Goal: Information Seeking & Learning: Check status

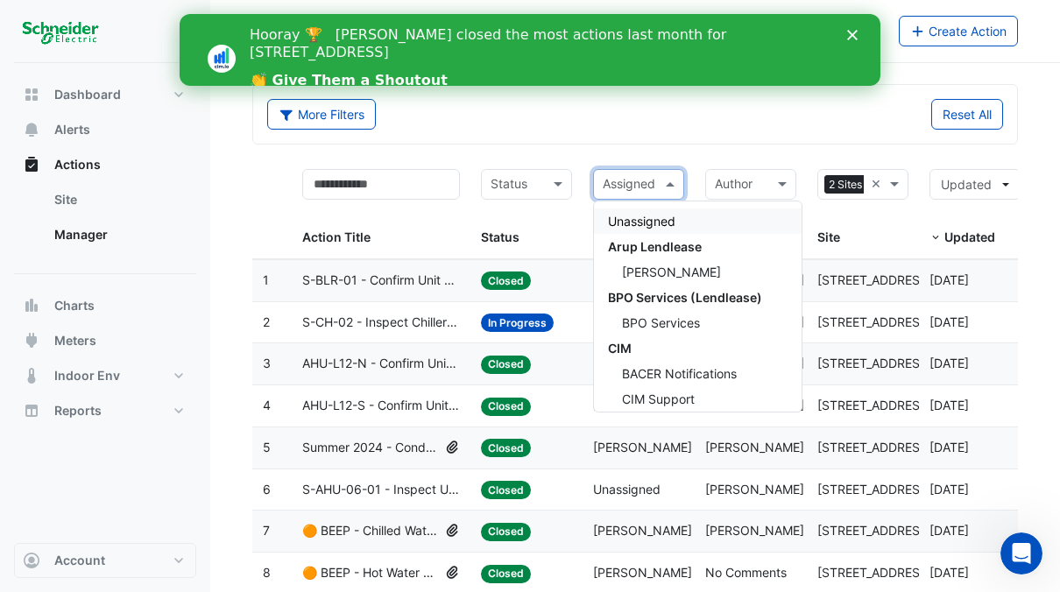
click at [672, 180] on span at bounding box center [672, 184] width 22 height 20
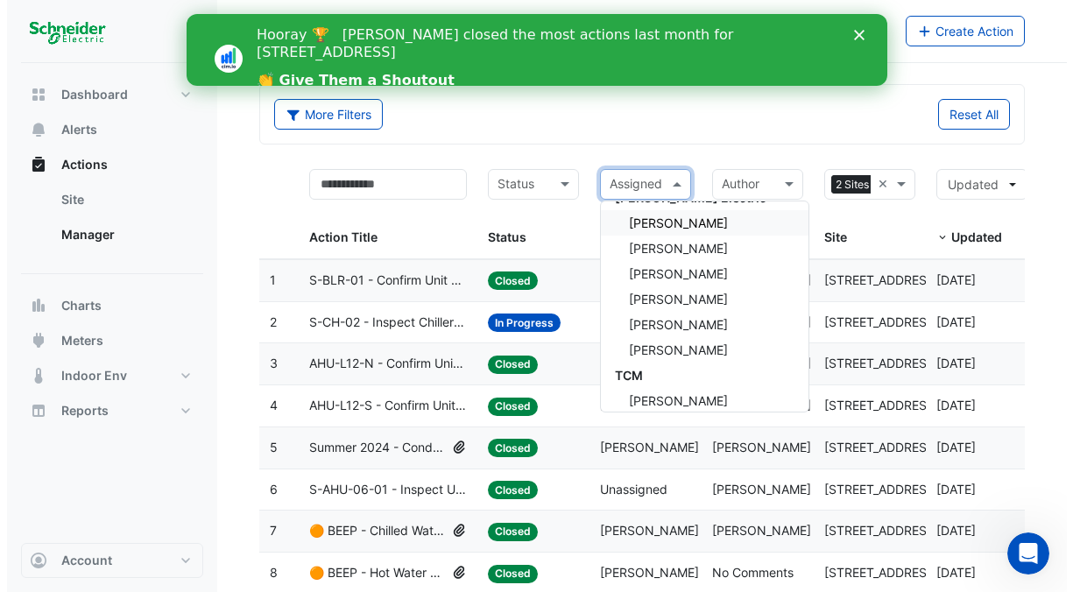
scroll to position [788, 0]
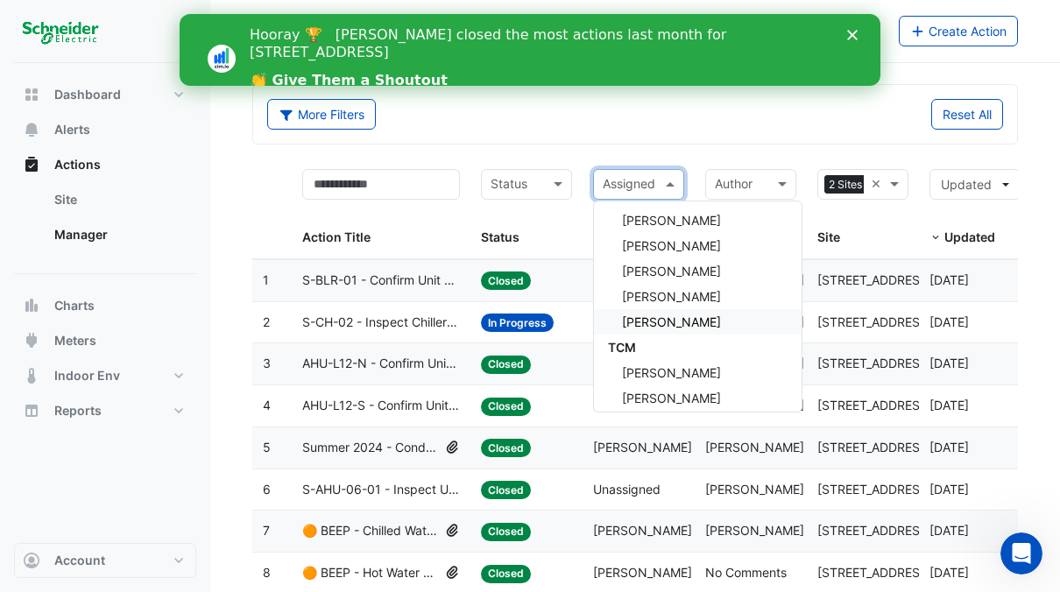
click at [696, 320] on span "[PERSON_NAME]" at bounding box center [671, 321] width 99 height 15
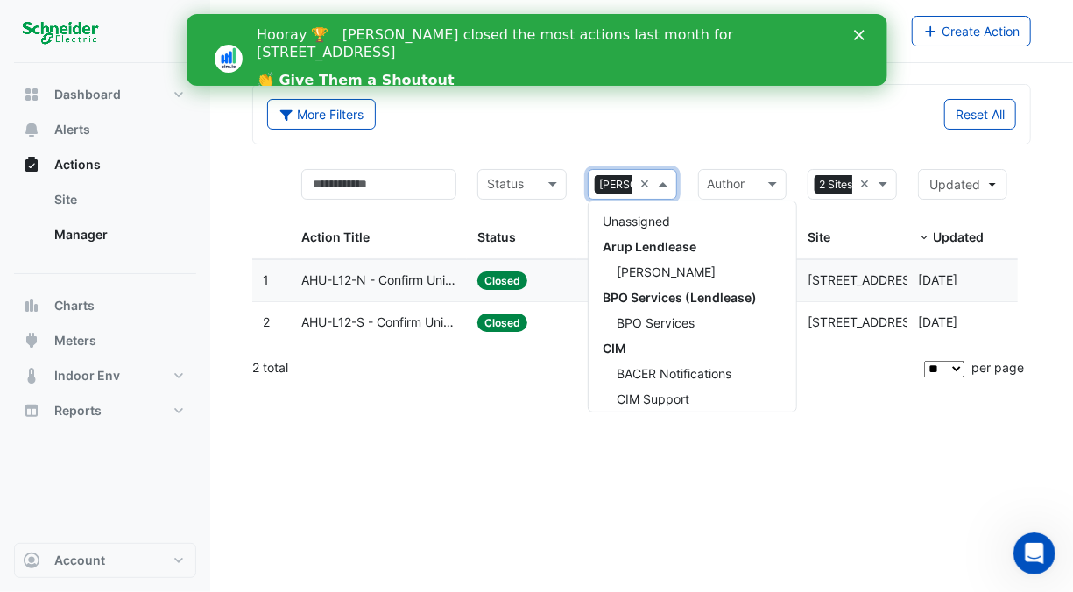
click at [670, 181] on span at bounding box center [665, 184] width 22 height 20
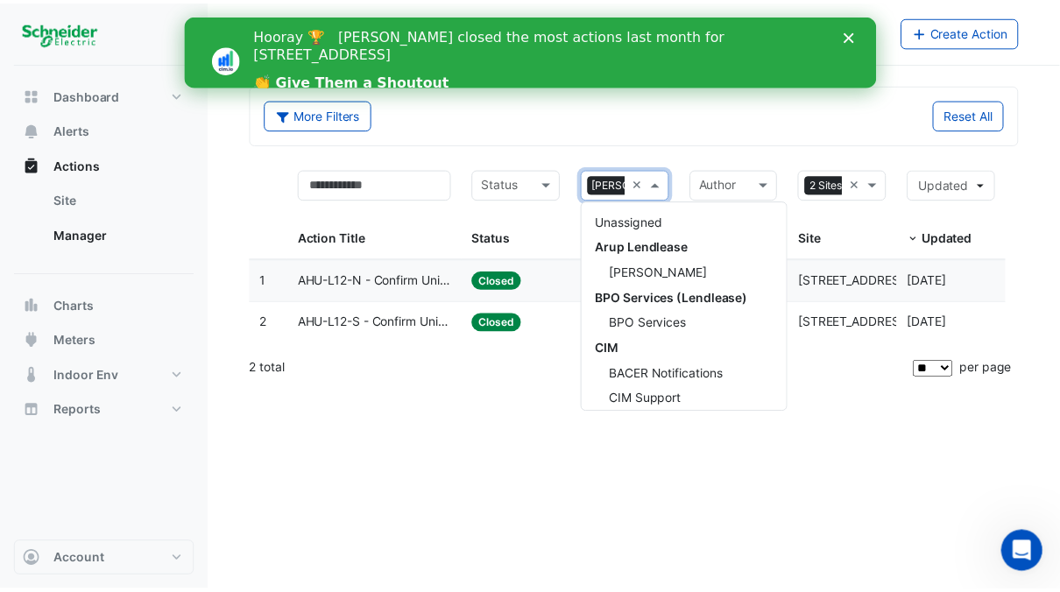
scroll to position [794, 0]
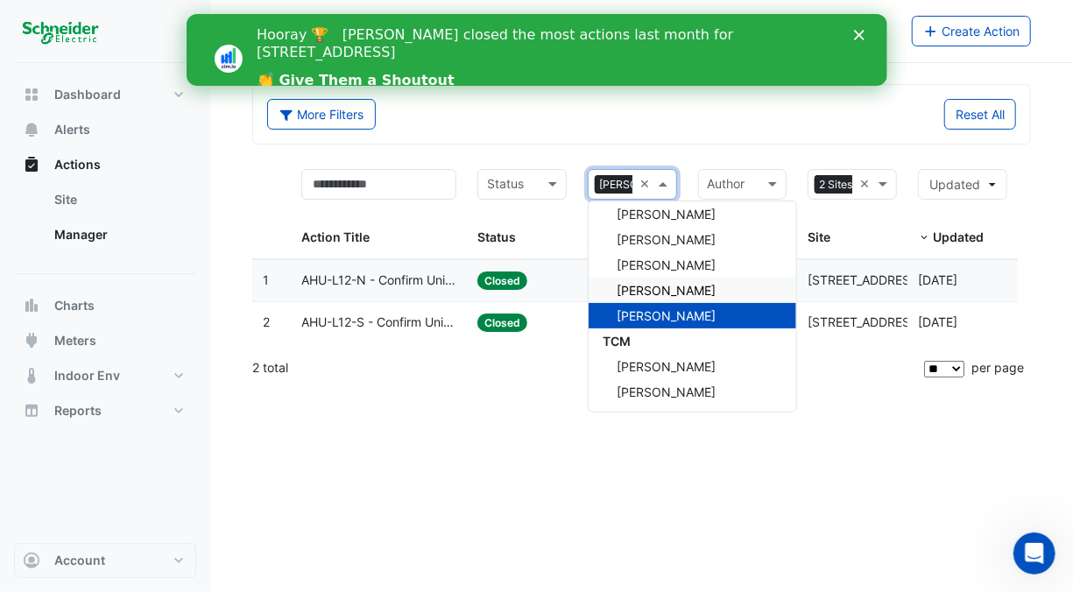
click at [693, 285] on span "[PERSON_NAME]" at bounding box center [665, 290] width 99 height 15
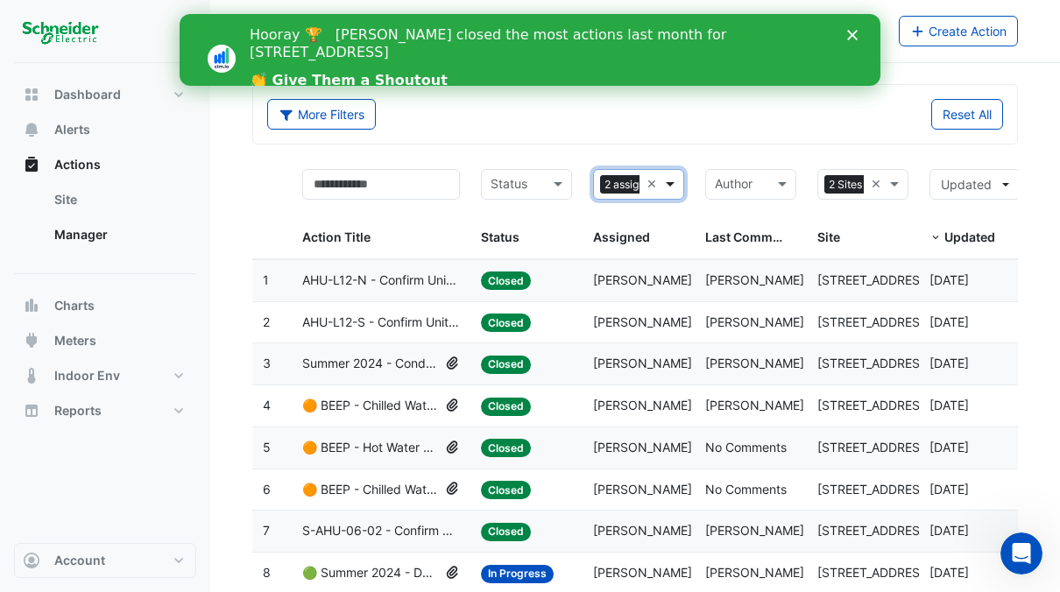
click at [670, 176] on span at bounding box center [672, 184] width 22 height 20
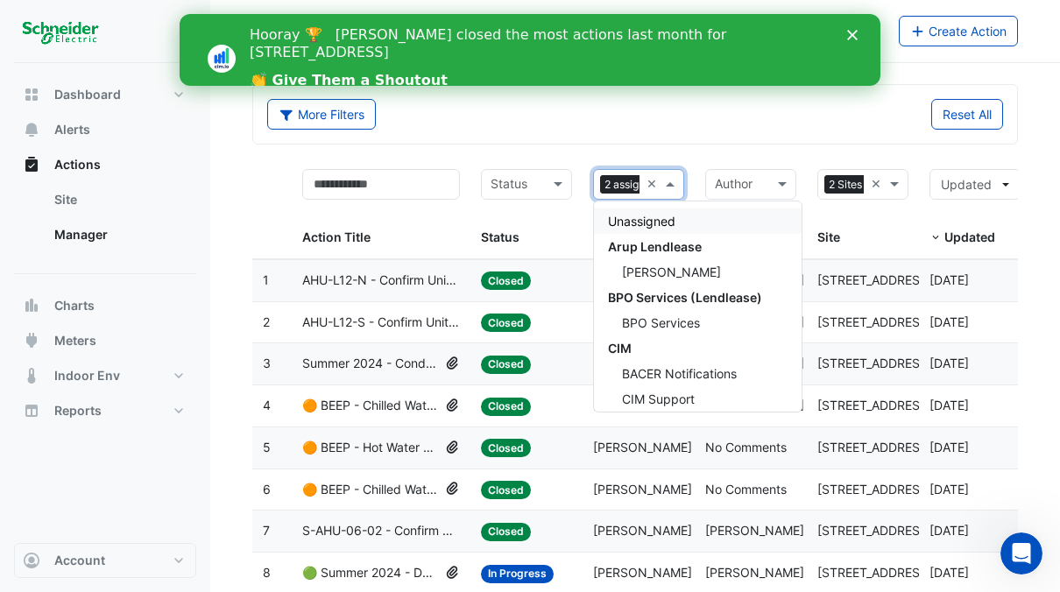
click at [682, 226] on div "Unassigned" at bounding box center [698, 220] width 208 height 25
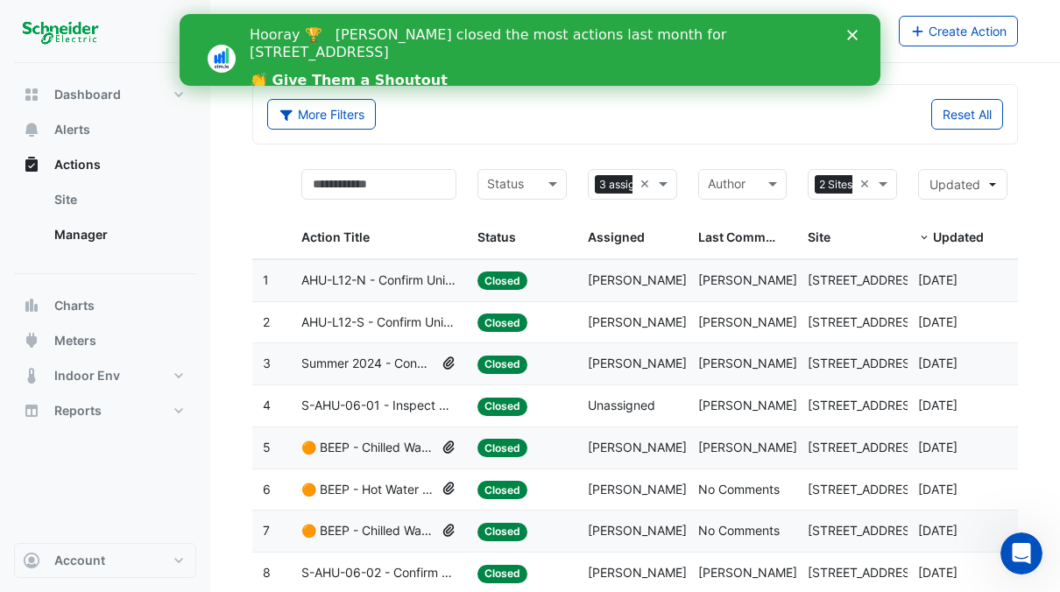
click at [412, 438] on span "🟠 BEEP - Chilled Water System Staging Review" at bounding box center [367, 448] width 133 height 20
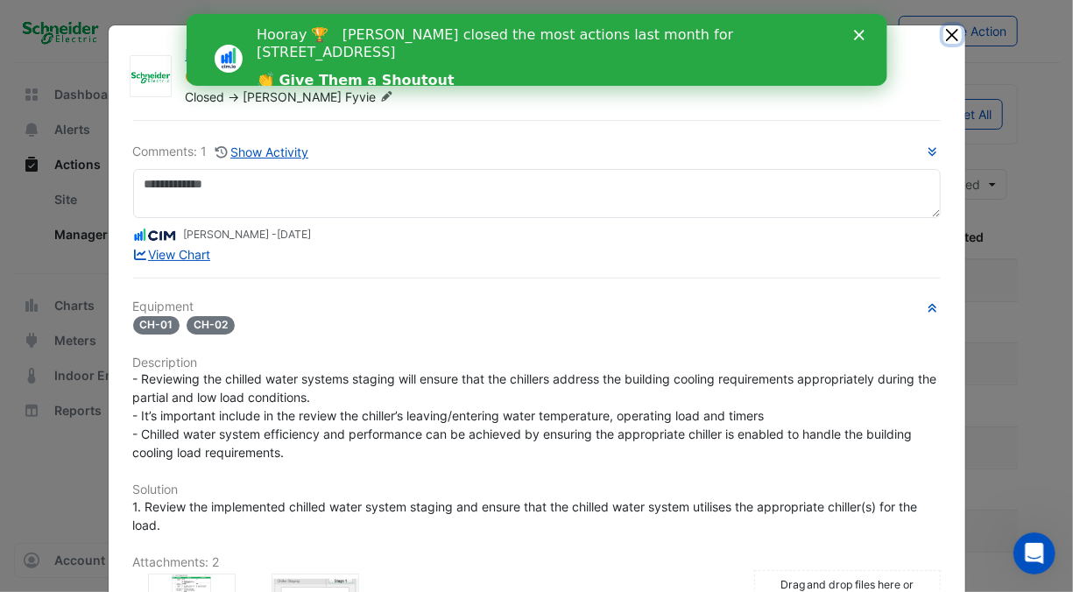
click at [946, 33] on button "Close" at bounding box center [952, 34] width 18 height 18
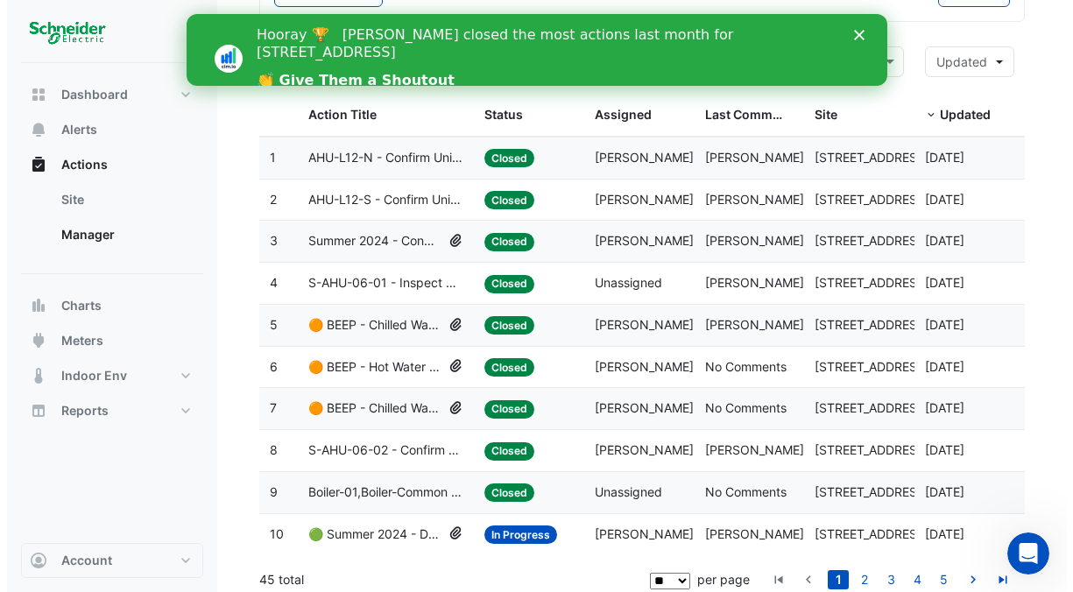
scroll to position [128, 0]
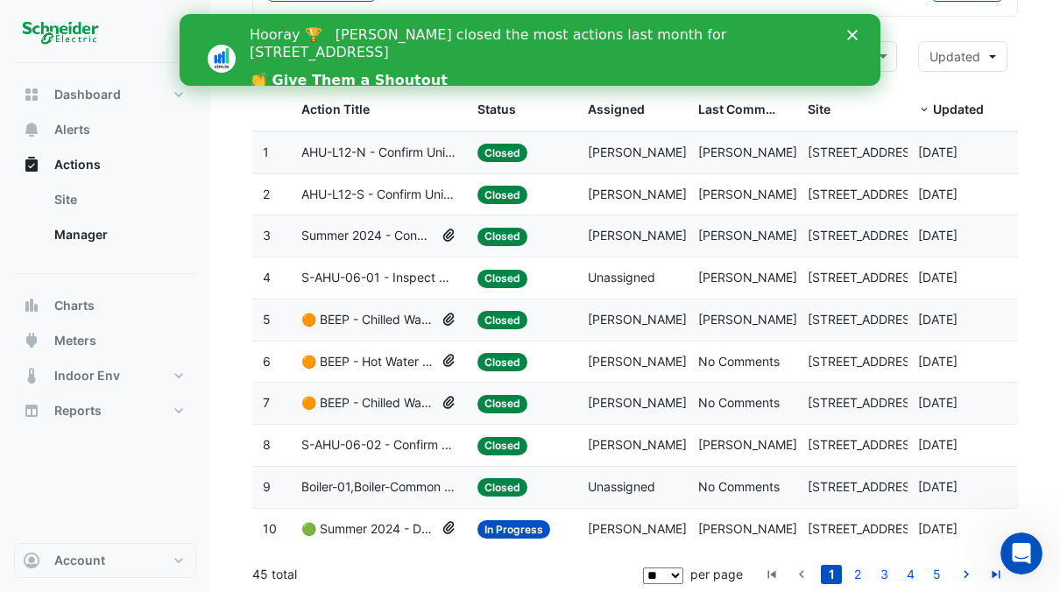
click at [402, 435] on span "S-AHU-06-02 - Confirm Supply Pressure Override (Energy Waste)" at bounding box center [378, 445] width 155 height 20
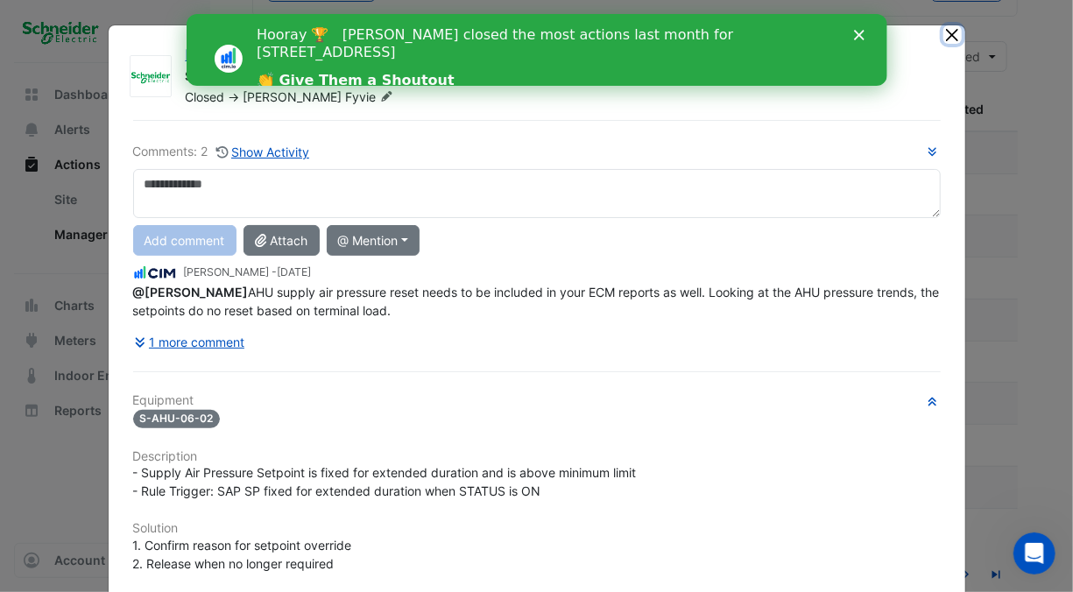
click at [954, 30] on button "Close" at bounding box center [952, 34] width 18 height 18
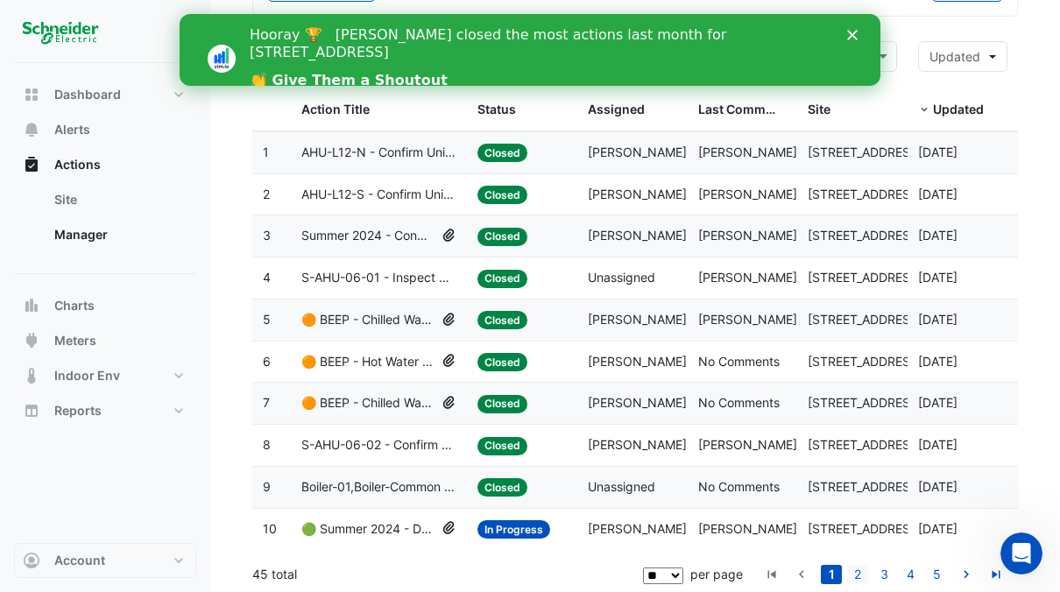
click at [864, 571] on link "2" at bounding box center [857, 574] width 21 height 19
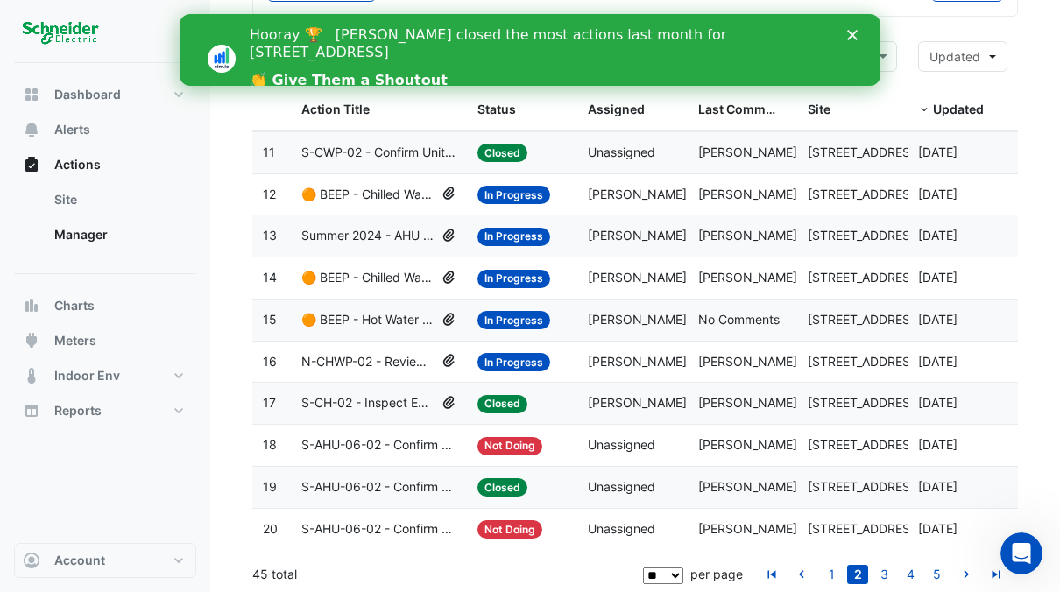
click at [367, 143] on span "S-CWP-02 - Confirm Unit Overnight Operation (Energy Waste)" at bounding box center [378, 153] width 155 height 20
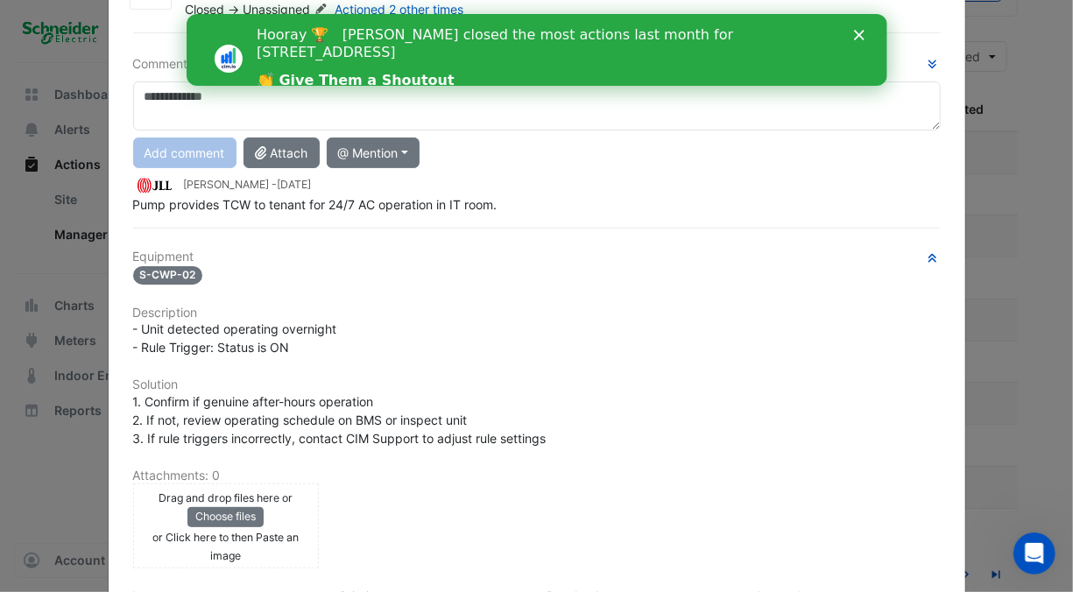
scroll to position [0, 0]
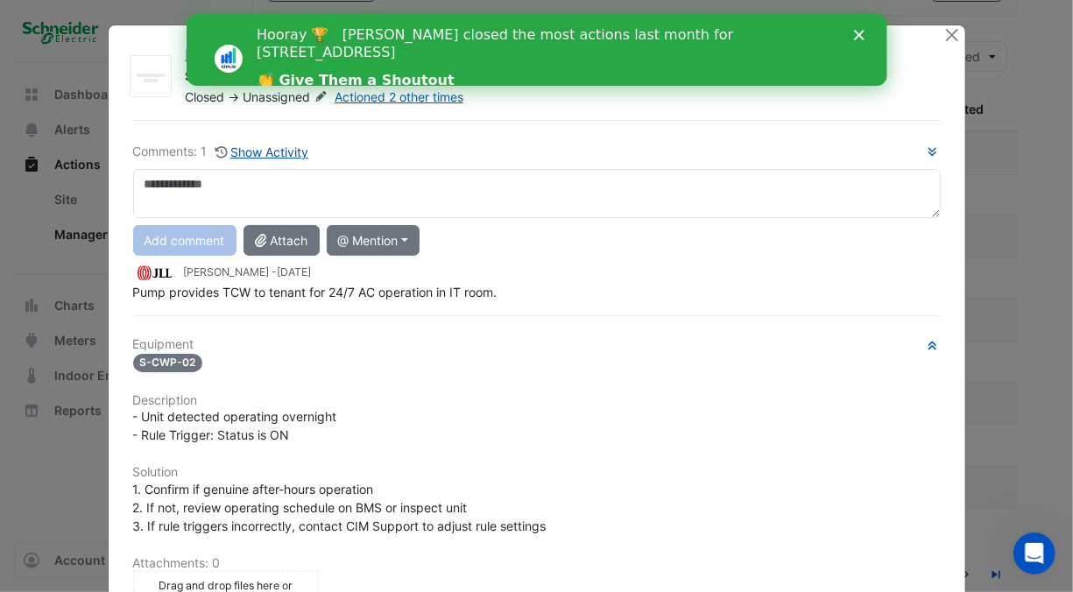
click at [855, 32] on icon "Close" at bounding box center [858, 35] width 11 height 11
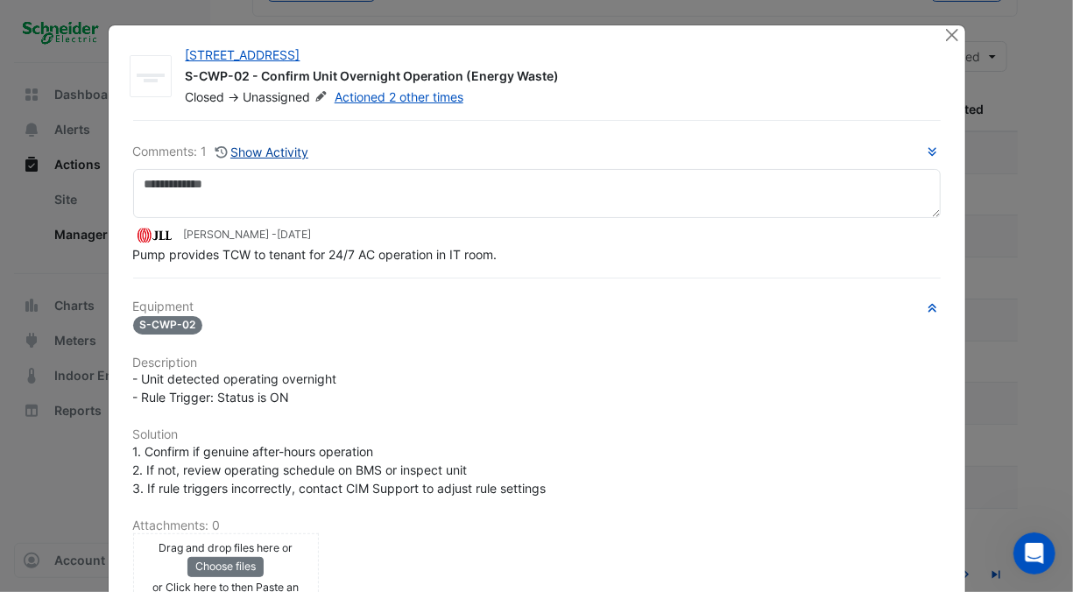
click at [265, 149] on button "Show Activity" at bounding box center [262, 152] width 95 height 20
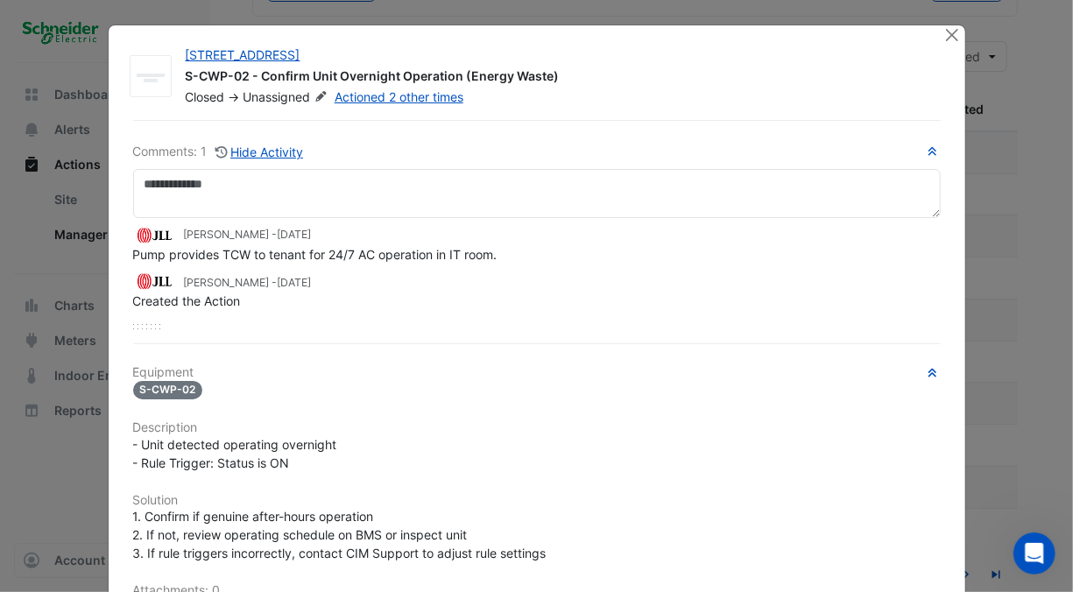
click at [766, 357] on div "Comments: 1 Hide Activity Jason Eby - 5 months and 1 day ago Pump provides TCW …" at bounding box center [537, 507] width 828 height 775
click at [946, 38] on button "Close" at bounding box center [952, 34] width 18 height 18
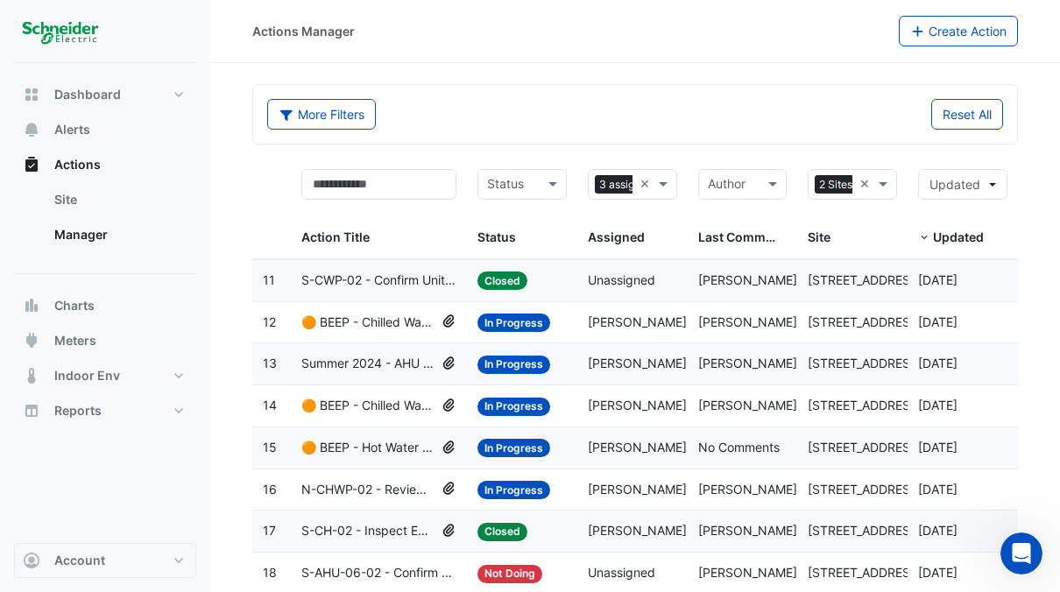
scroll to position [128, 0]
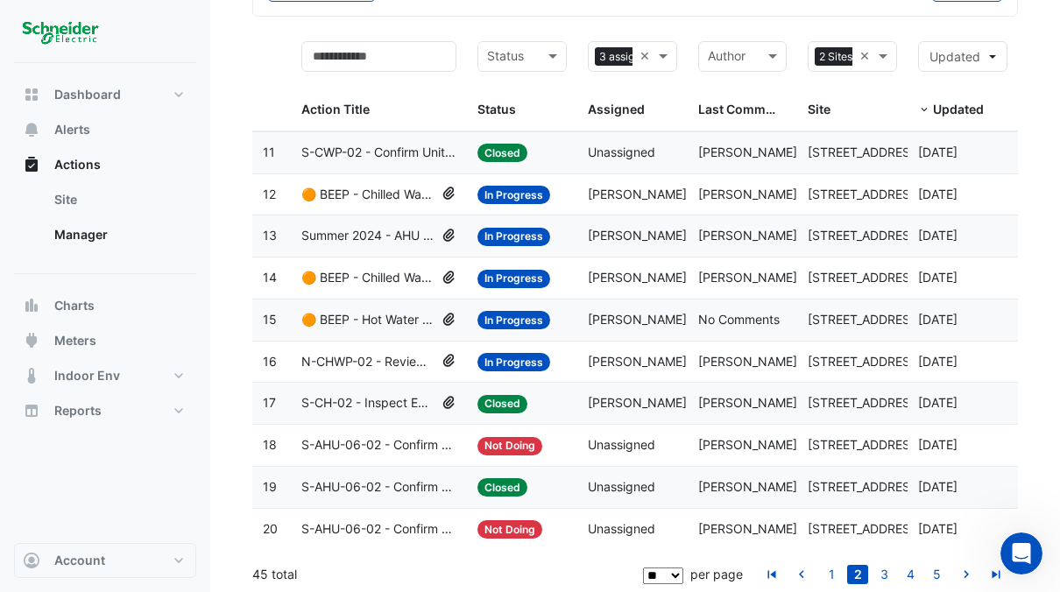
click at [102, 482] on div "Dashboard Portfolio Ratings Performance Alerts Actions Site Manager Charts" at bounding box center [105, 303] width 182 height 480
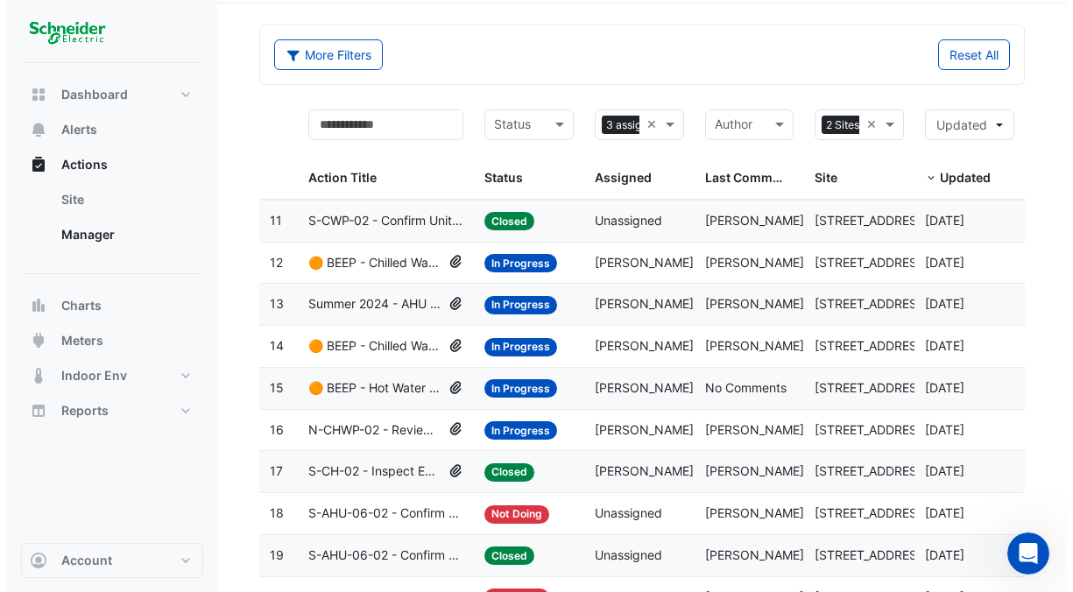
scroll to position [88, 0]
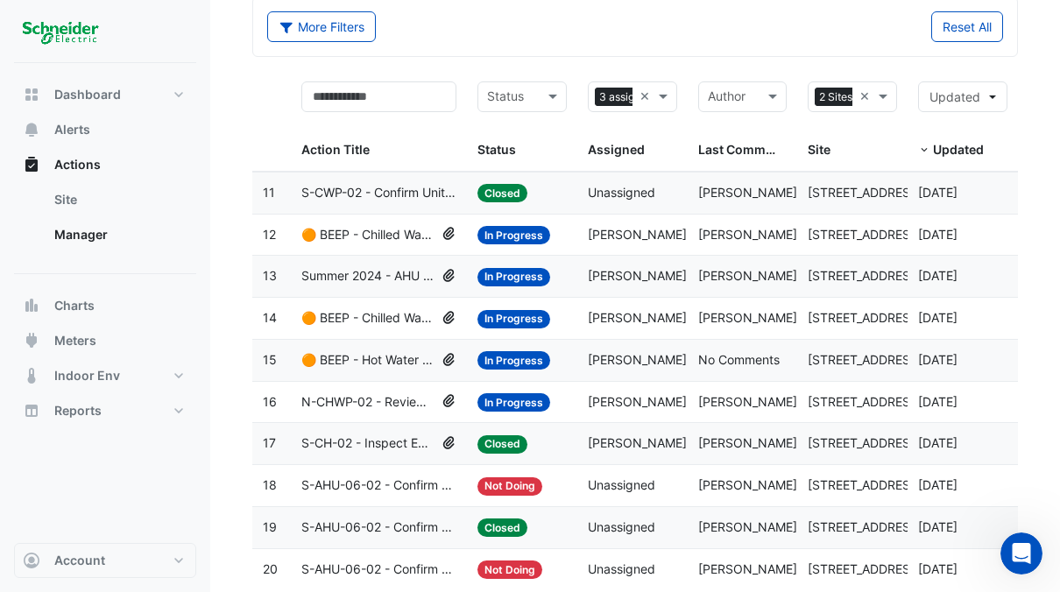
click at [369, 189] on span "S-CWP-02 - Confirm Unit Overnight Operation (Energy Waste)" at bounding box center [378, 193] width 155 height 20
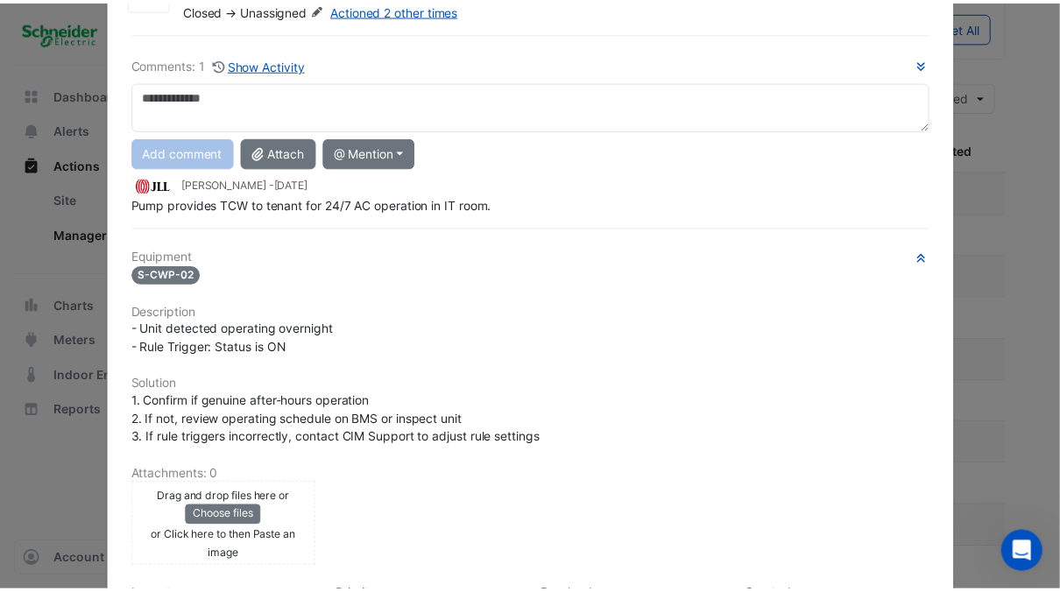
scroll to position [0, 0]
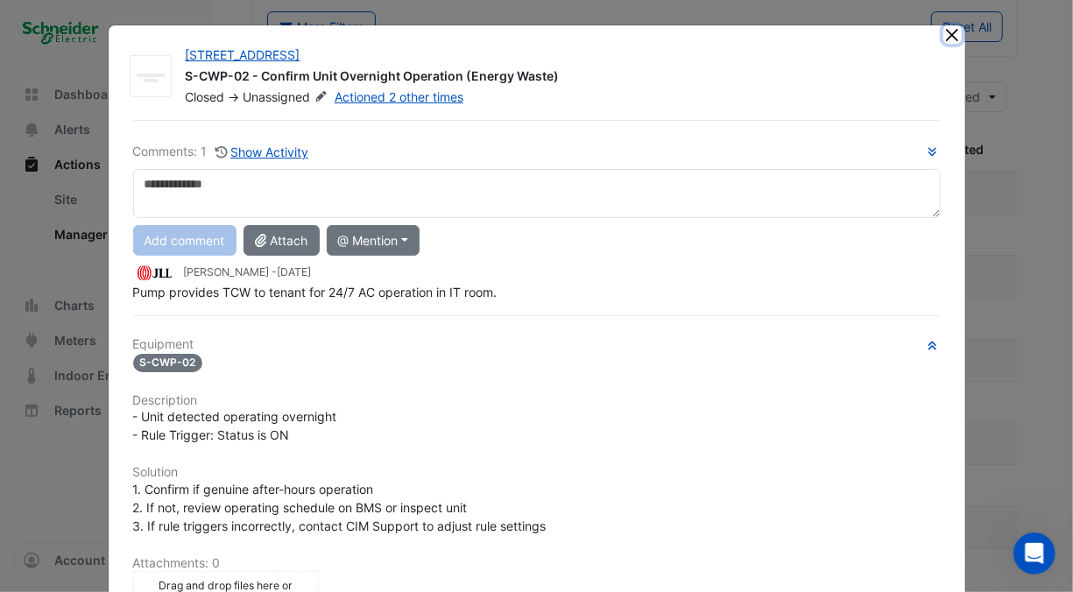
click at [943, 32] on button "Close" at bounding box center [952, 34] width 18 height 18
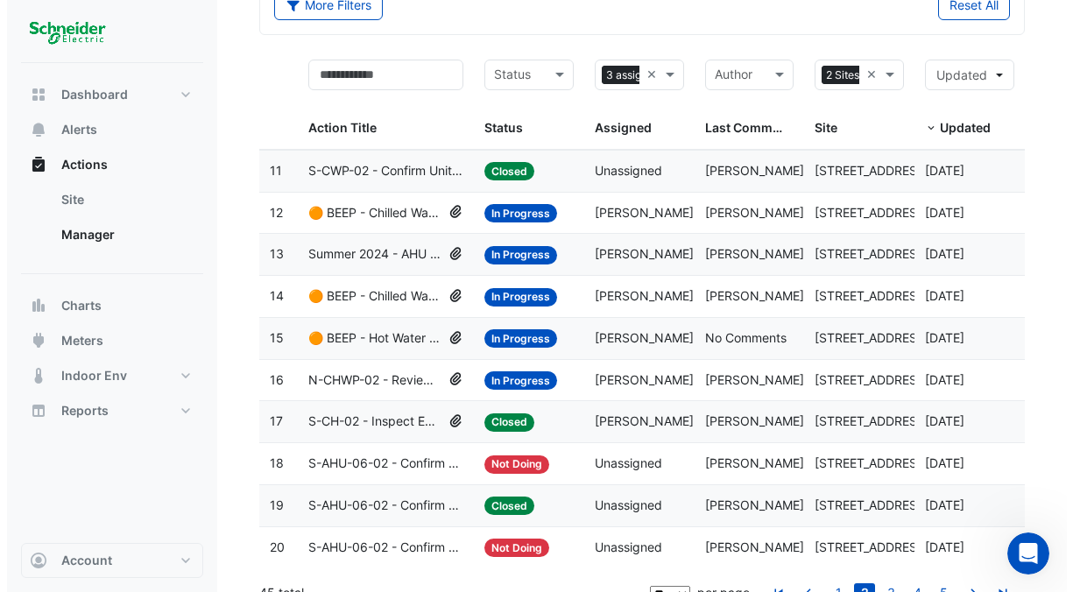
scroll to position [128, 0]
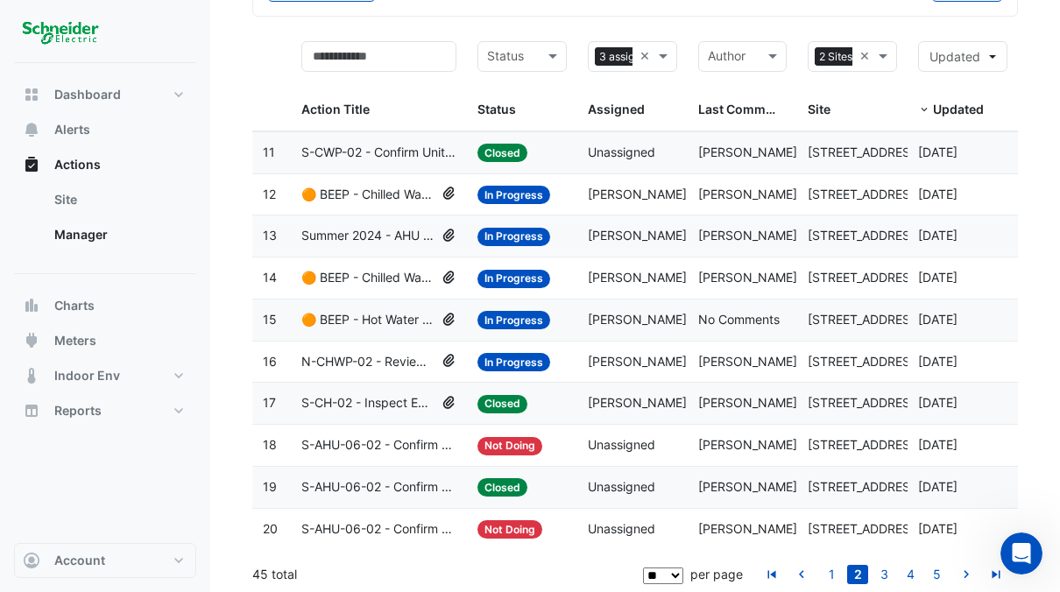
drag, startPoint x: 833, startPoint y: 573, endPoint x: 808, endPoint y: 611, distance: 45.7
click at [808, 591] on html "Actions Manager Create Action More Filters Reset All Status 3 assignees selecte…" at bounding box center [530, 234] width 1060 height 724
click at [736, 149] on span "[PERSON_NAME]" at bounding box center [747, 151] width 99 height 15
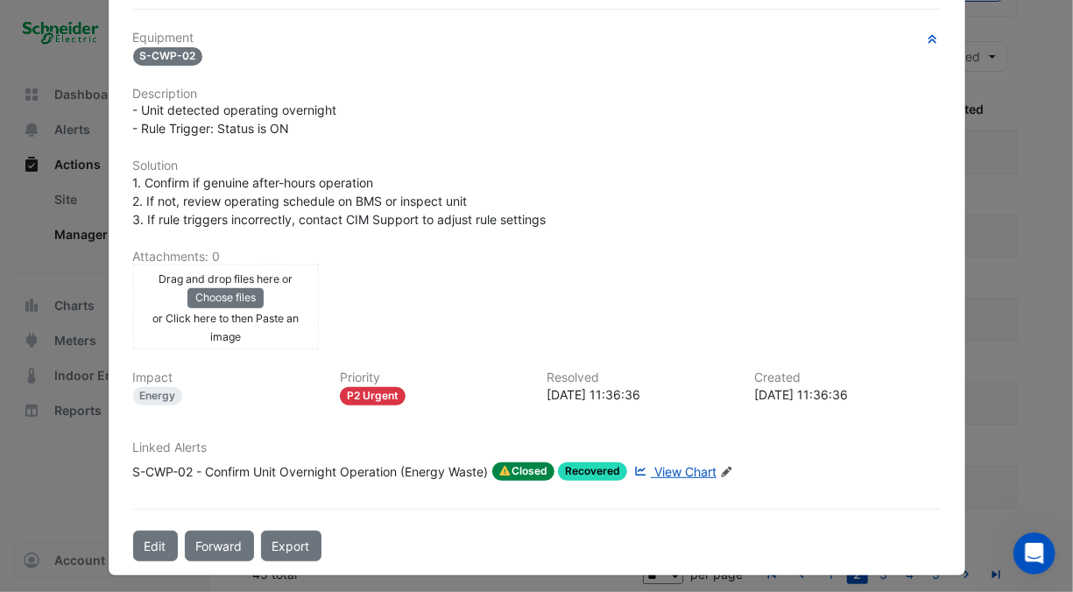
scroll to position [306, 0]
click at [682, 466] on span "View Chart" at bounding box center [685, 471] width 62 height 15
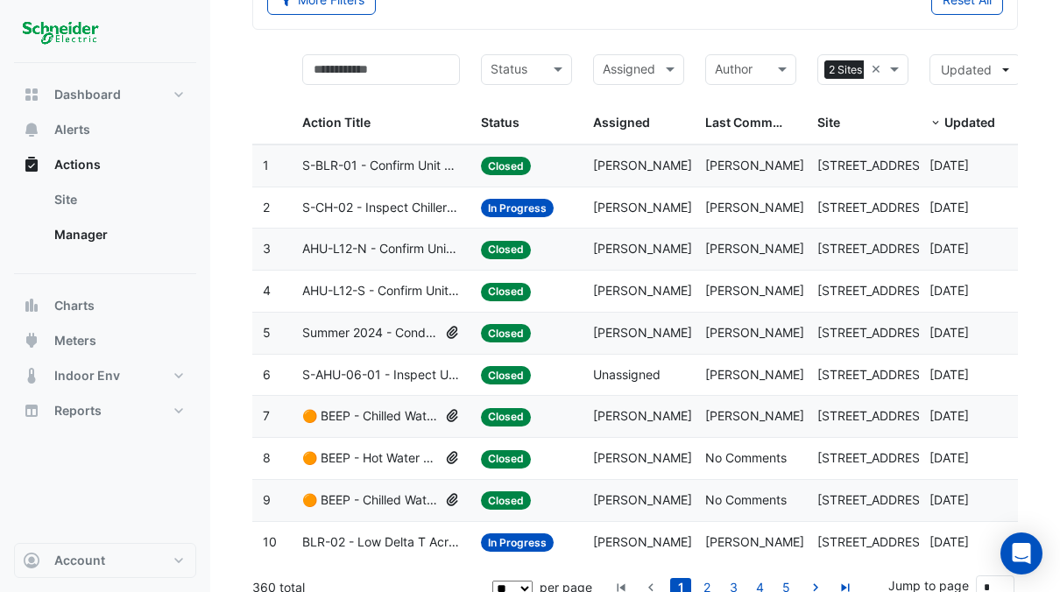
scroll to position [128, 0]
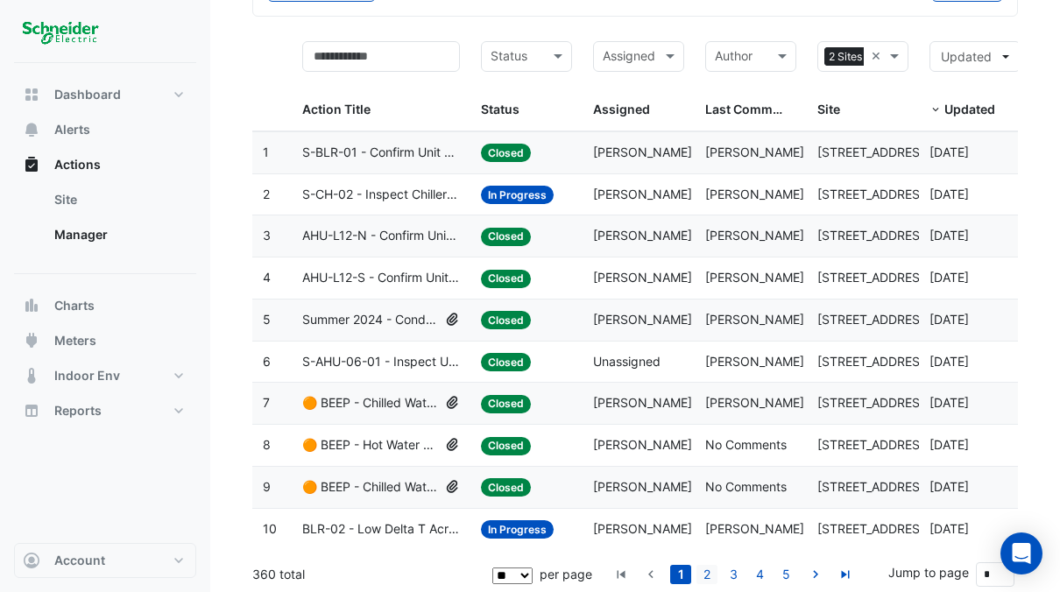
click at [711, 571] on link "2" at bounding box center [706, 574] width 21 height 19
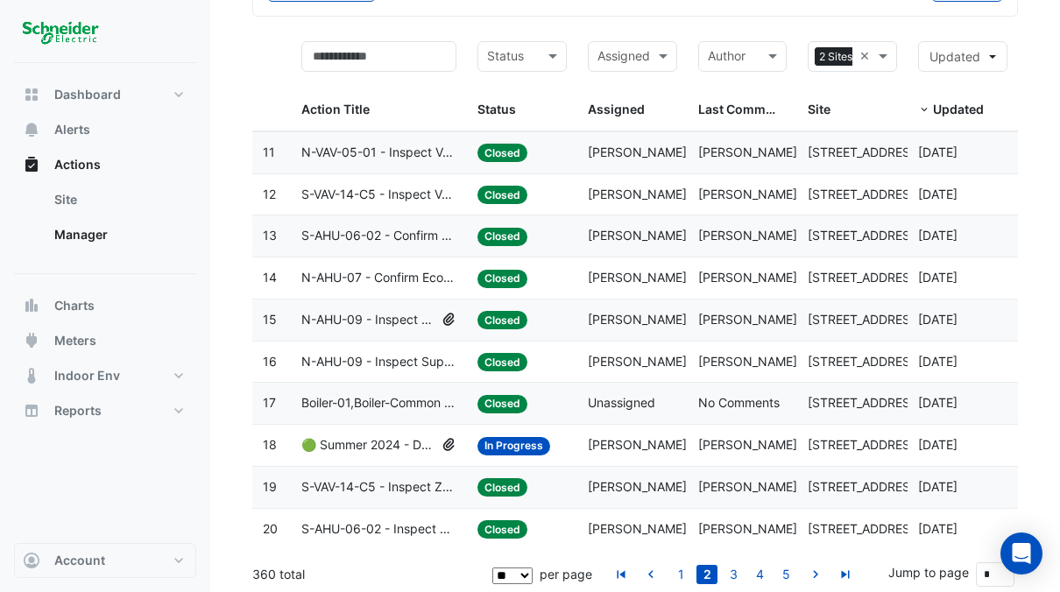
click at [497, 151] on span "Closed" at bounding box center [502, 153] width 50 height 18
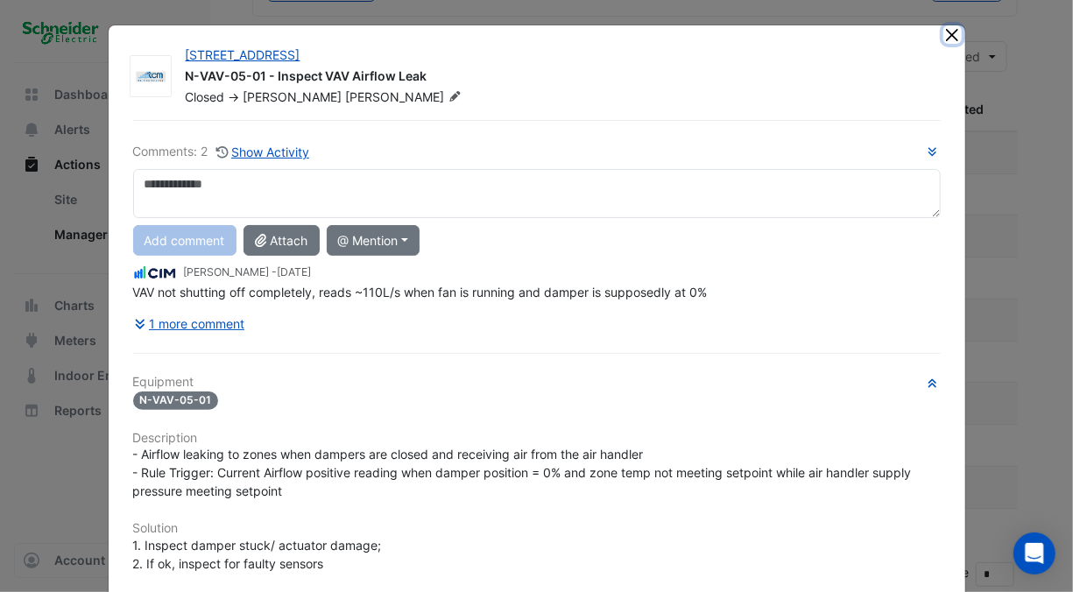
click at [944, 35] on button "Close" at bounding box center [952, 34] width 18 height 18
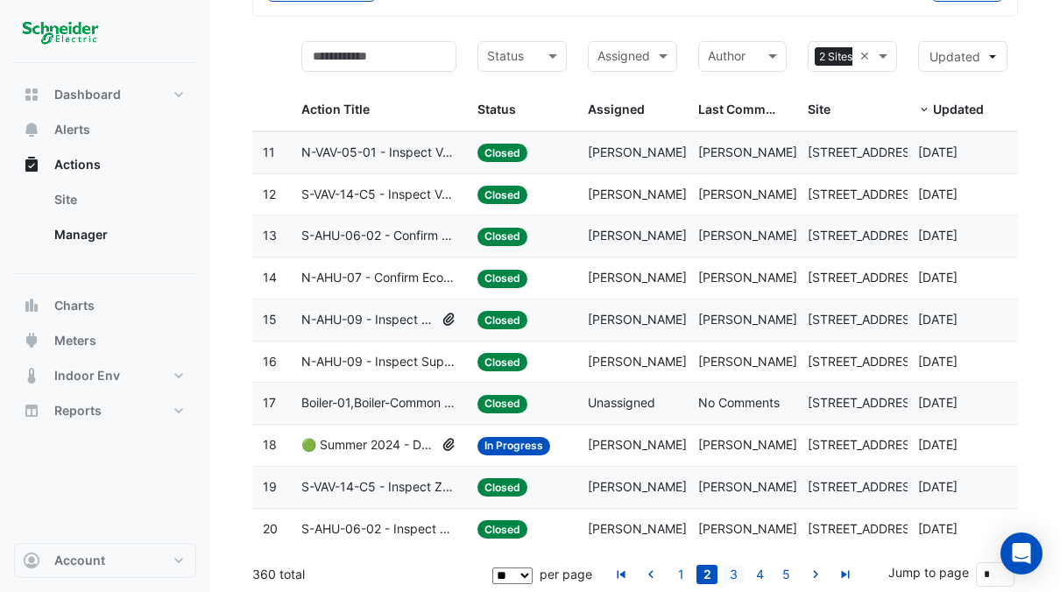
click at [737, 571] on link "3" at bounding box center [732, 574] width 21 height 19
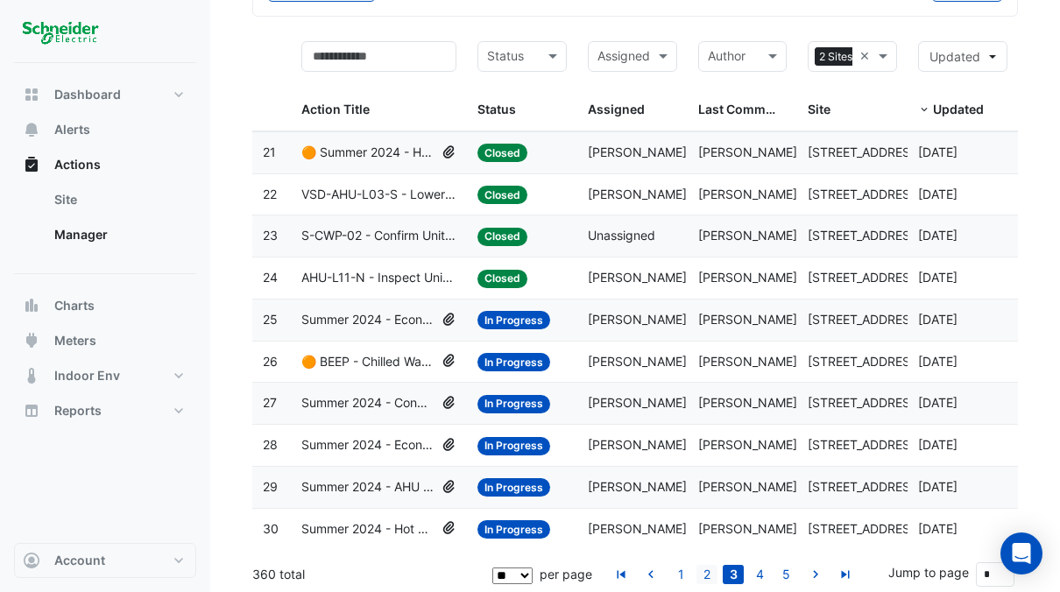
click at [714, 573] on link "2" at bounding box center [706, 574] width 21 height 19
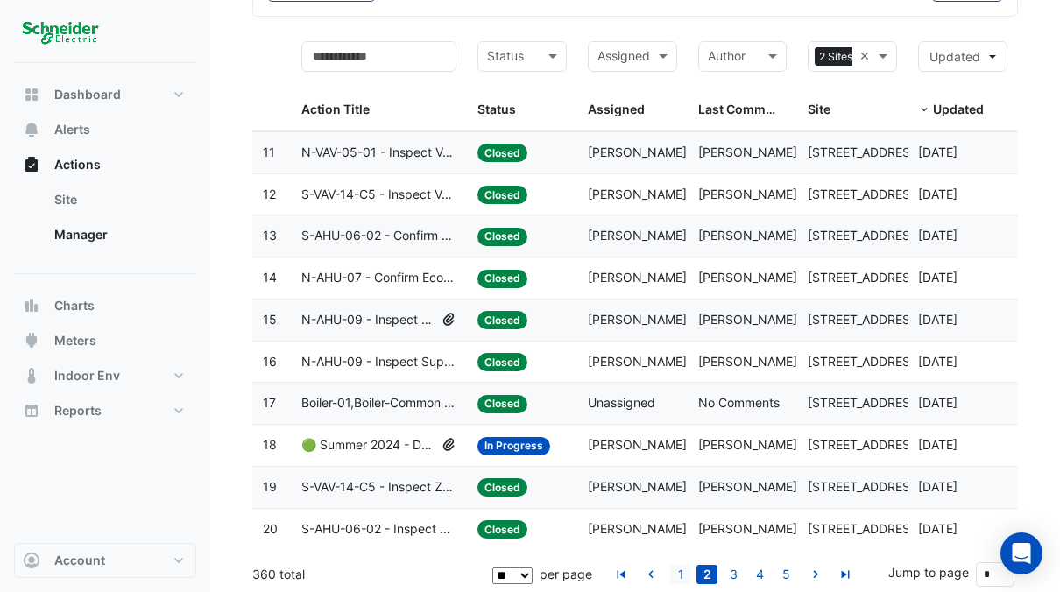
click at [679, 577] on link "1" at bounding box center [680, 574] width 21 height 19
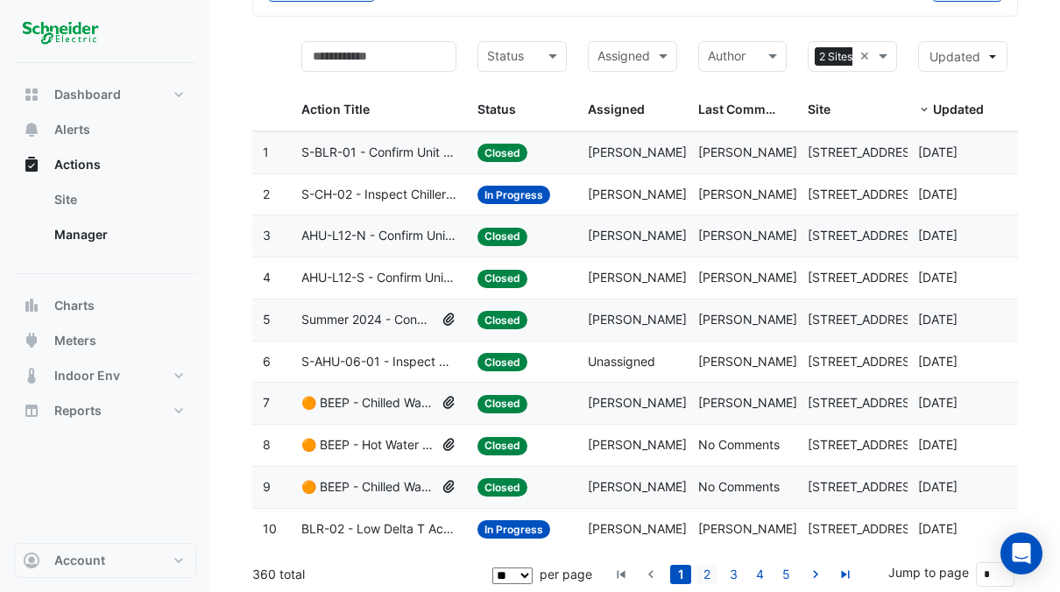
click at [708, 574] on link "2" at bounding box center [706, 574] width 21 height 19
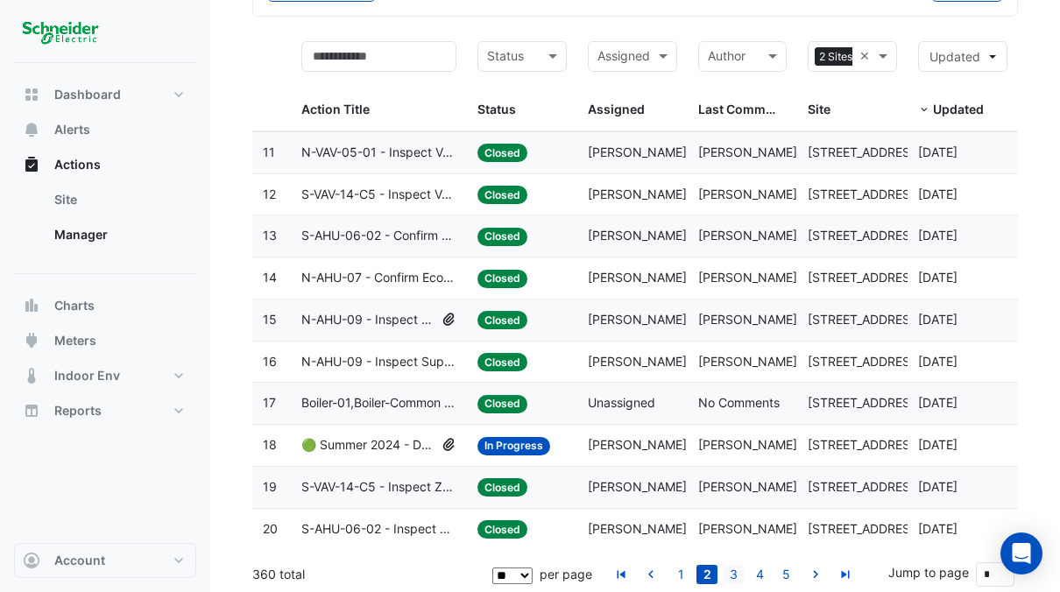
click at [729, 569] on link "3" at bounding box center [732, 574] width 21 height 19
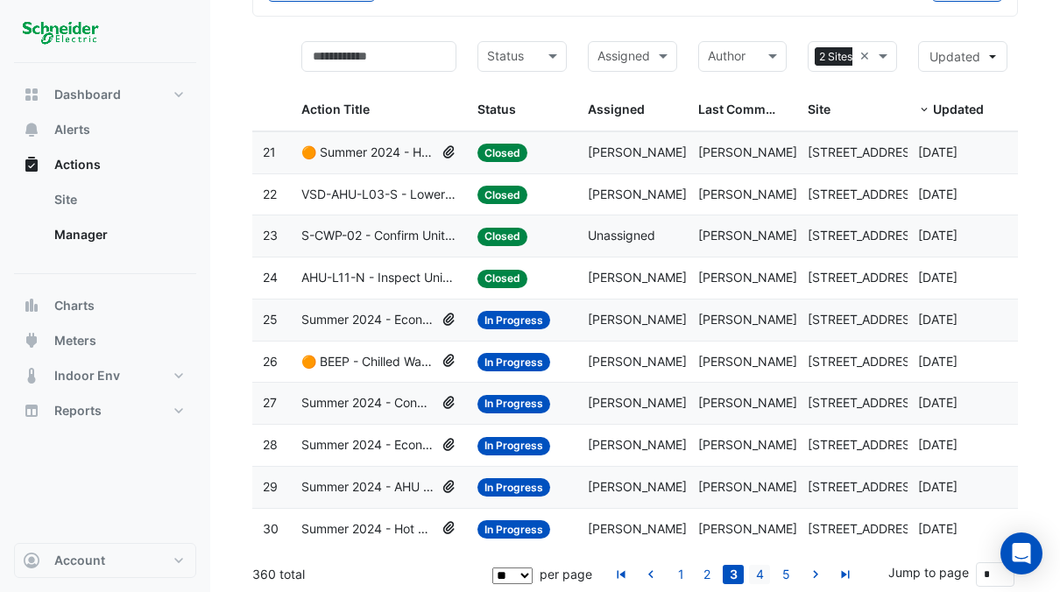
click at [759, 573] on link "4" at bounding box center [759, 574] width 21 height 19
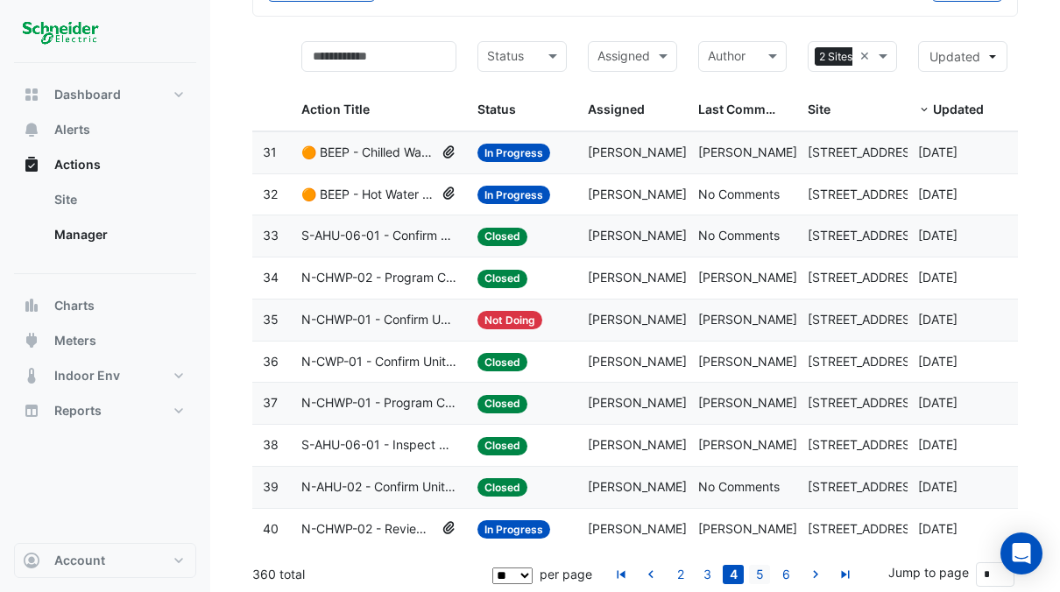
click at [760, 573] on link "5" at bounding box center [759, 574] width 21 height 19
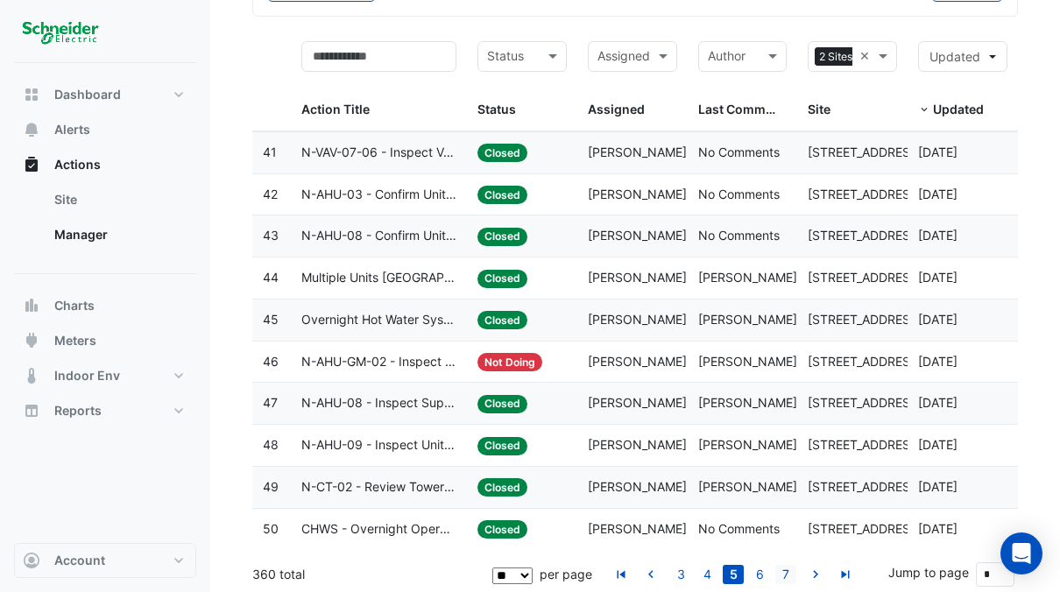
click at [785, 573] on link "7" at bounding box center [785, 574] width 21 height 19
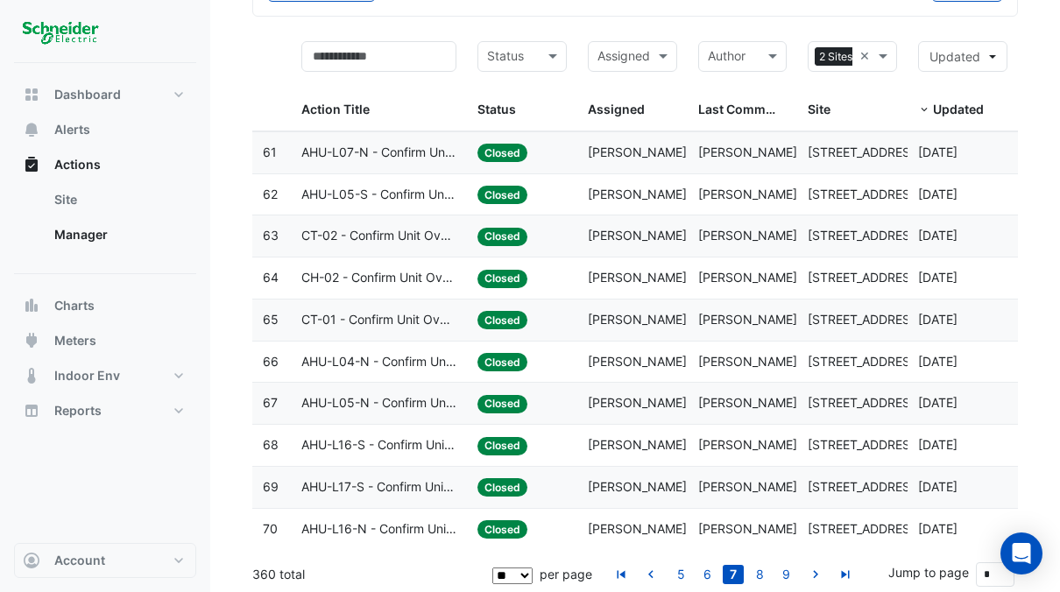
click at [728, 145] on span "[PERSON_NAME]" at bounding box center [747, 151] width 99 height 15
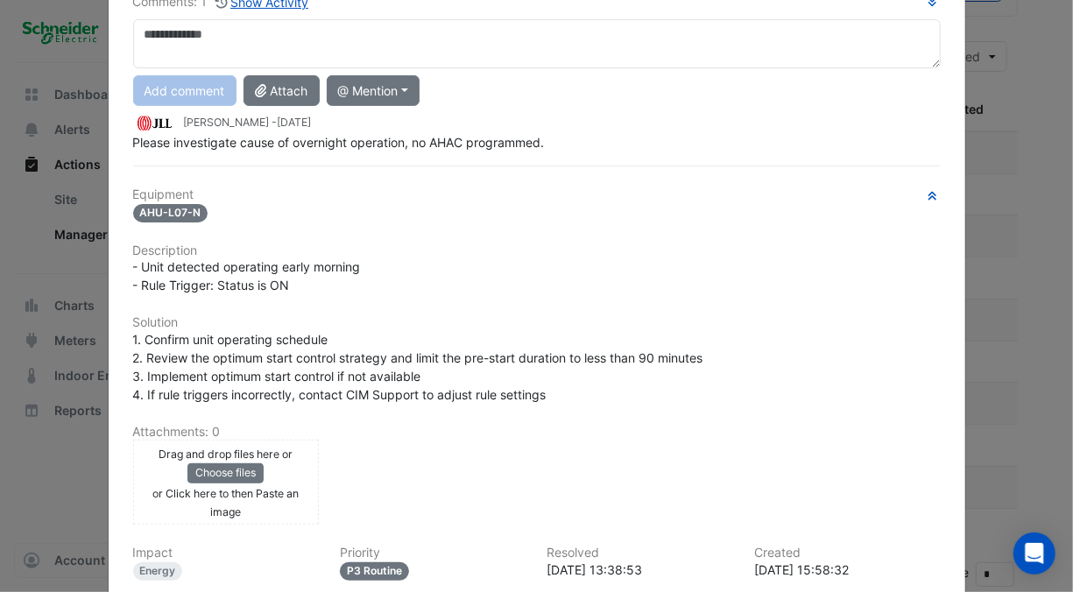
scroll to position [0, 0]
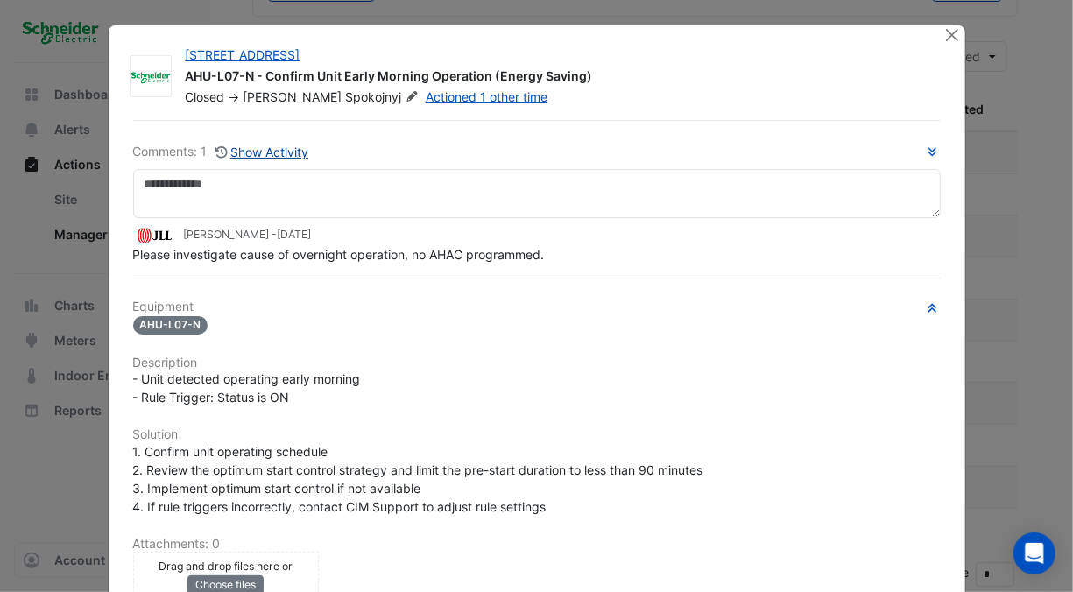
click at [272, 151] on button "Show Activity" at bounding box center [262, 152] width 95 height 20
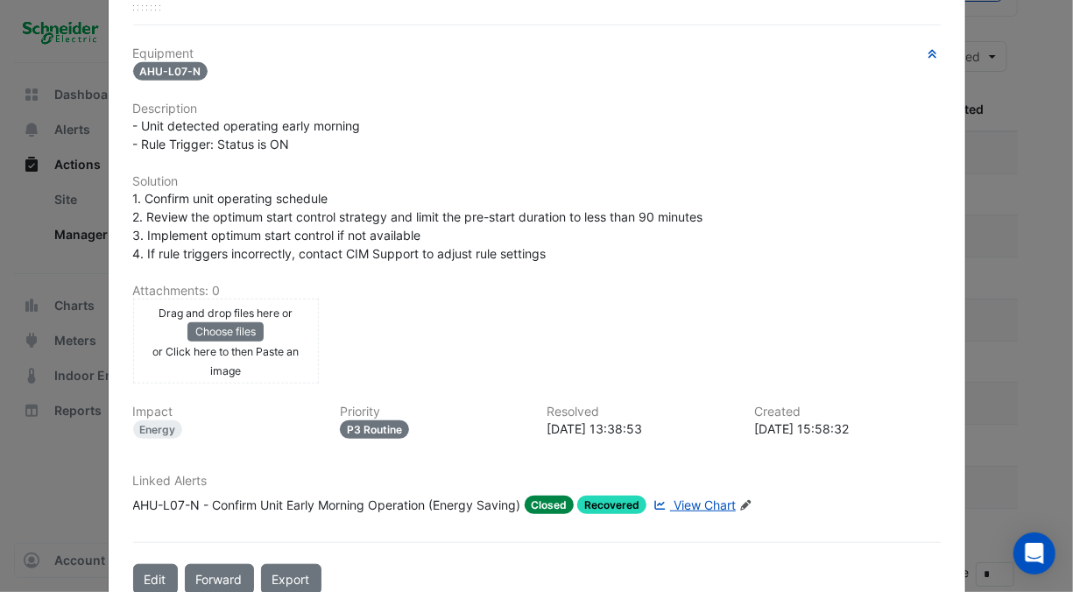
scroll to position [416, 0]
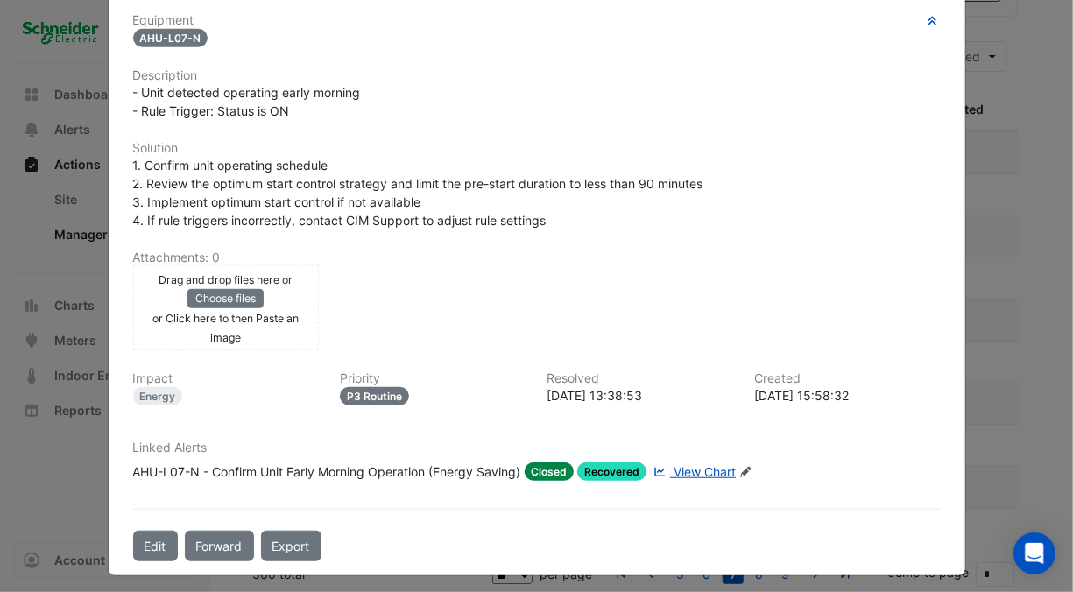
click at [715, 466] on span "View Chart" at bounding box center [704, 471] width 62 height 15
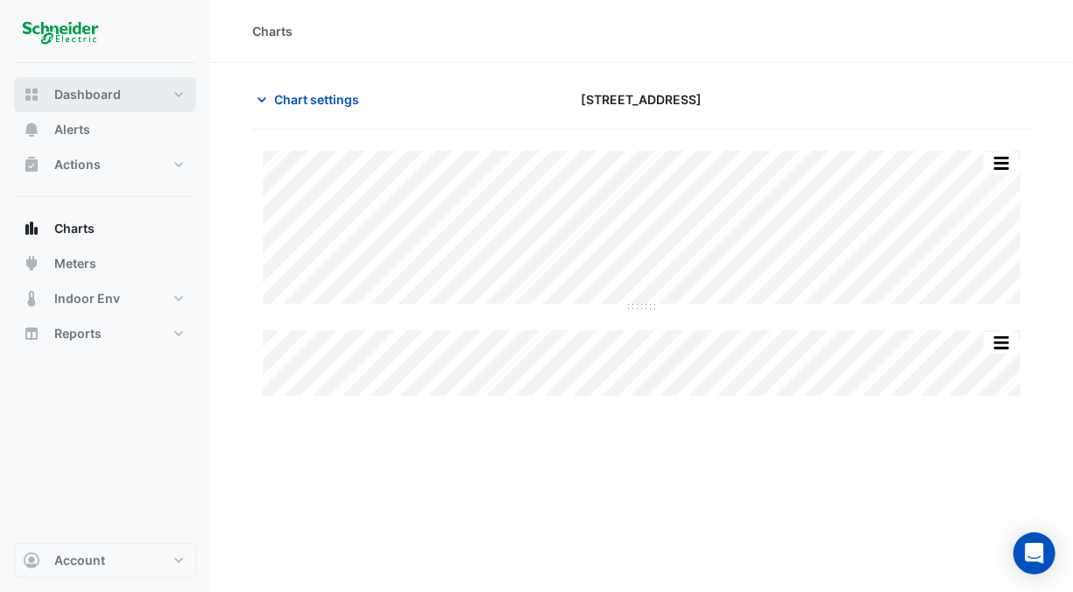
click at [124, 103] on button "Dashboard" at bounding box center [105, 94] width 182 height 35
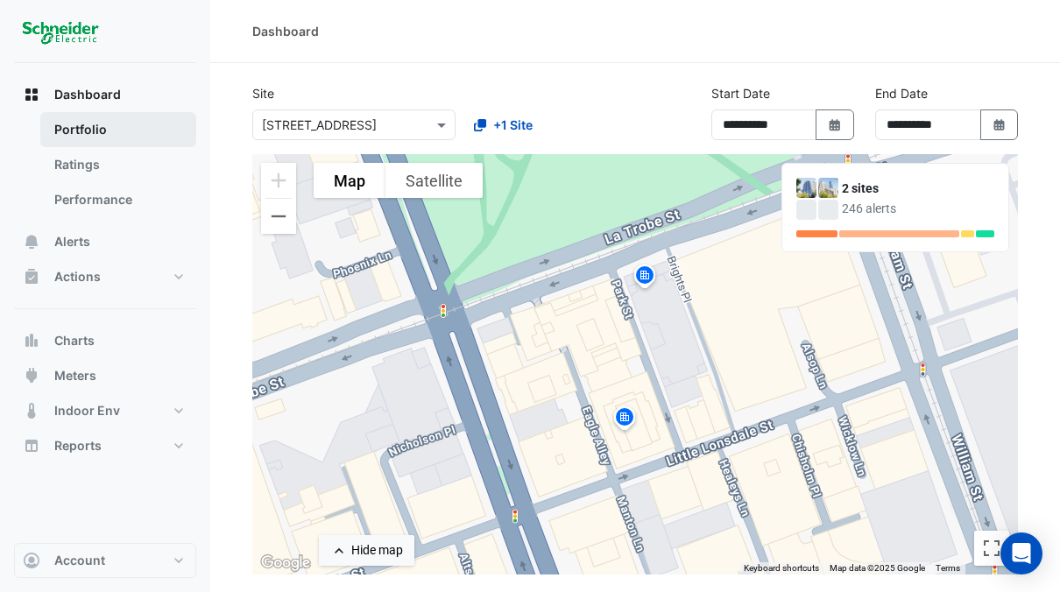
click at [102, 135] on link "Portfolio" at bounding box center [118, 129] width 156 height 35
click at [81, 147] on link "Ratings" at bounding box center [118, 164] width 156 height 35
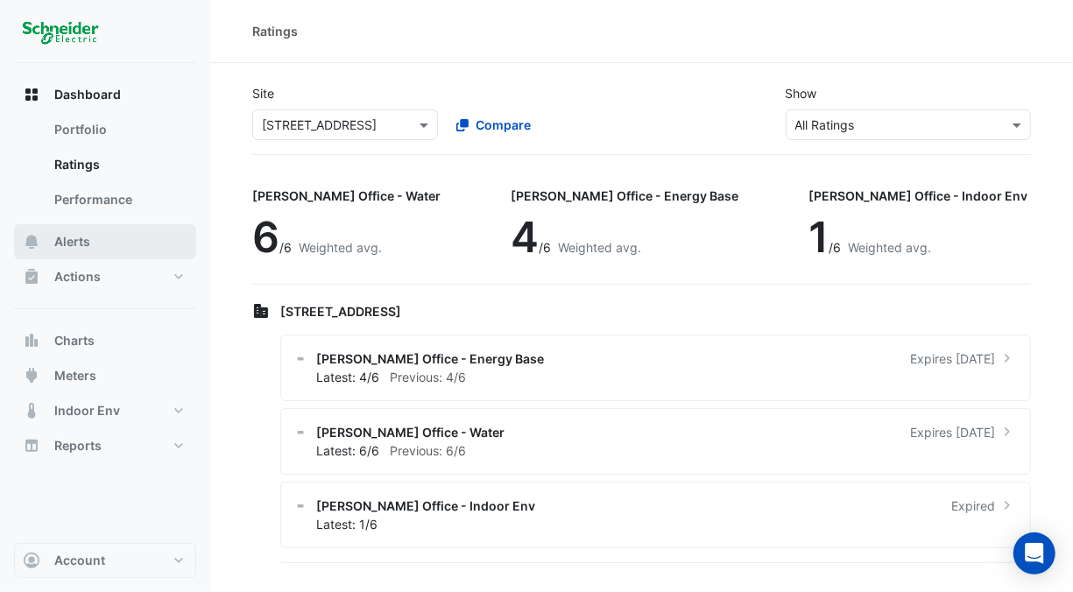
click at [88, 237] on span "Alerts" at bounding box center [72, 242] width 36 height 18
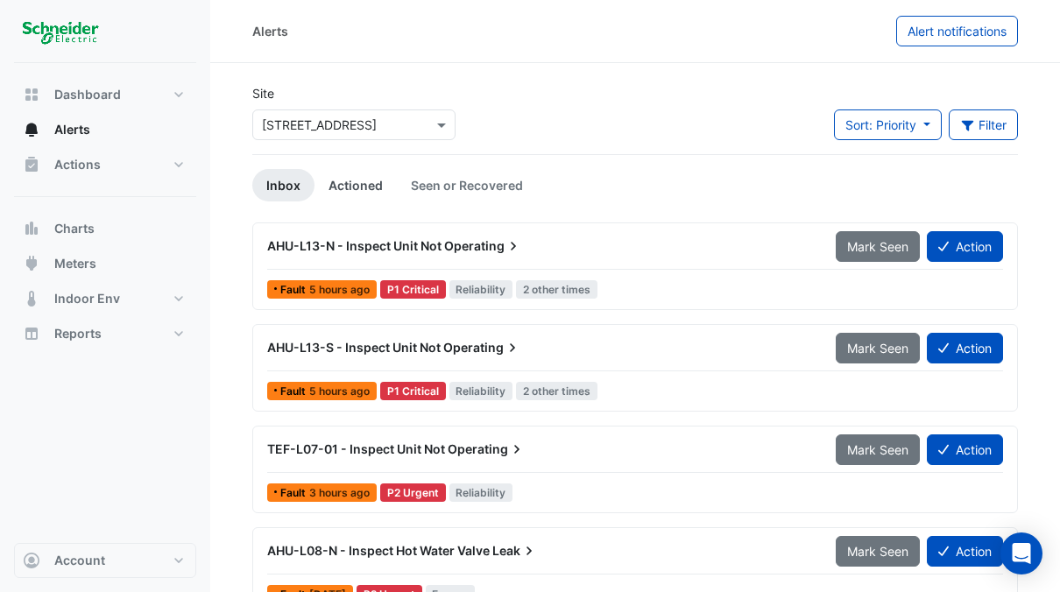
click at [348, 187] on link "Actioned" at bounding box center [355, 185] width 82 height 32
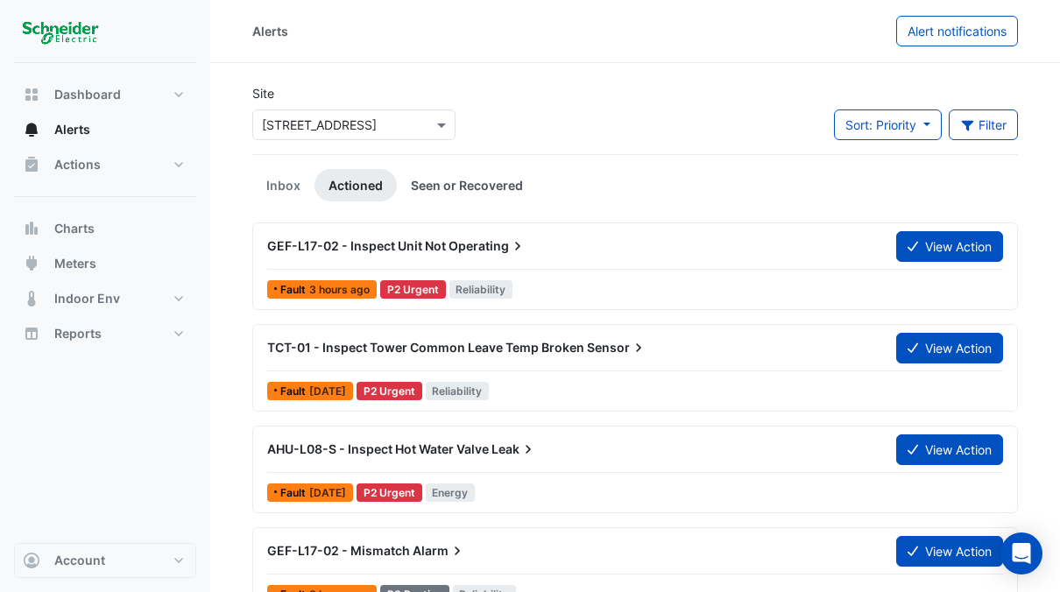
click at [460, 188] on link "Seen or Recovered" at bounding box center [467, 185] width 140 height 32
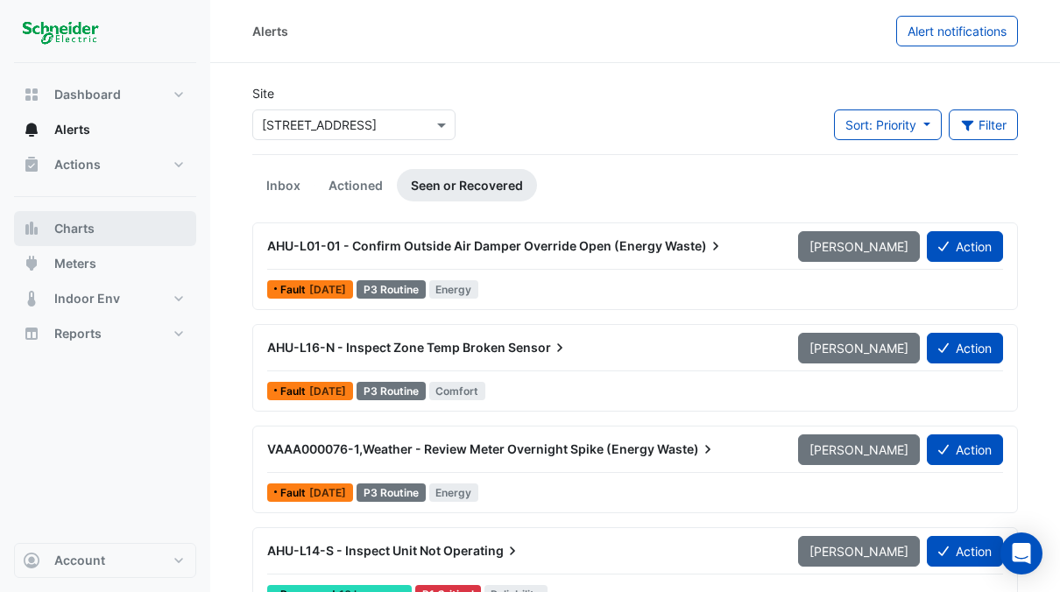
click at [92, 228] on span "Charts" at bounding box center [74, 229] width 40 height 18
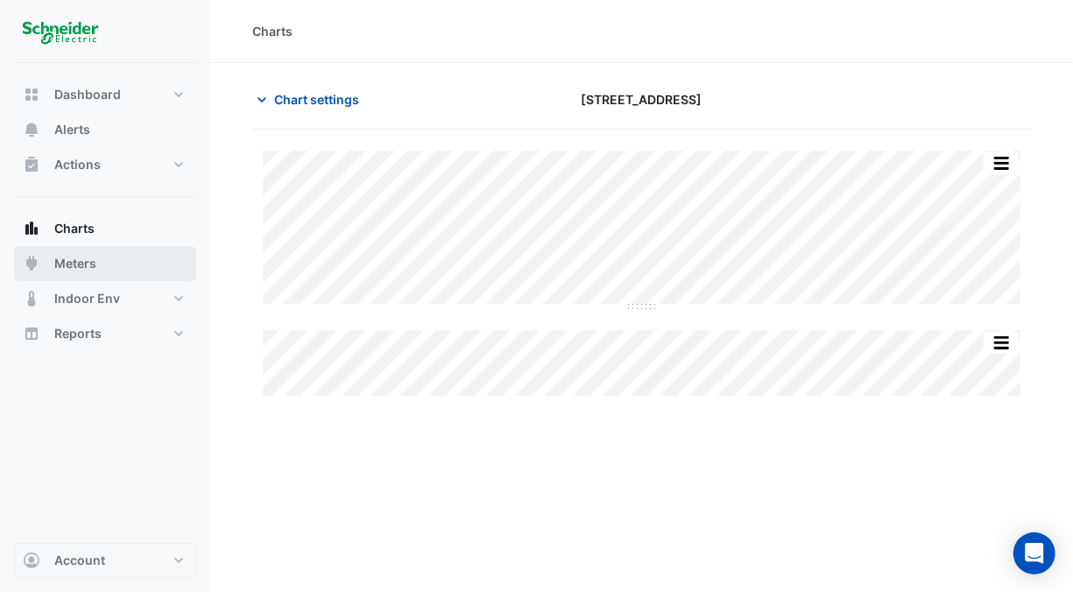
click at [80, 266] on span "Meters" at bounding box center [75, 264] width 42 height 18
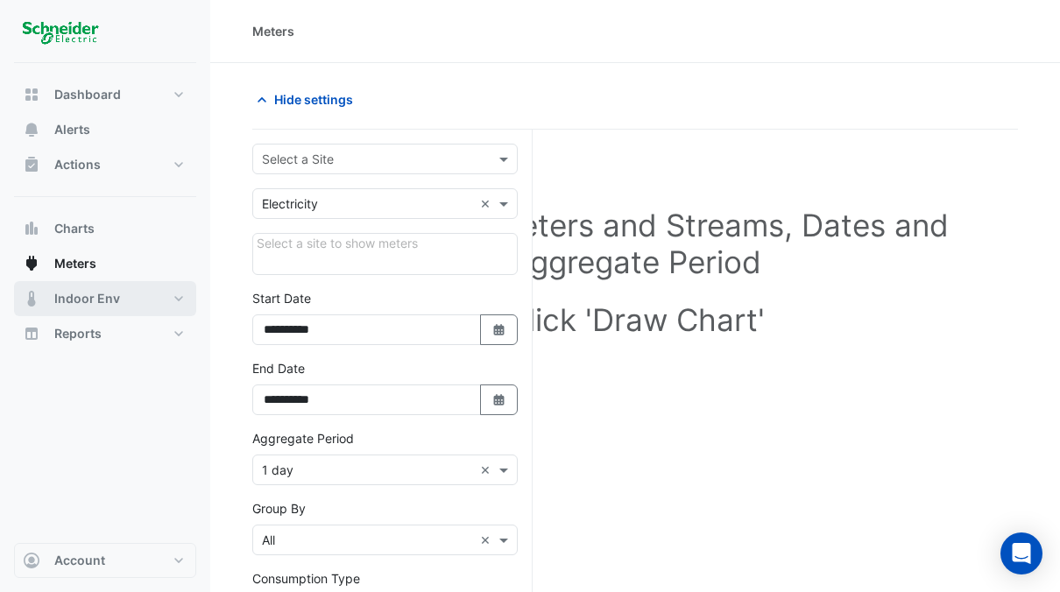
click at [88, 306] on span "Indoor Env" at bounding box center [87, 299] width 66 height 18
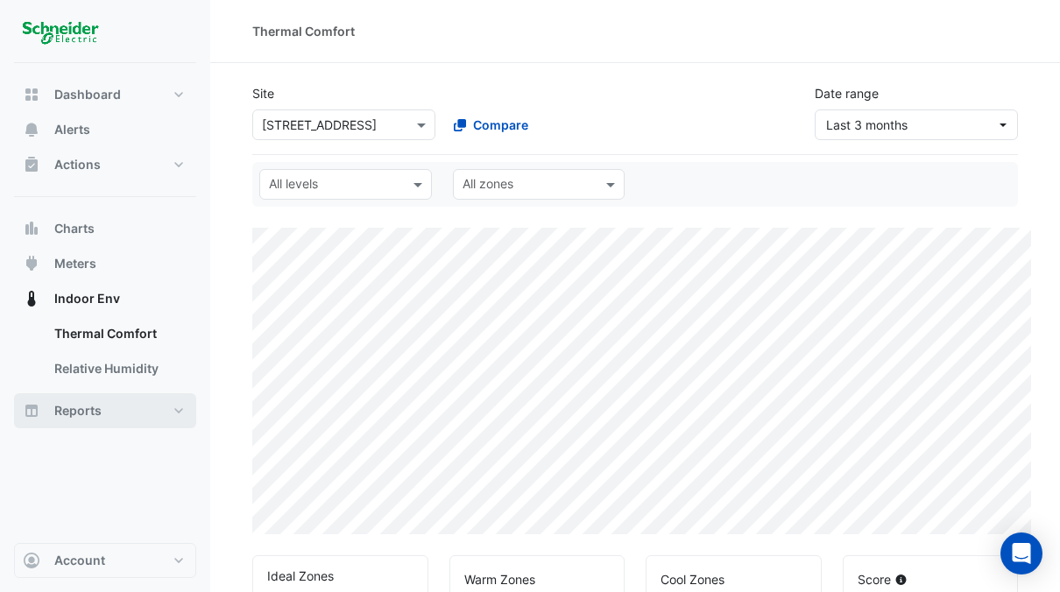
click at [81, 412] on span "Reports" at bounding box center [77, 411] width 47 height 18
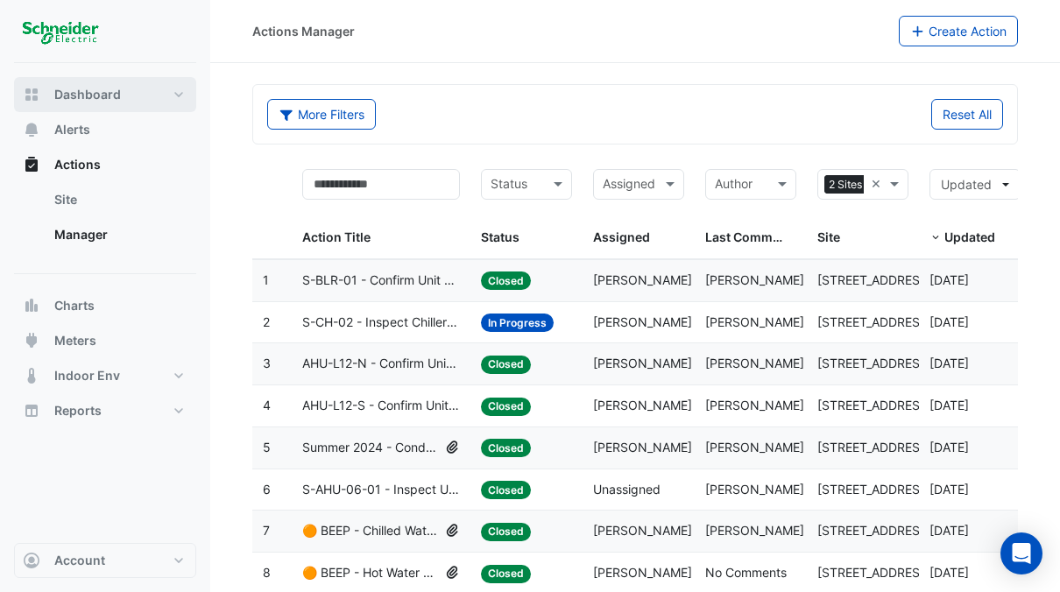
click at [88, 93] on span "Dashboard" at bounding box center [87, 95] width 67 height 18
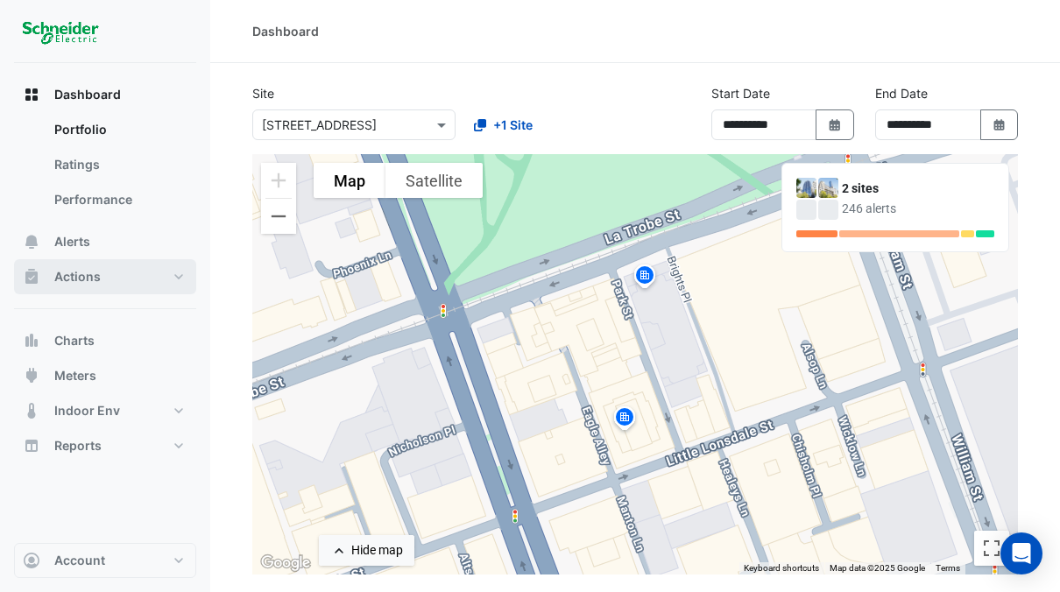
click at [88, 278] on span "Actions" at bounding box center [77, 277] width 46 height 18
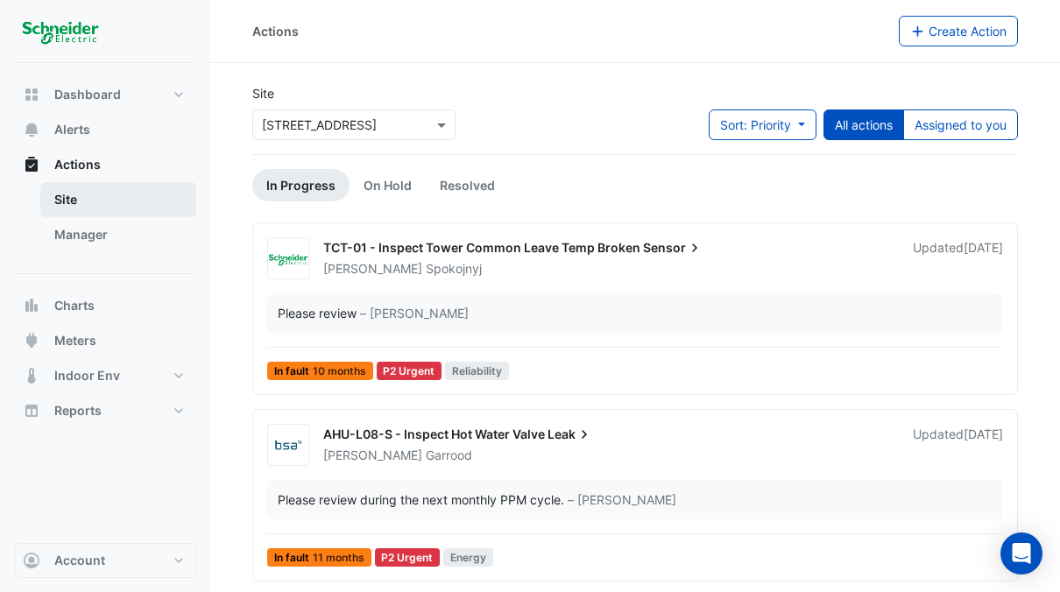
click at [77, 201] on link "Site" at bounding box center [118, 199] width 156 height 35
click at [59, 201] on link "Site" at bounding box center [118, 199] width 156 height 35
click at [75, 165] on span "Actions" at bounding box center [77, 165] width 46 height 18
click at [80, 233] on link "Manager" at bounding box center [118, 234] width 156 height 35
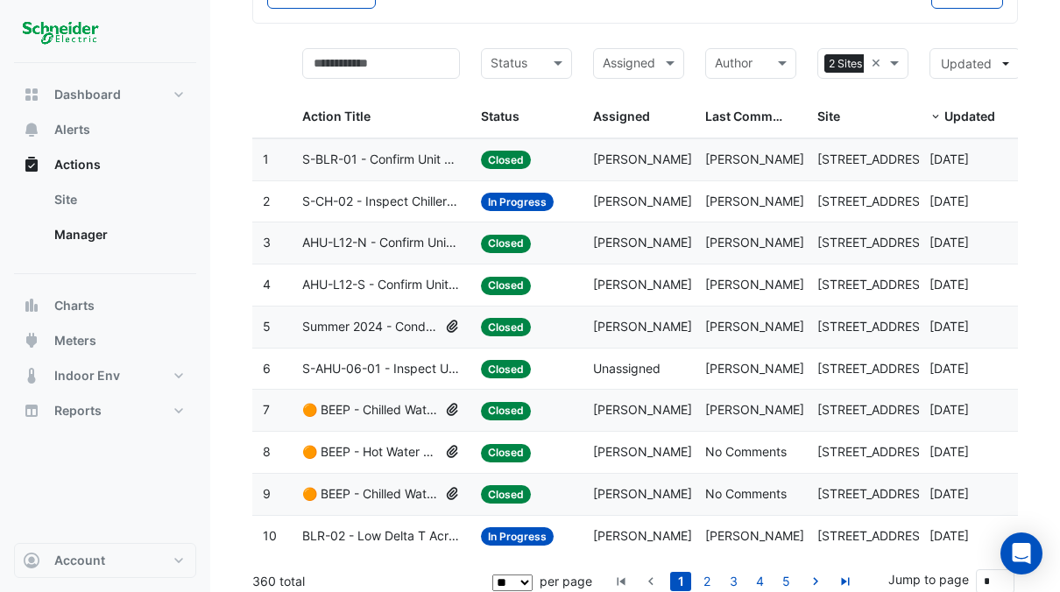
scroll to position [128, 0]
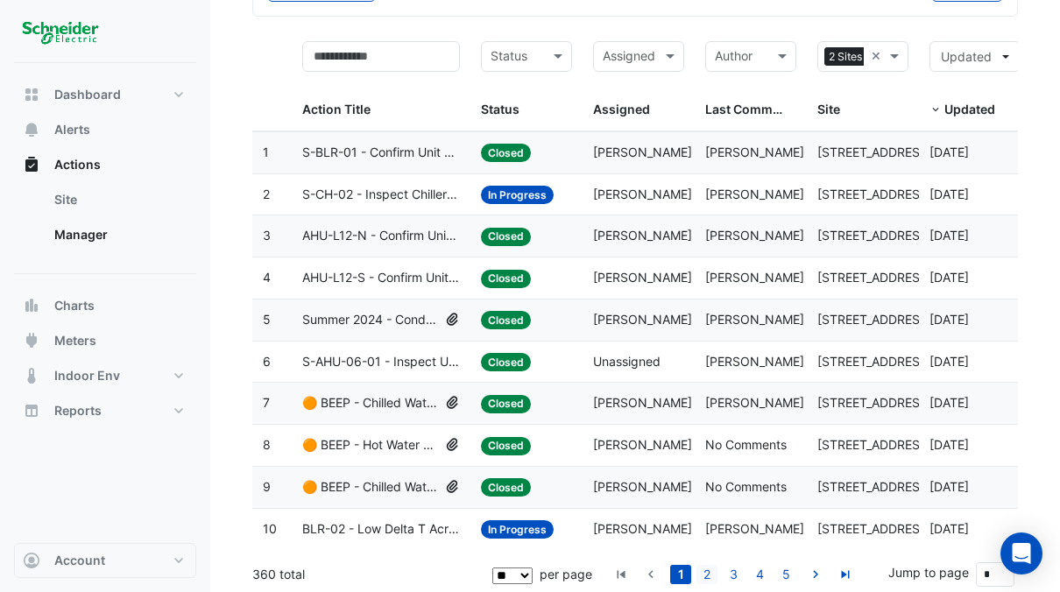
click at [709, 568] on link "2" at bounding box center [706, 574] width 21 height 19
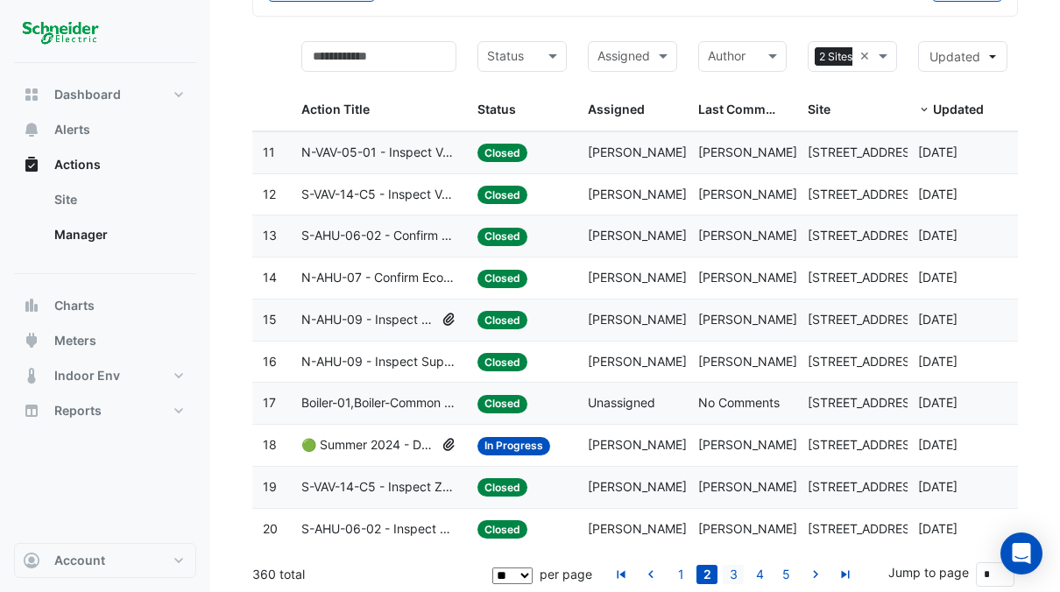
click at [741, 569] on link "3" at bounding box center [732, 574] width 21 height 19
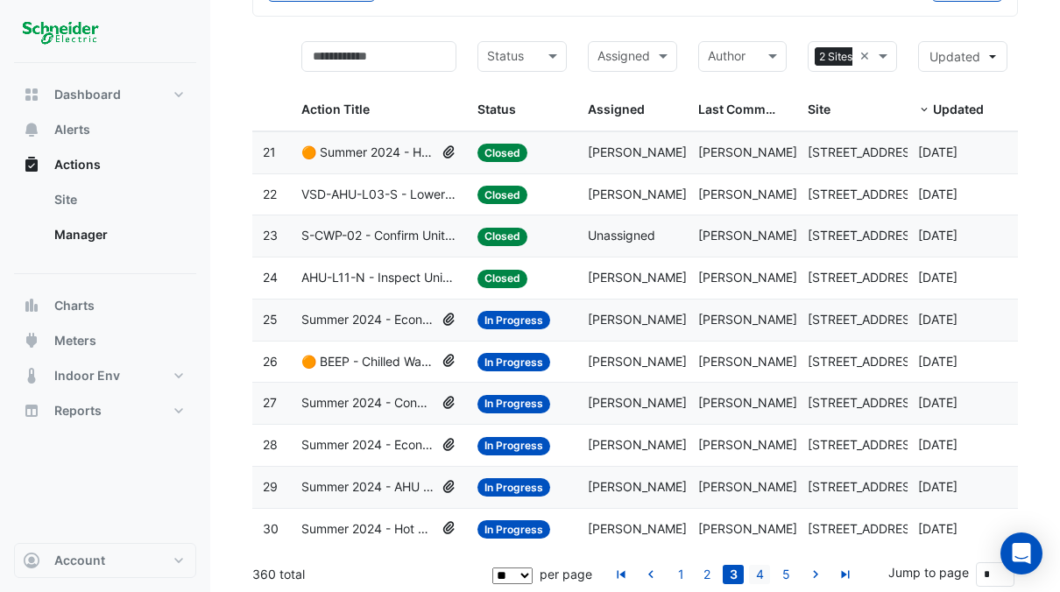
click at [759, 574] on link "4" at bounding box center [759, 574] width 21 height 19
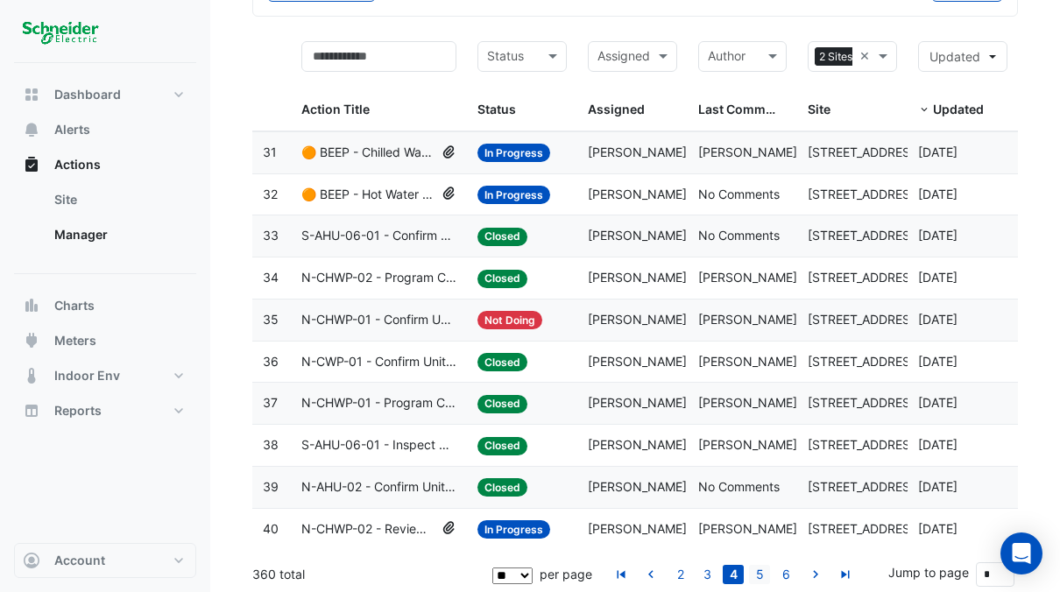
click at [759, 565] on link "5" at bounding box center [759, 574] width 21 height 19
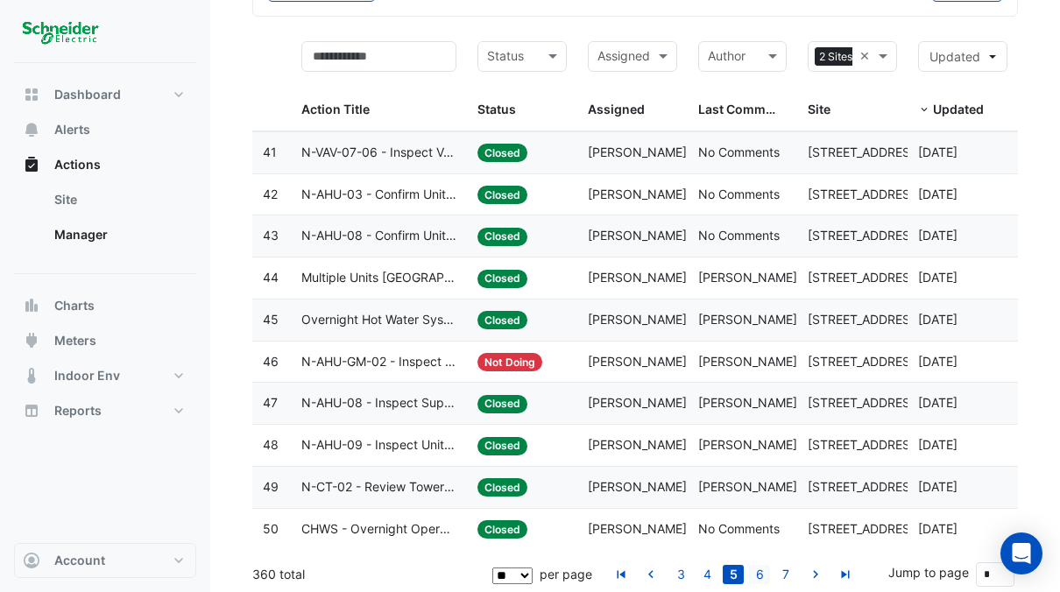
click at [764, 566] on link "6" at bounding box center [759, 574] width 21 height 19
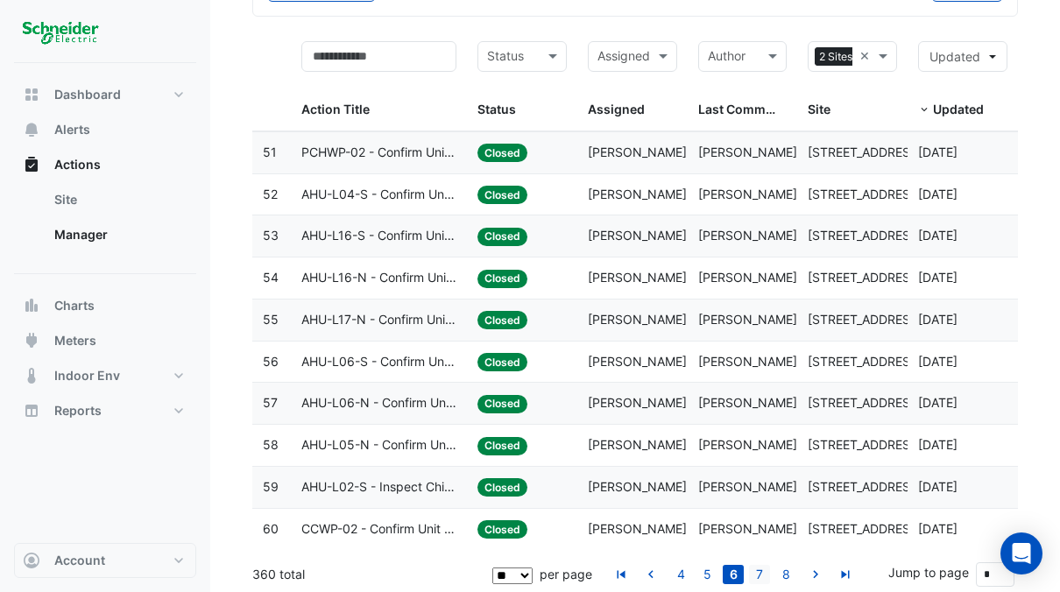
click at [760, 570] on link "7" at bounding box center [759, 574] width 21 height 19
click at [761, 567] on link "8" at bounding box center [759, 574] width 21 height 19
click at [768, 571] on link "9" at bounding box center [759, 574] width 21 height 19
click at [768, 571] on link "10" at bounding box center [759, 574] width 21 height 19
click at [768, 572] on link "11" at bounding box center [759, 574] width 21 height 19
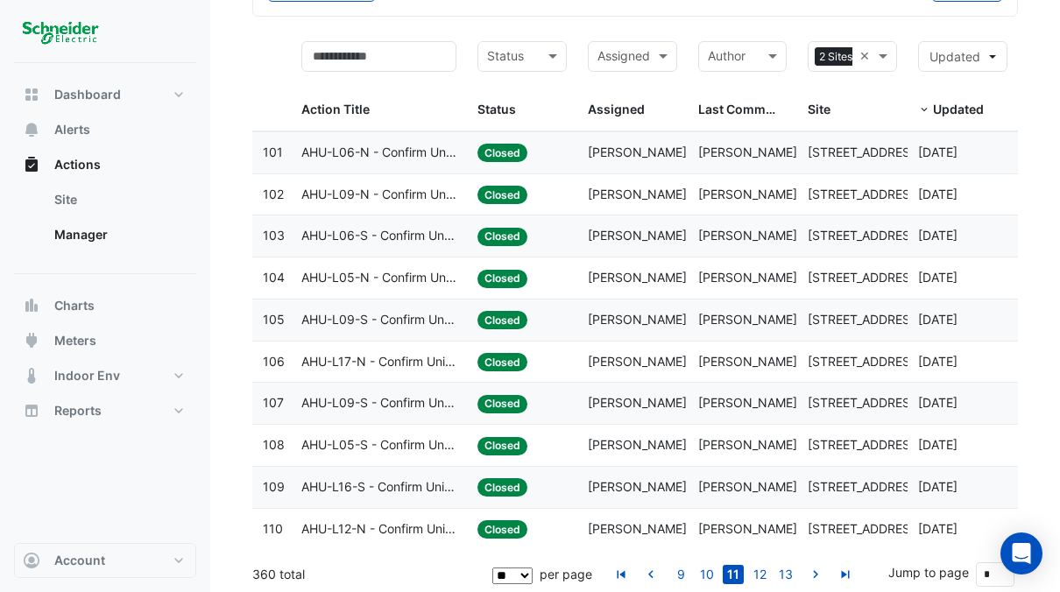
click at [768, 572] on link "12" at bounding box center [759, 574] width 21 height 19
click at [768, 572] on link "13" at bounding box center [759, 574] width 21 height 19
click at [768, 571] on link "14" at bounding box center [759, 574] width 21 height 19
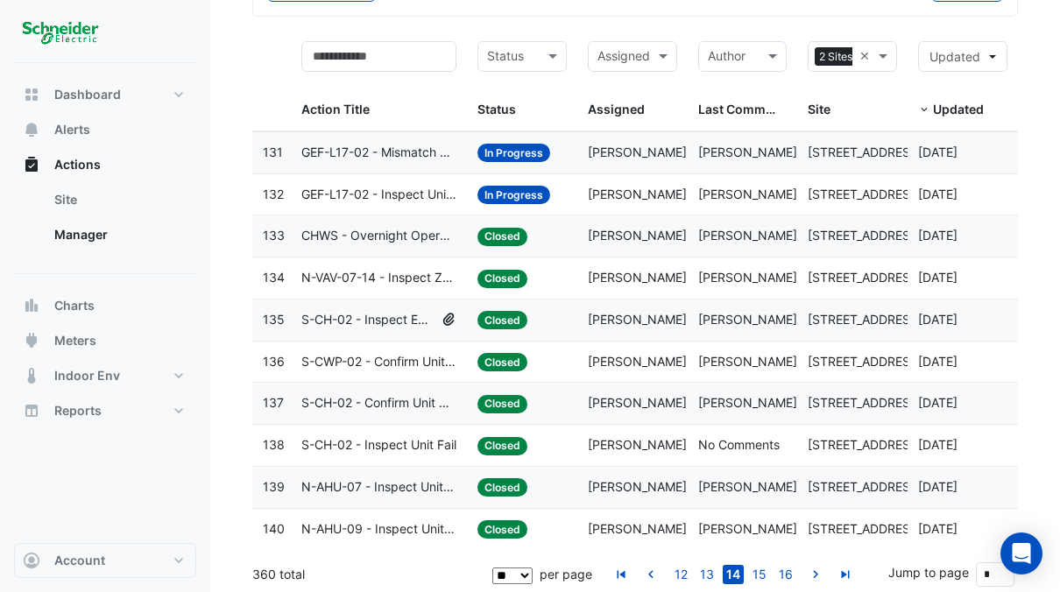
click at [768, 571] on link "15" at bounding box center [759, 574] width 21 height 19
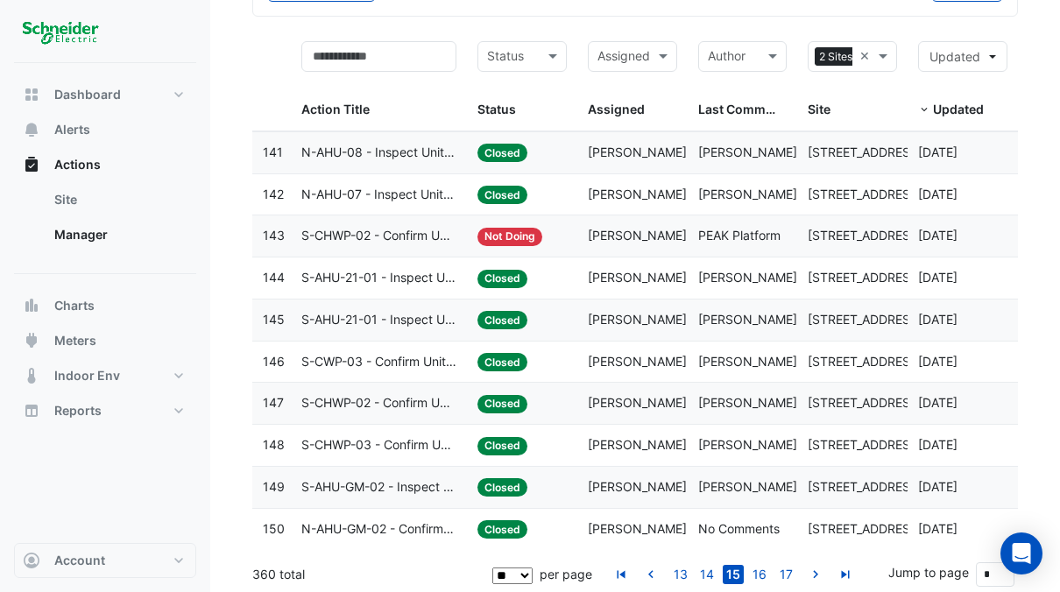
click at [768, 571] on link "16" at bounding box center [759, 574] width 21 height 19
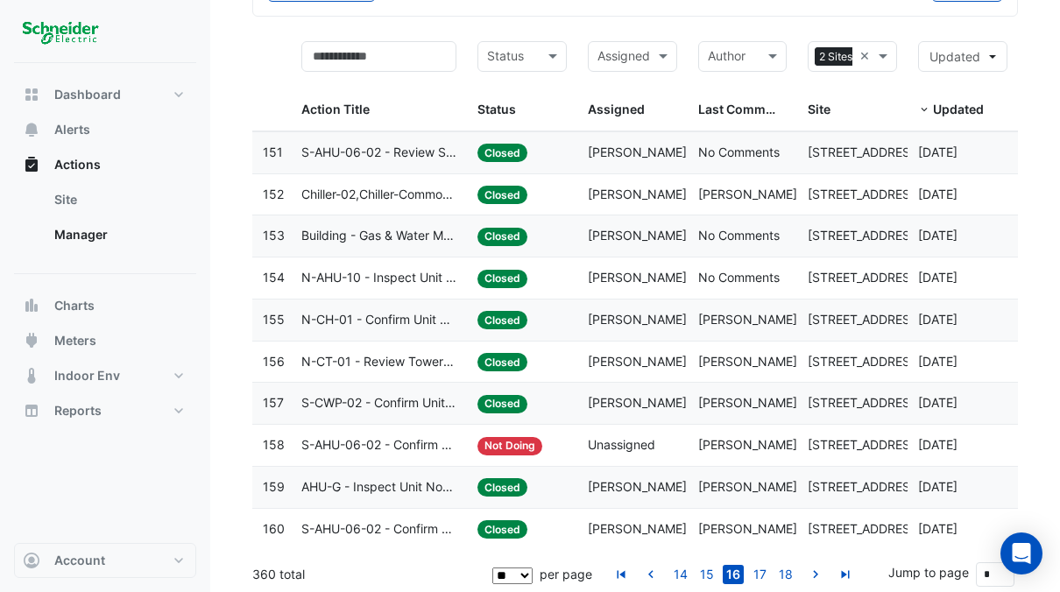
click at [768, 571] on link "17" at bounding box center [759, 574] width 21 height 19
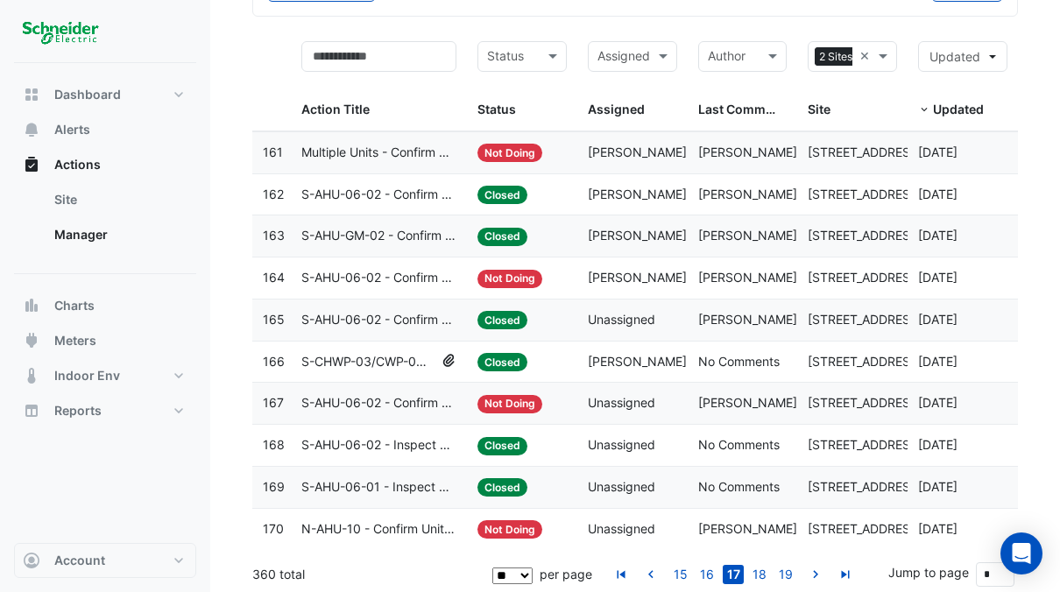
click at [768, 571] on link "18" at bounding box center [759, 574] width 21 height 19
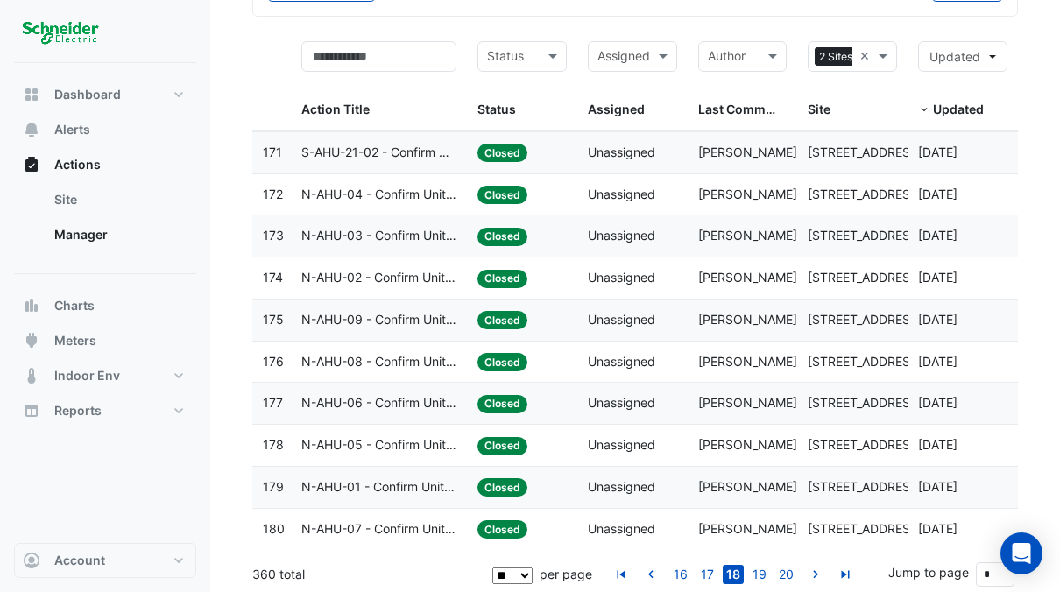
click at [768, 571] on link "19" at bounding box center [759, 574] width 21 height 19
click at [768, 571] on link "20" at bounding box center [759, 574] width 21 height 19
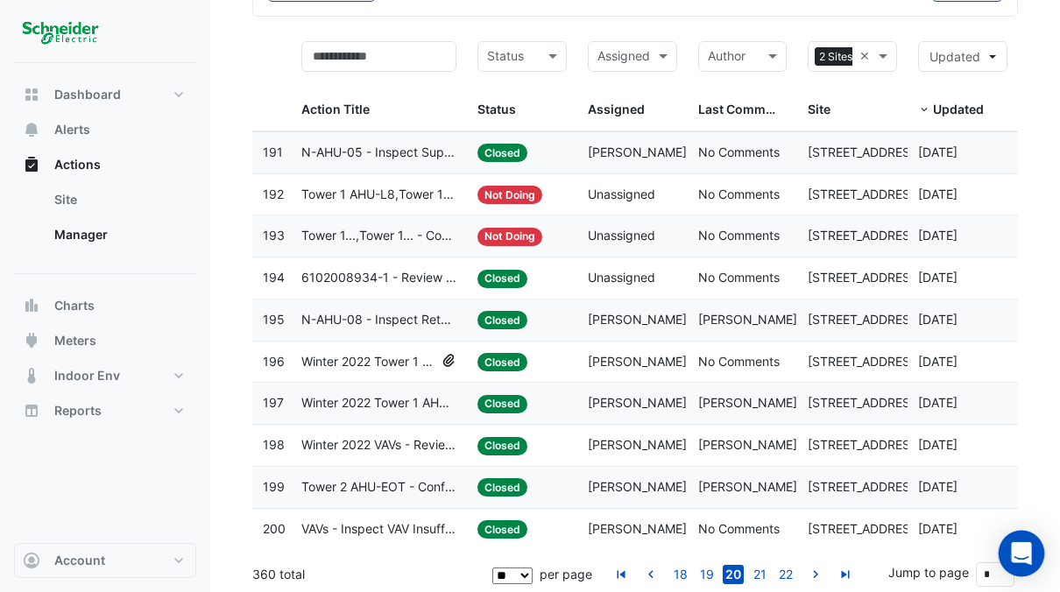
click at [1031, 553] on div "Open Intercom Messenger" at bounding box center [1021, 554] width 46 height 46
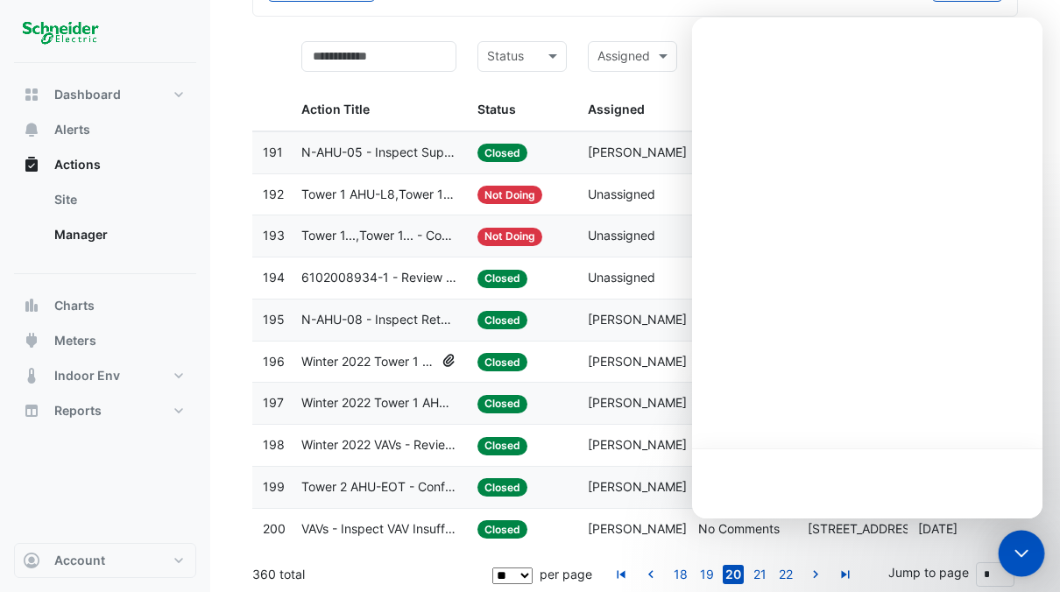
scroll to position [0, 0]
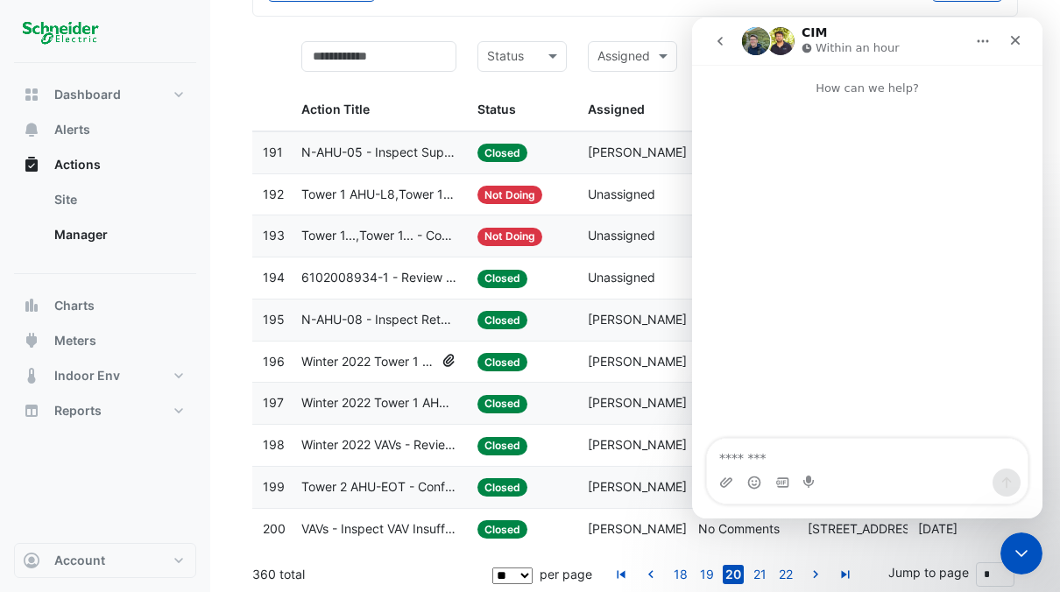
click at [750, 46] on img "Intercom messenger" at bounding box center [756, 41] width 28 height 28
click at [777, 39] on img "Intercom messenger" at bounding box center [780, 41] width 28 height 28
click at [1019, 547] on icon "Close Intercom Messenger" at bounding box center [1018, 550] width 21 height 21
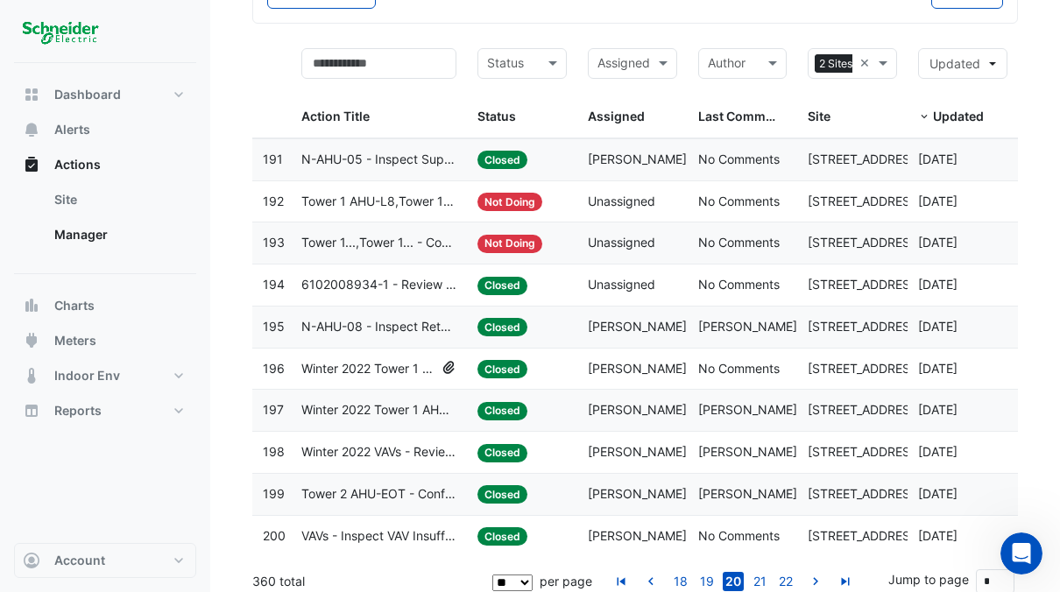
scroll to position [128, 0]
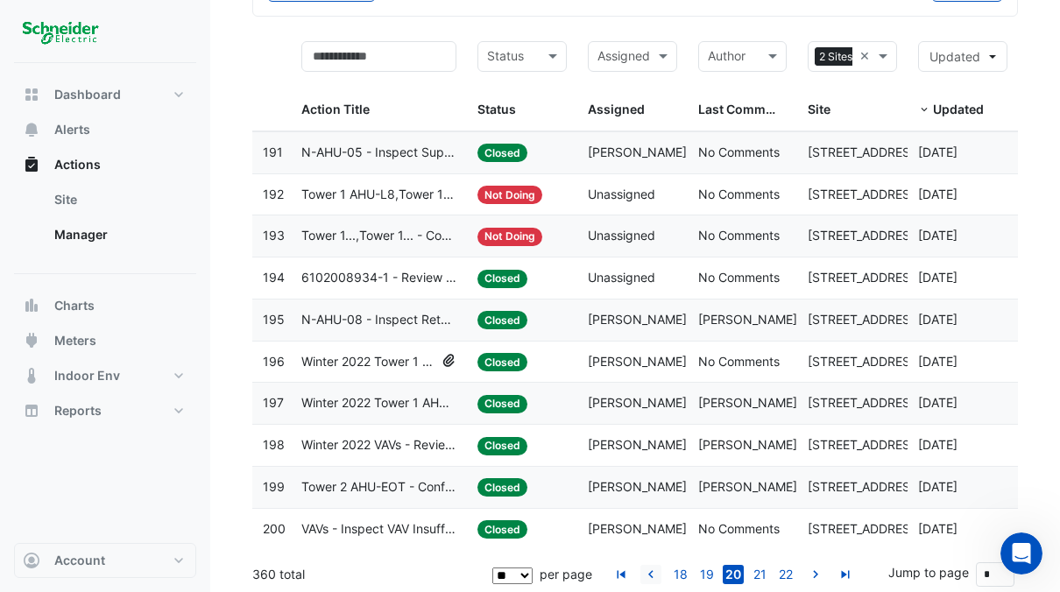
click at [654, 567] on icon "go to previous page" at bounding box center [650, 576] width 21 height 18
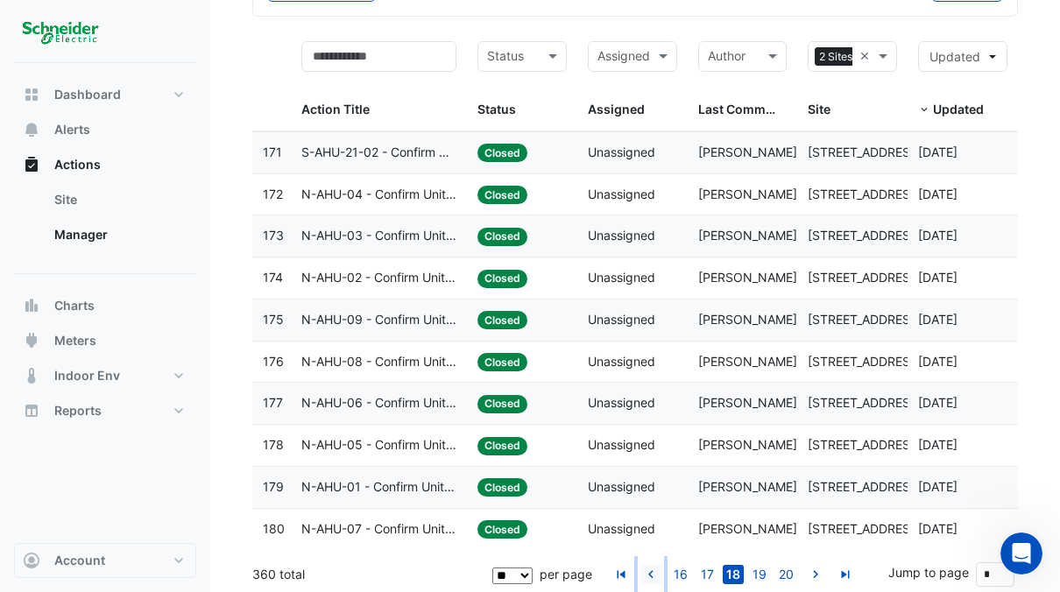
click at [654, 567] on icon "go to previous page" at bounding box center [650, 576] width 21 height 18
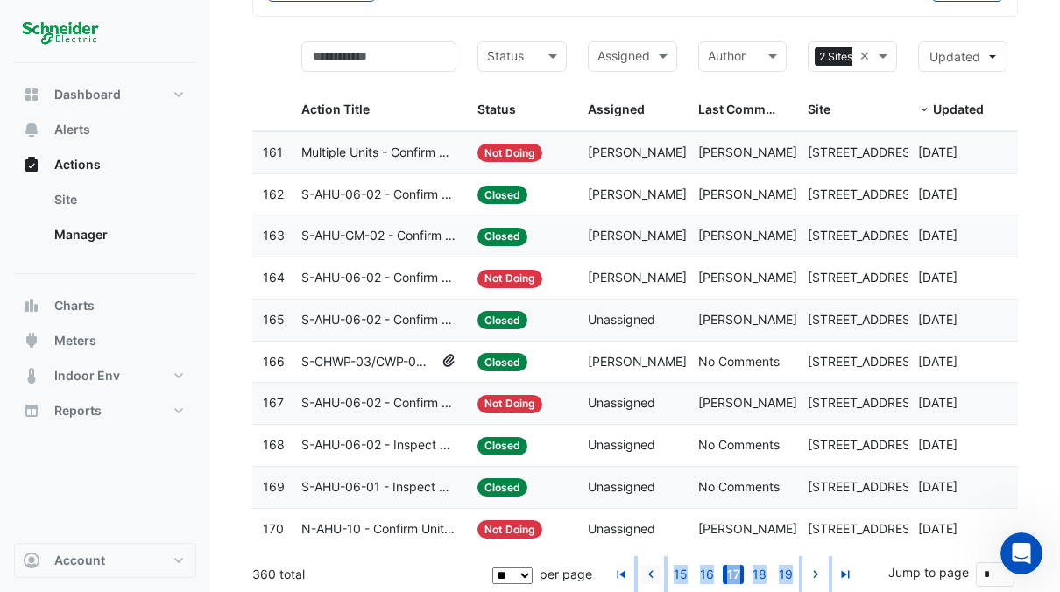
click at [654, 567] on icon "go to previous page" at bounding box center [650, 576] width 21 height 18
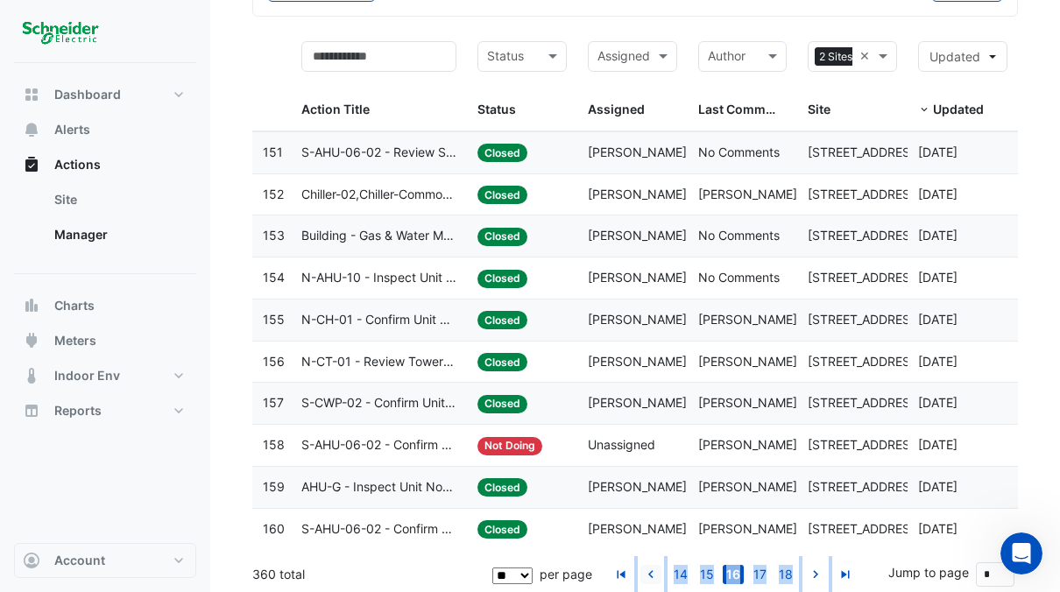
click at [654, 567] on icon "go to previous page" at bounding box center [650, 576] width 21 height 18
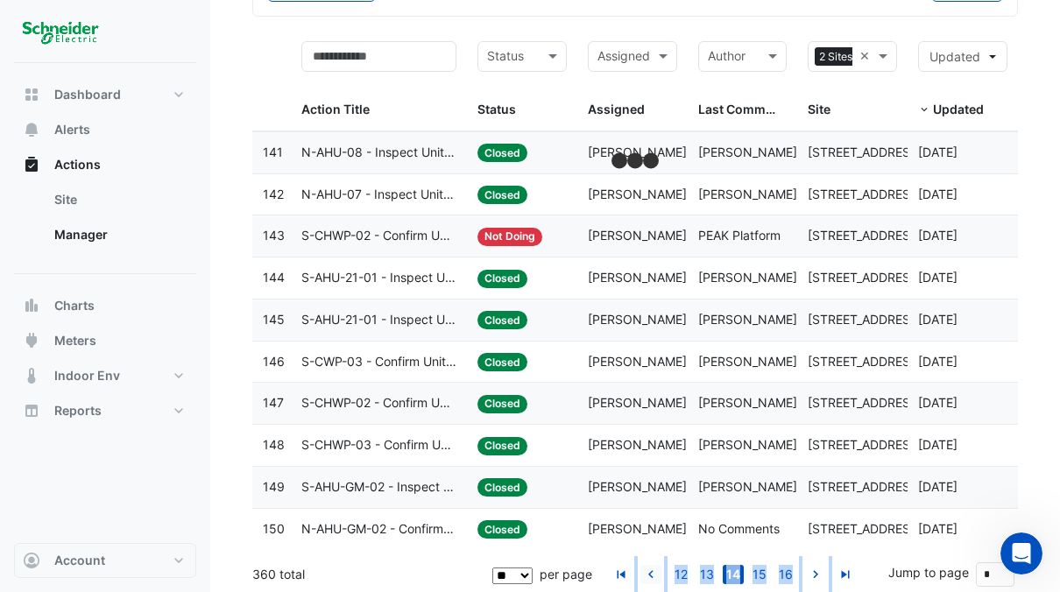
click at [654, 567] on icon "go to previous page" at bounding box center [650, 576] width 21 height 18
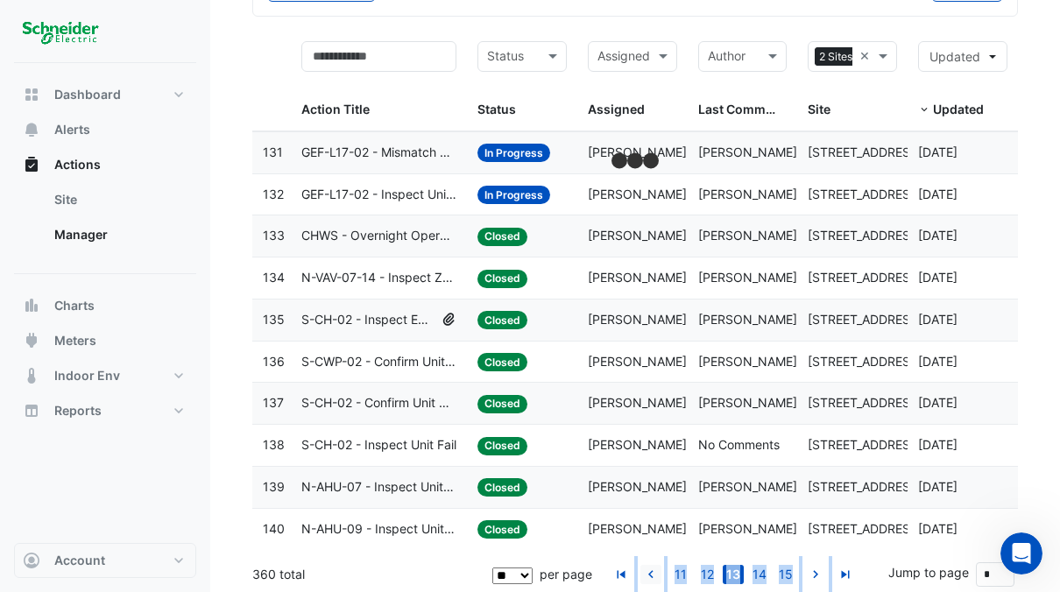
click at [653, 567] on icon "go to previous page" at bounding box center [650, 576] width 21 height 18
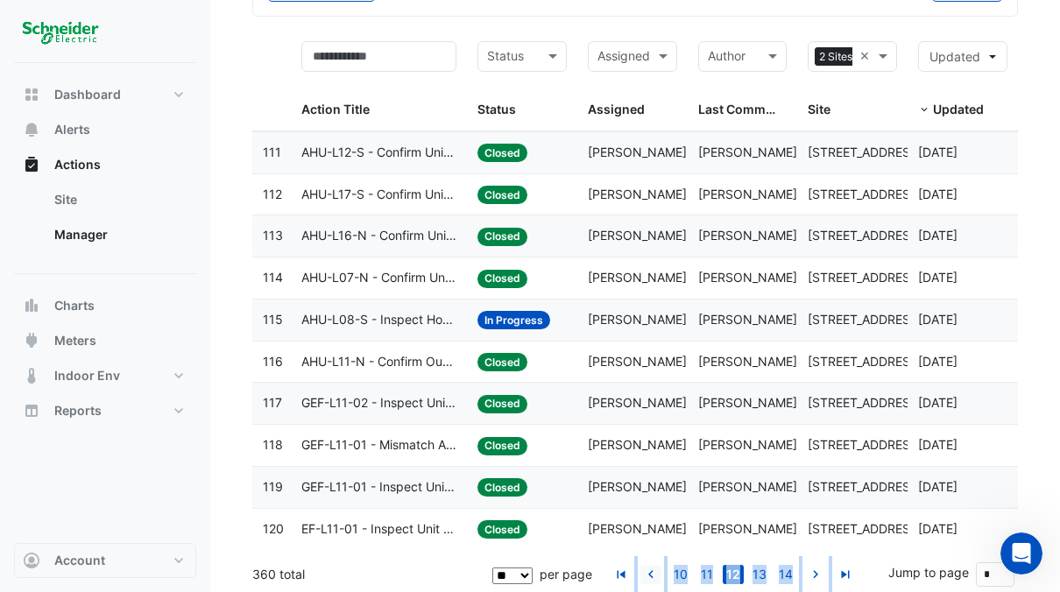
click at [653, 567] on icon "go to previous page" at bounding box center [650, 576] width 21 height 18
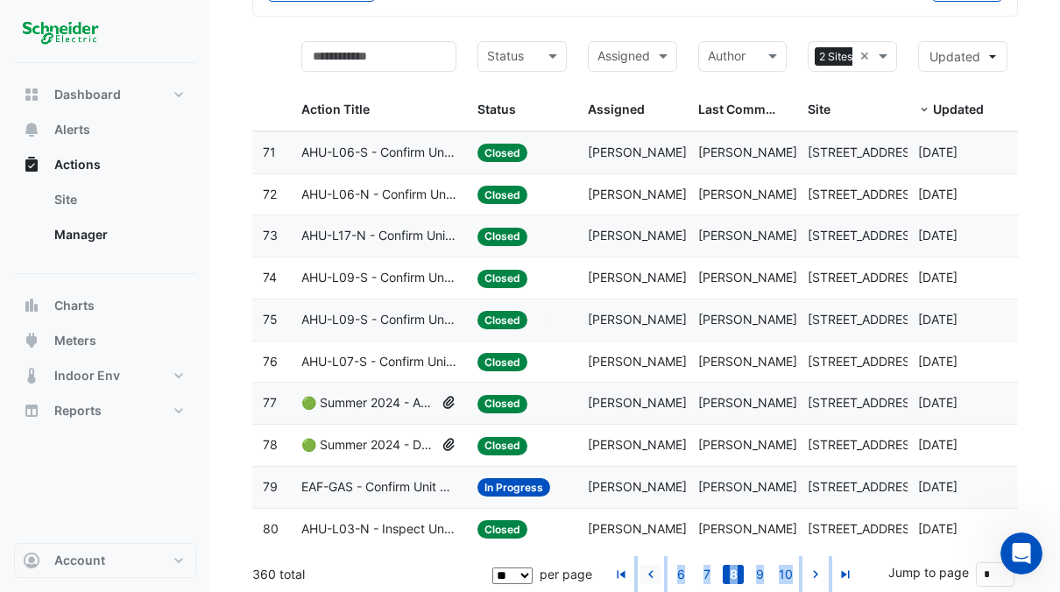
click at [653, 567] on icon "go to previous page" at bounding box center [650, 576] width 21 height 18
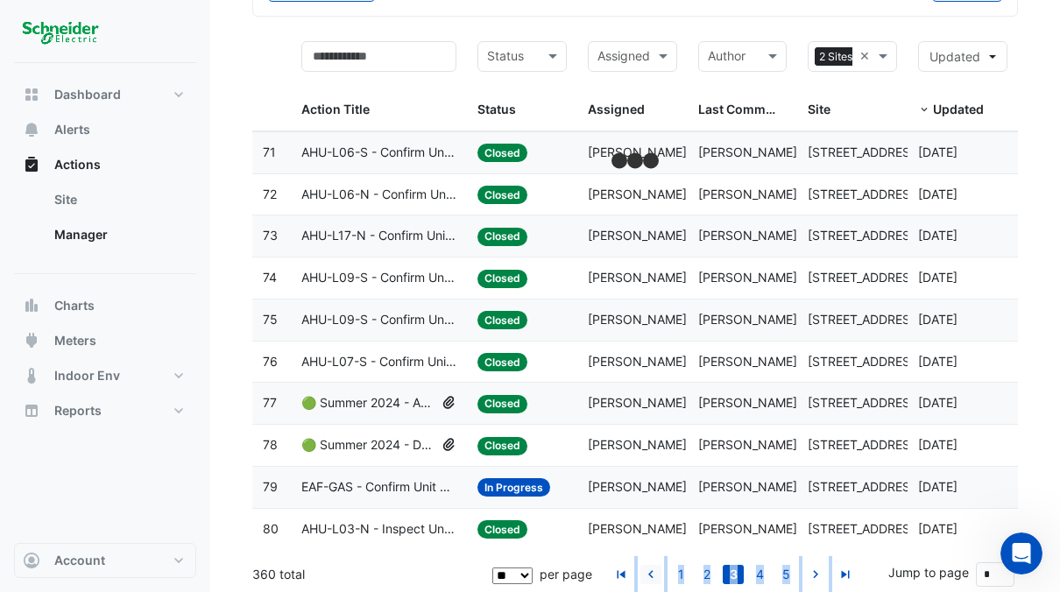
click at [653, 567] on icon "go to previous page" at bounding box center [650, 576] width 21 height 18
click at [684, 571] on link "1" at bounding box center [680, 574] width 21 height 19
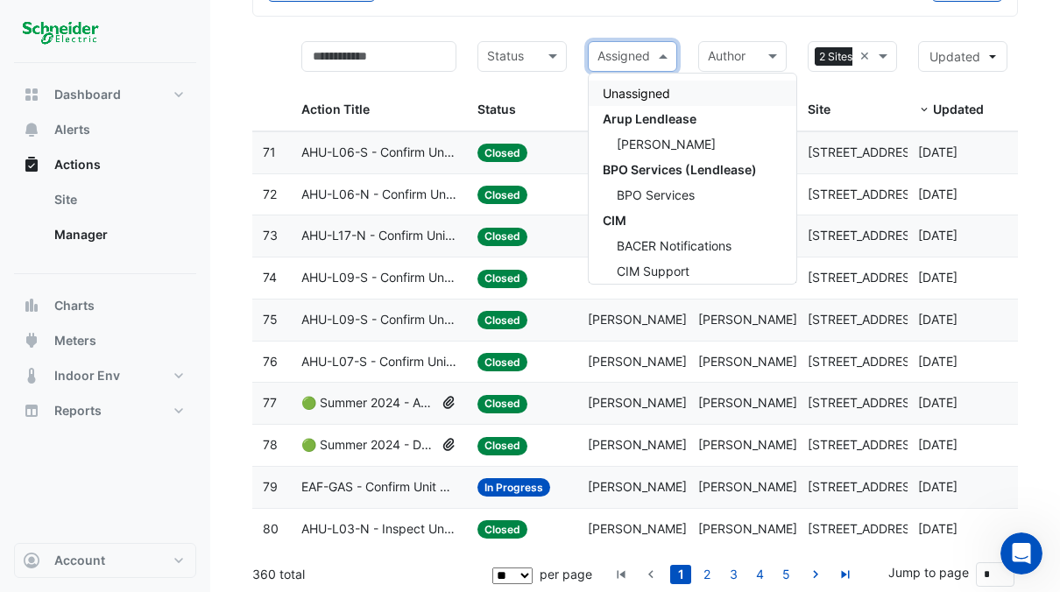
click at [670, 50] on span at bounding box center [665, 56] width 22 height 20
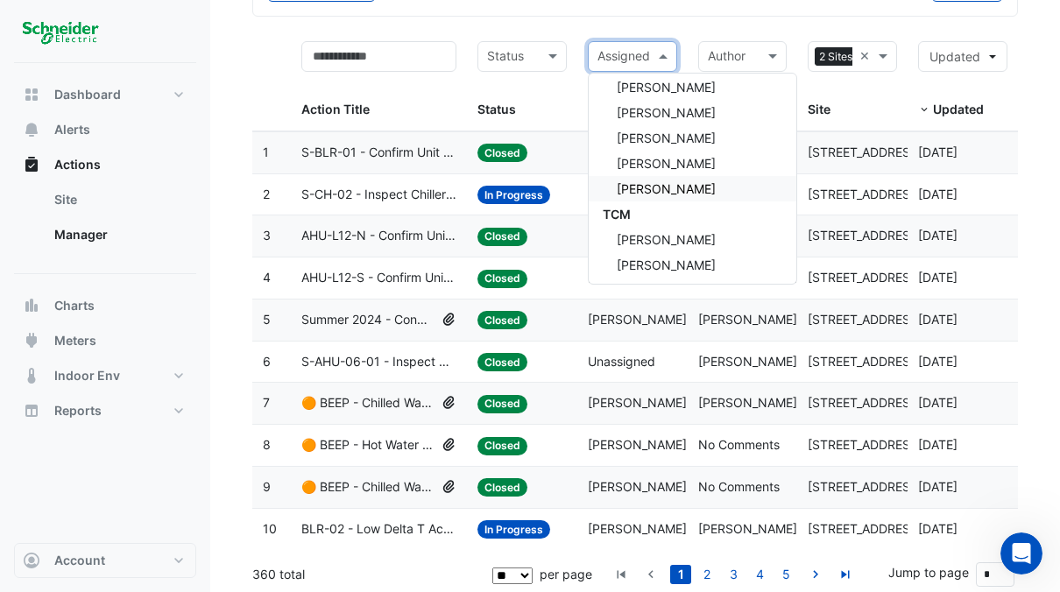
scroll to position [794, 0]
click at [687, 189] on span "[PERSON_NAME]" at bounding box center [665, 187] width 99 height 15
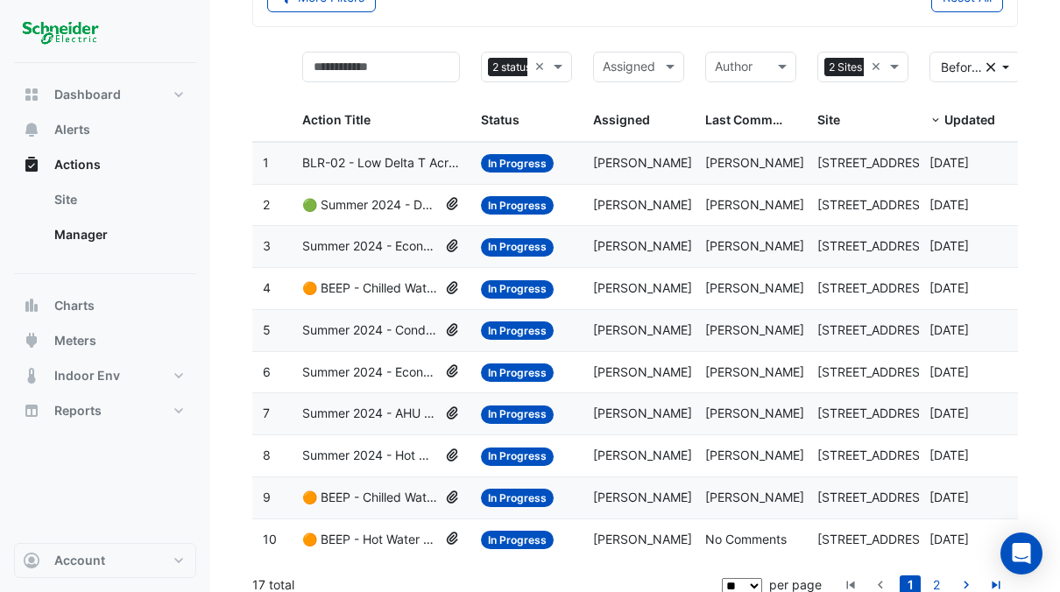
scroll to position [128, 0]
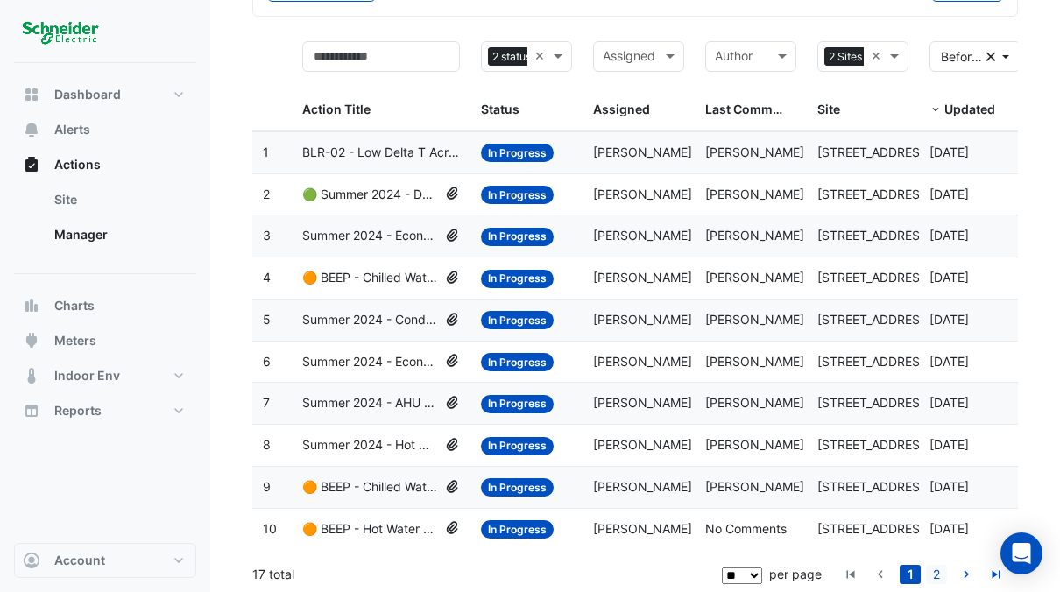
click at [933, 571] on link "2" at bounding box center [936, 574] width 21 height 19
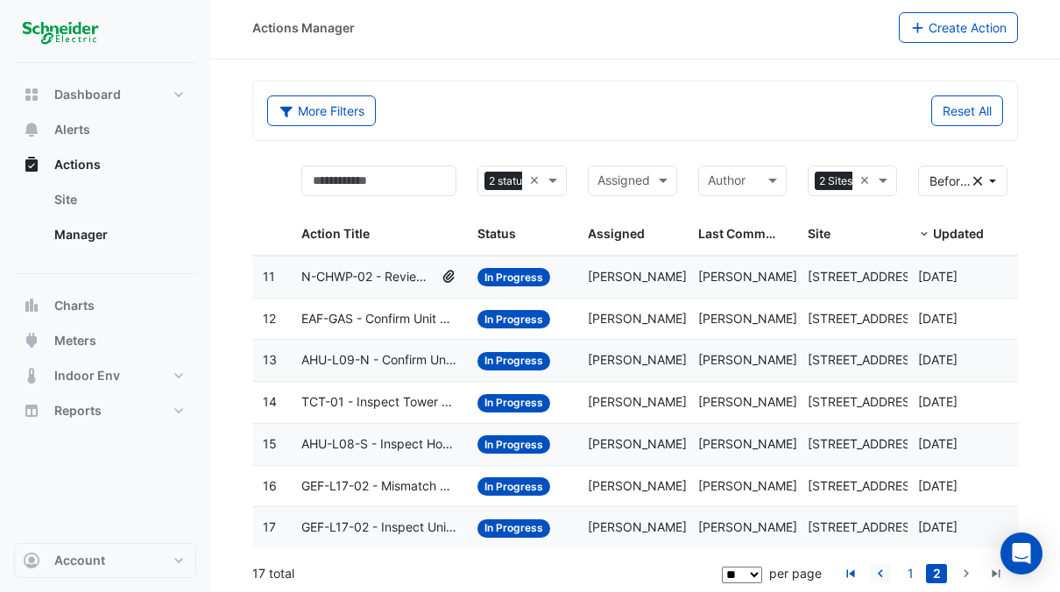
click at [876, 570] on icon "go to previous page" at bounding box center [879, 576] width 21 height 18
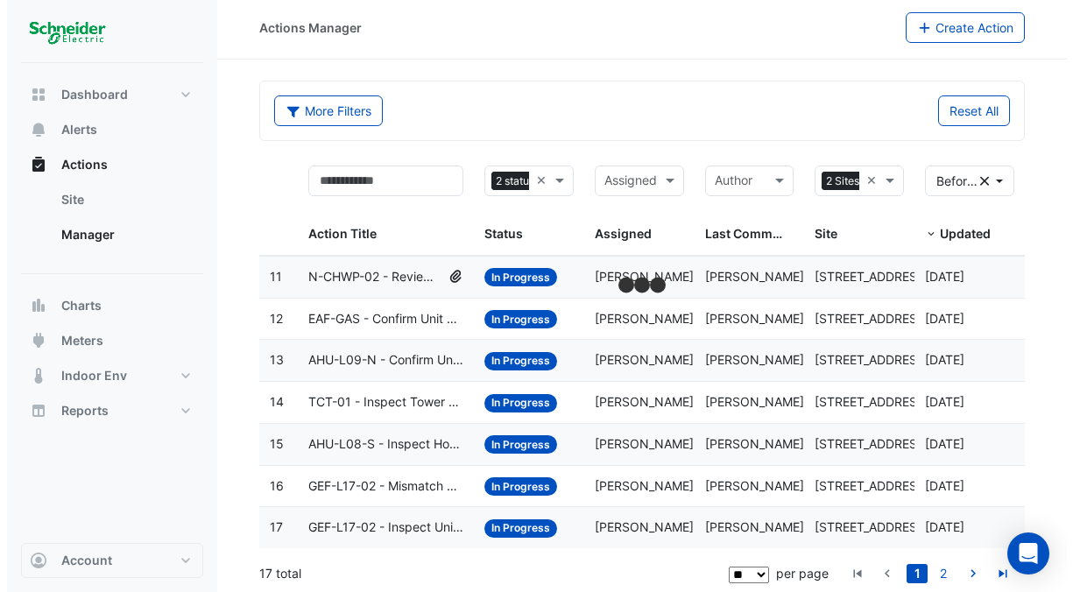
scroll to position [128, 0]
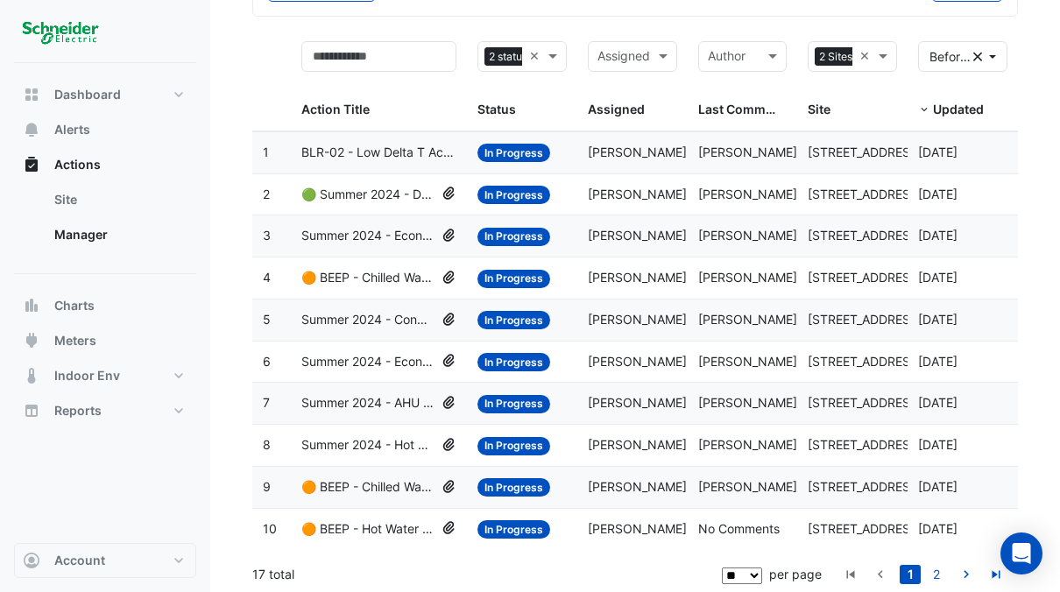
click at [363, 149] on span "BLR-02 - Low Delta T Across Hot Water System - Enable Point" at bounding box center [378, 153] width 155 height 20
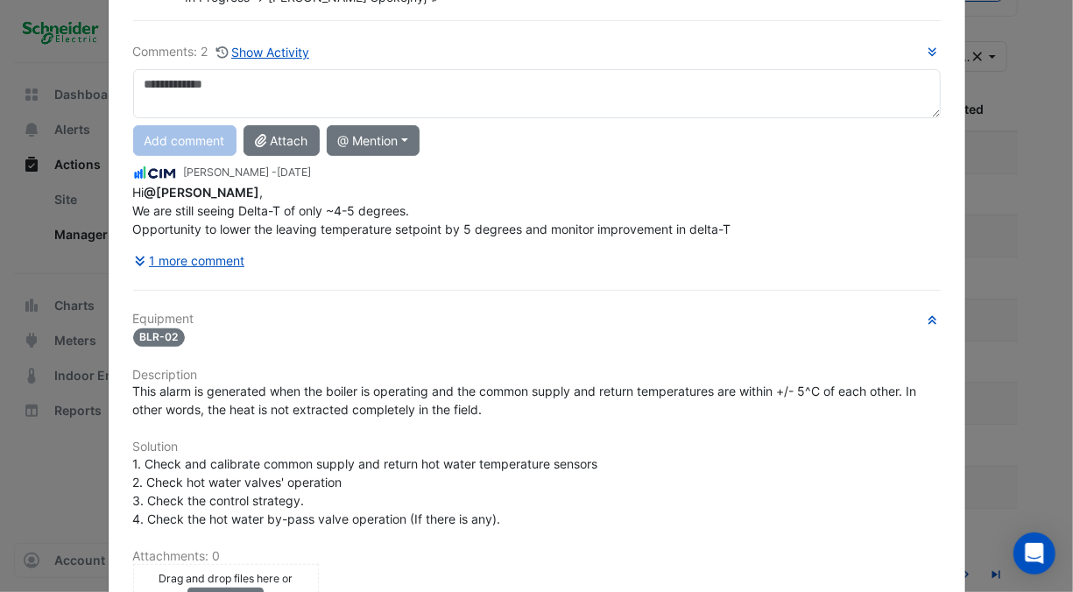
scroll to position [0, 0]
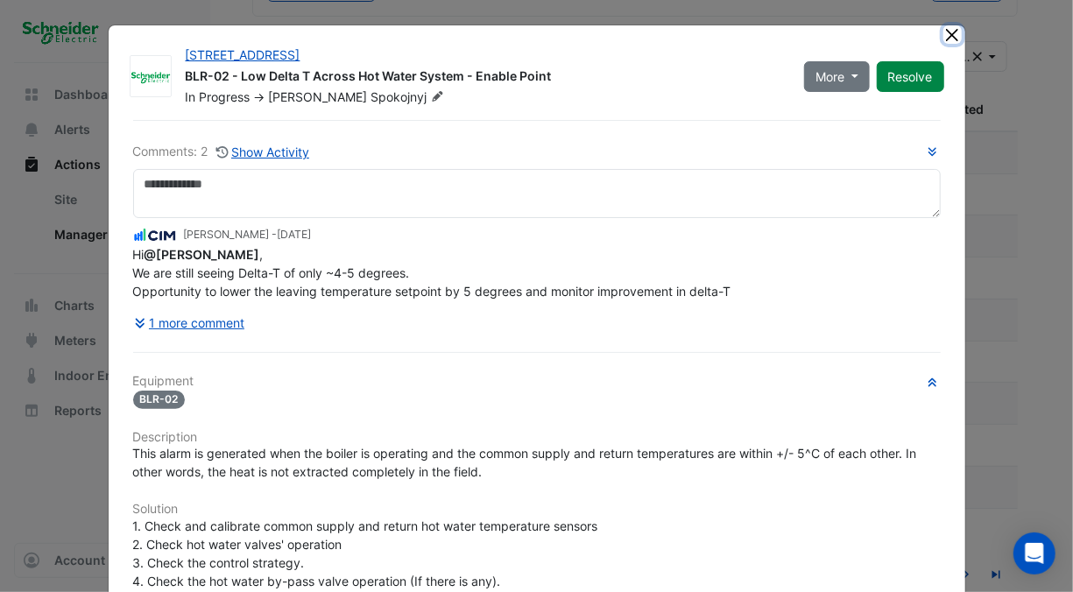
click at [946, 32] on button "Close" at bounding box center [952, 34] width 18 height 18
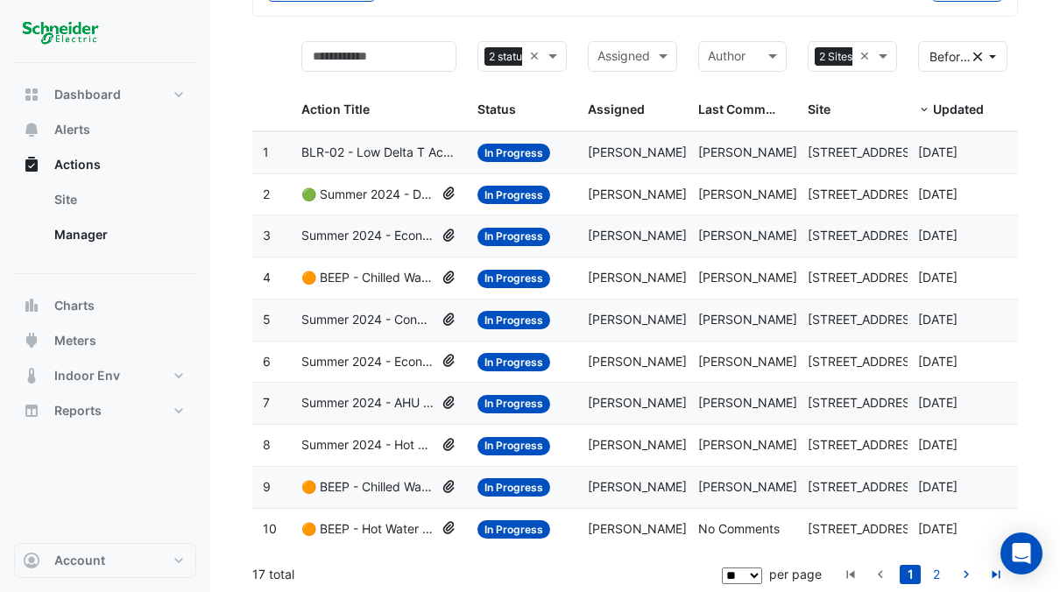
click at [370, 190] on span "🟢 Summer 2024 - Demand Controlled Ventilation (CO2) [BEEP]" at bounding box center [367, 195] width 133 height 20
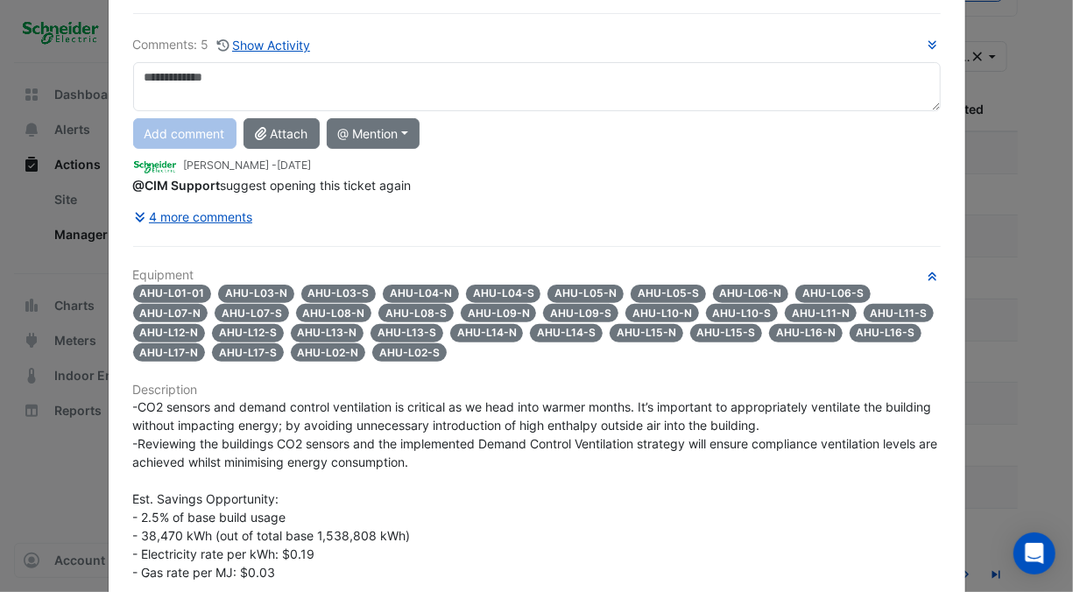
scroll to position [25, 0]
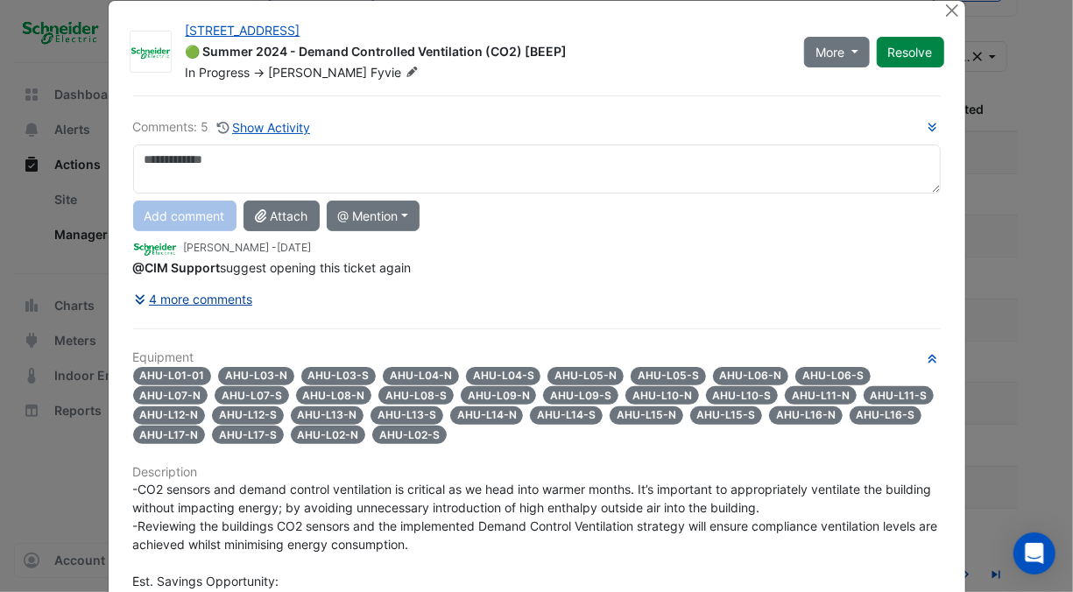
click at [186, 299] on button "4 more comments" at bounding box center [193, 299] width 121 height 31
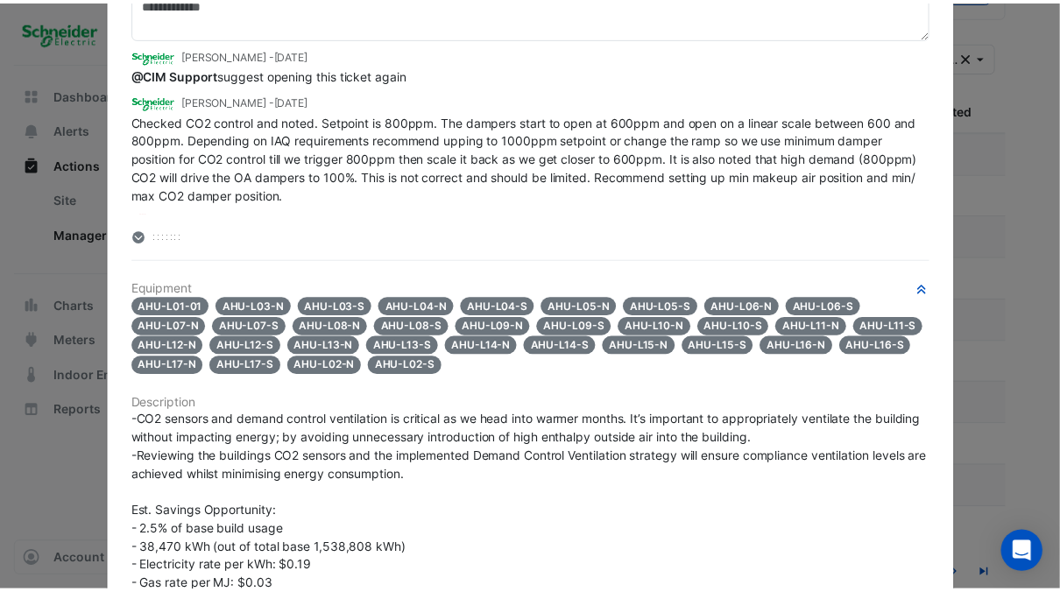
scroll to position [0, 0]
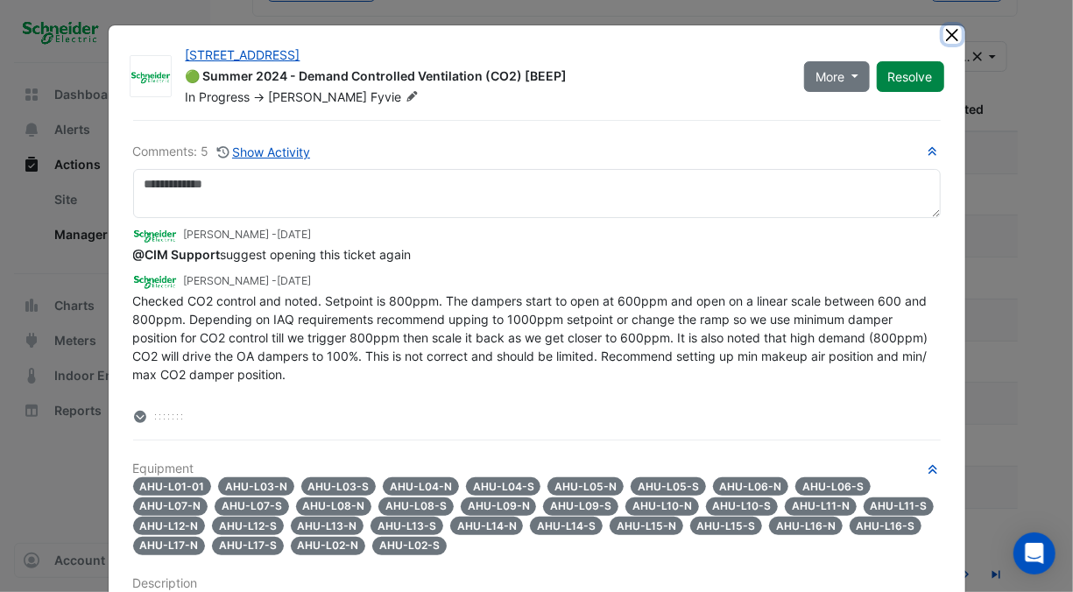
click at [944, 29] on button "Close" at bounding box center [952, 34] width 18 height 18
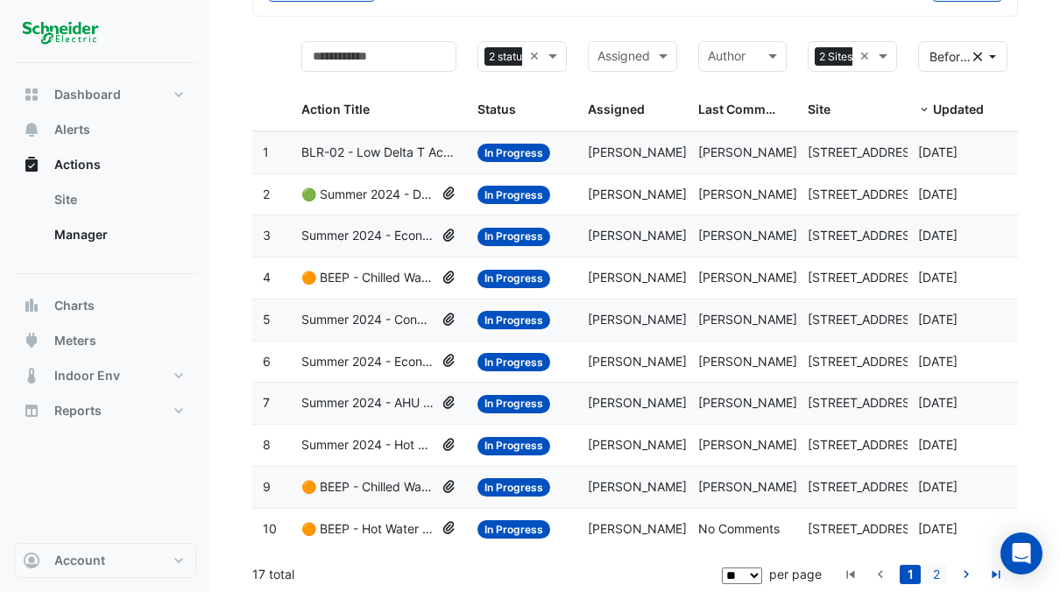
click at [940, 576] on link "2" at bounding box center [936, 574] width 21 height 19
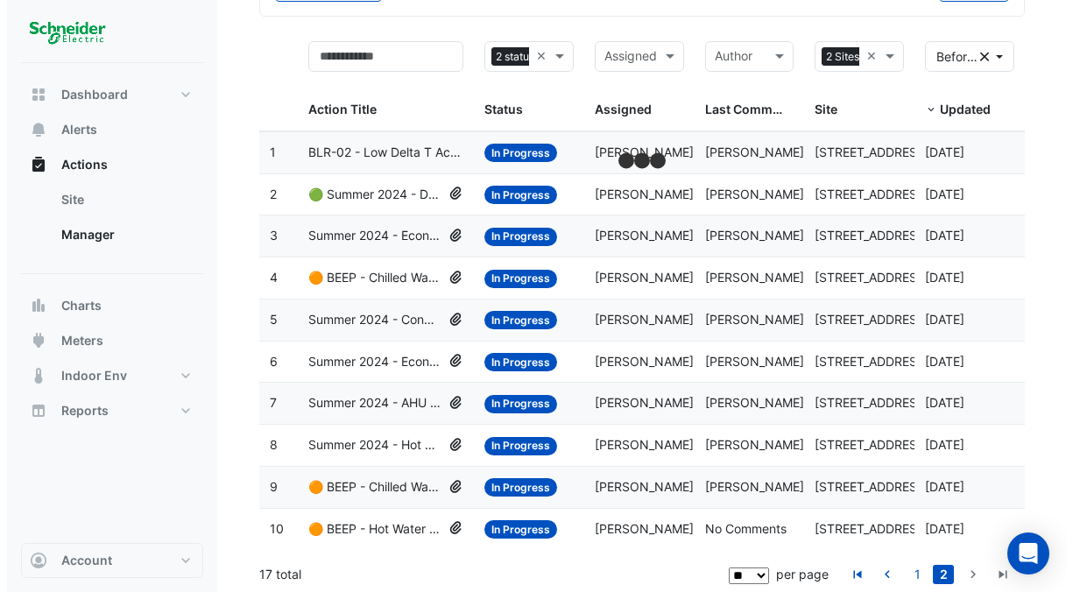
scroll to position [4, 0]
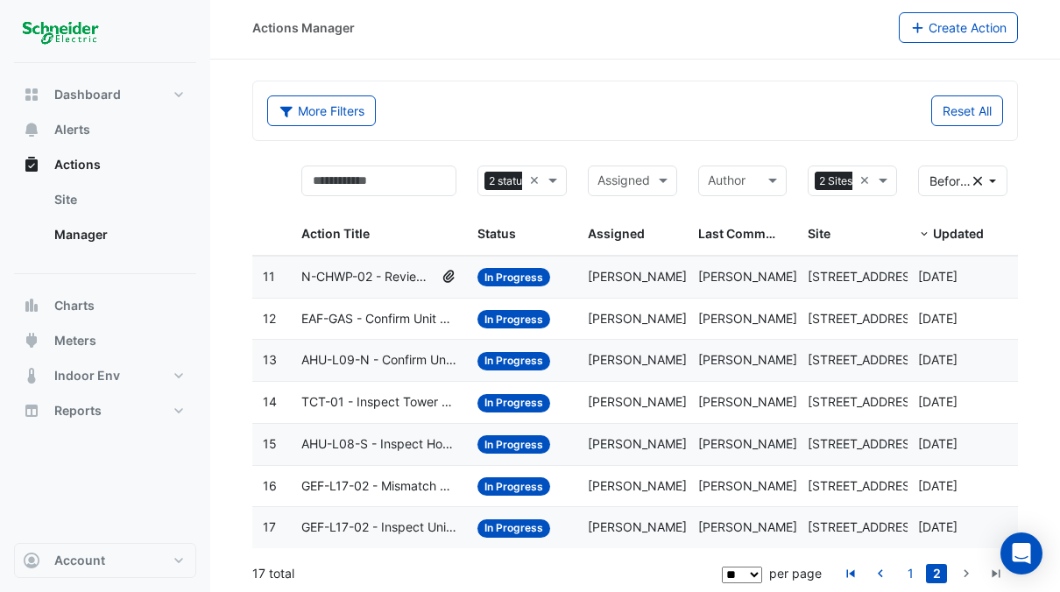
click at [360, 280] on span "N-CHWP-02 - Review Chilled Water System Pressure Oversupply (Energy Waste)" at bounding box center [367, 277] width 133 height 20
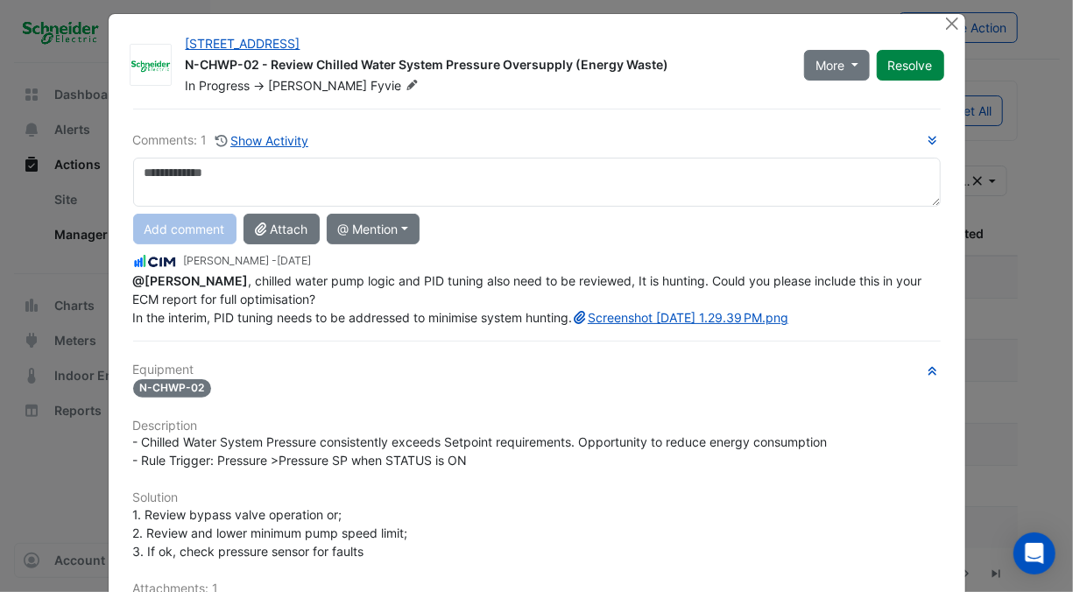
scroll to position [0, 0]
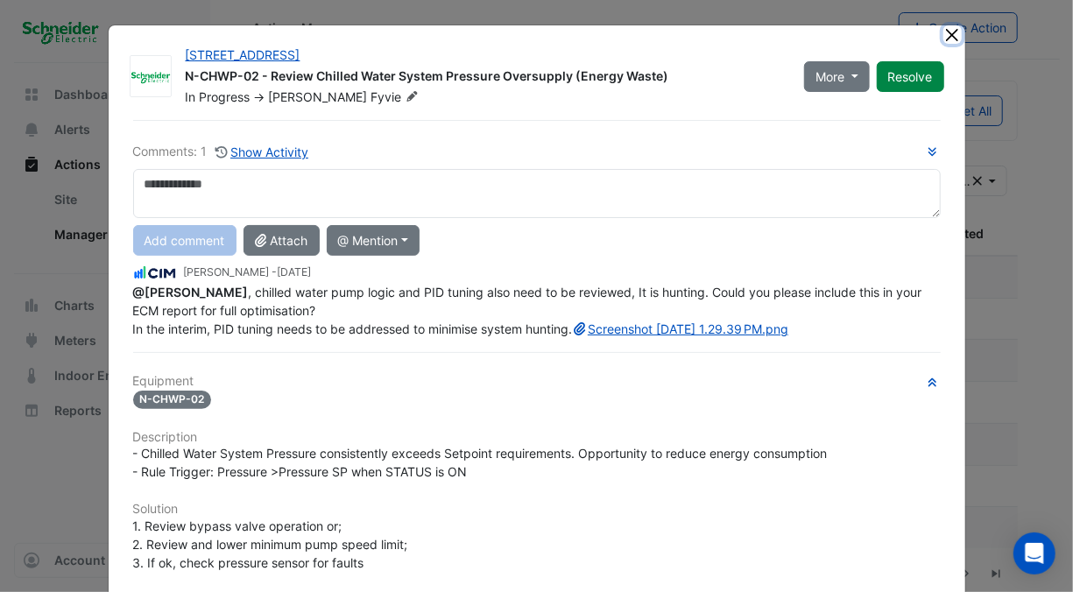
click at [950, 33] on button "Close" at bounding box center [952, 34] width 18 height 18
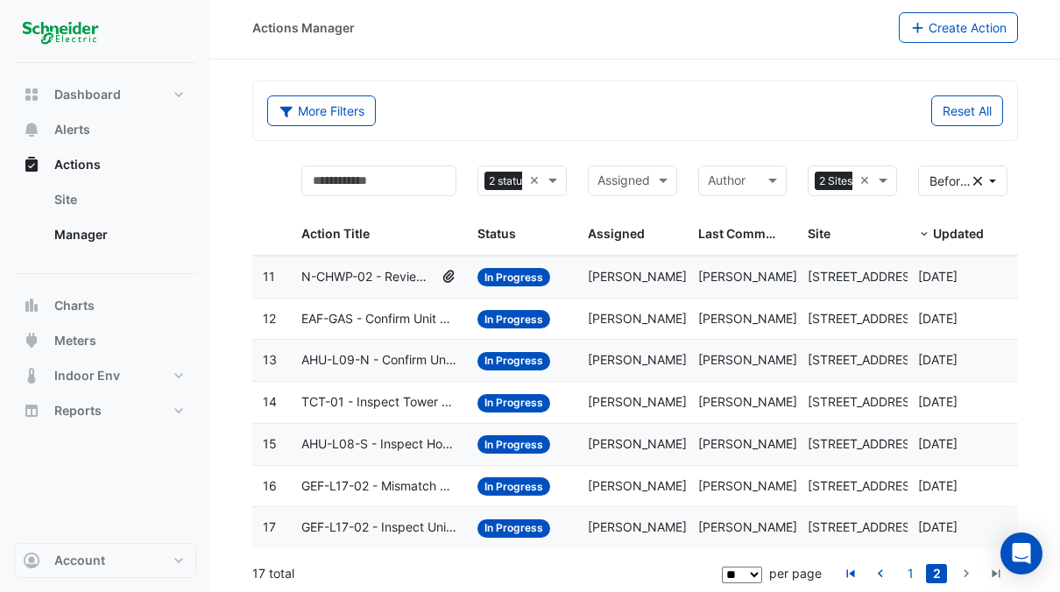
click at [363, 360] on span "AHU-L09-N - Confirm Unit Early Morning Operation (Energy Saving)" at bounding box center [378, 360] width 155 height 20
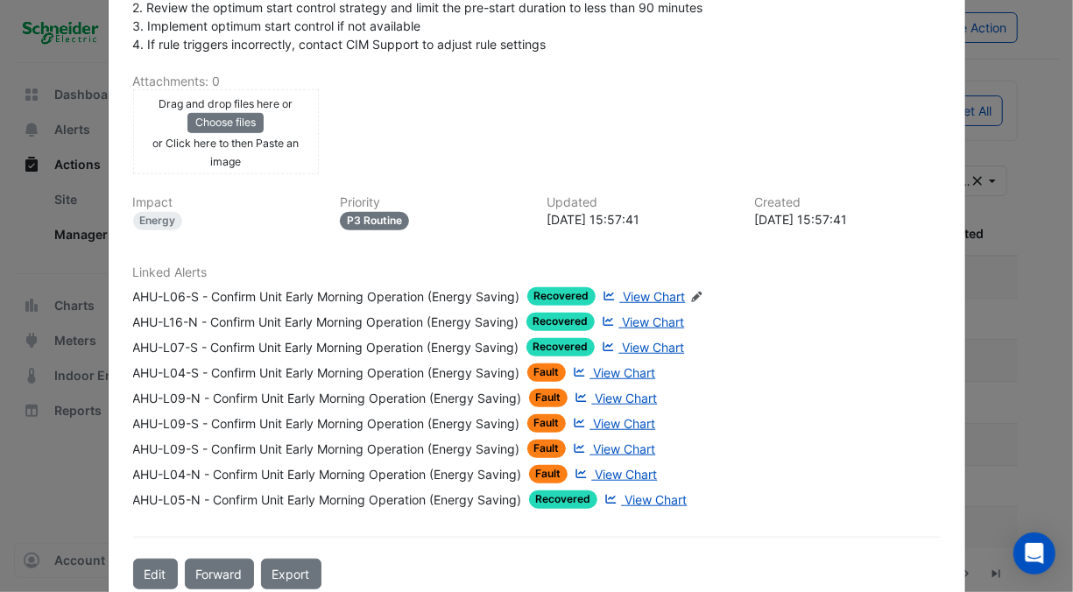
scroll to position [525, 0]
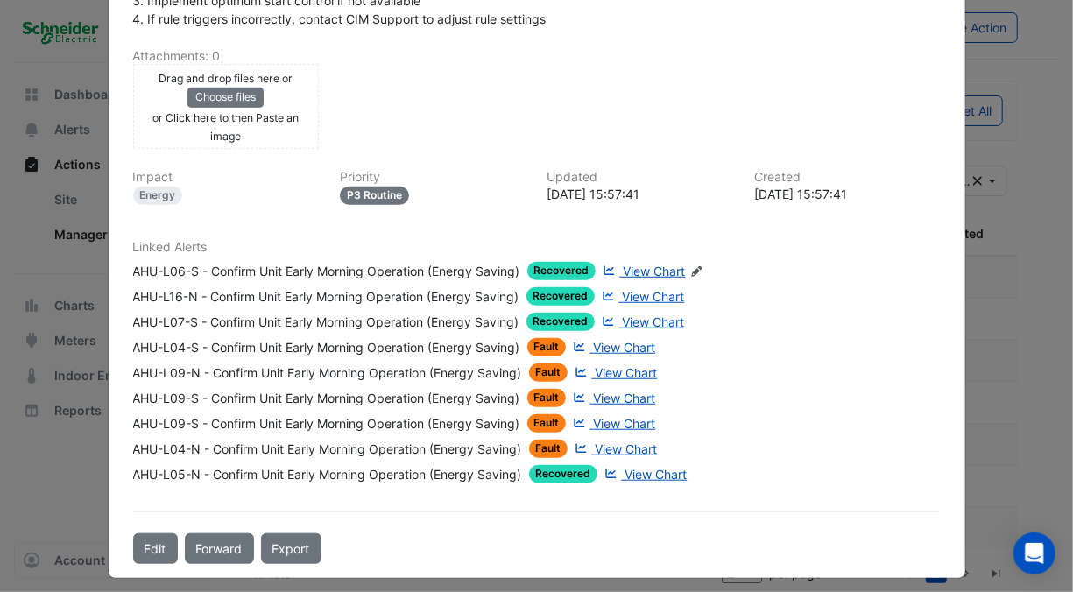
click at [653, 471] on span "View Chart" at bounding box center [655, 474] width 62 height 15
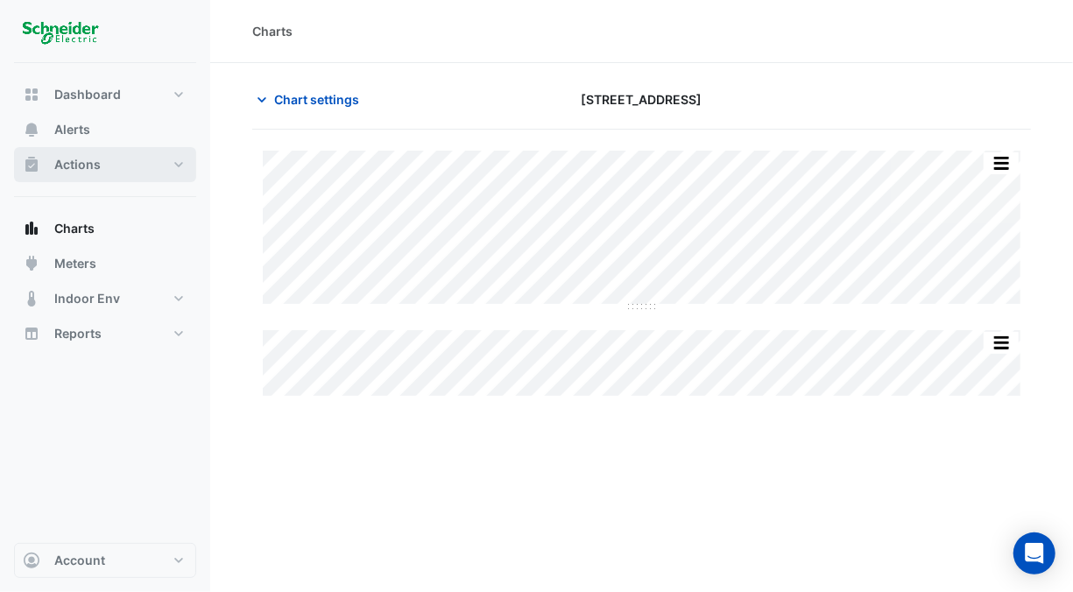
click at [67, 157] on span "Actions" at bounding box center [77, 165] width 46 height 18
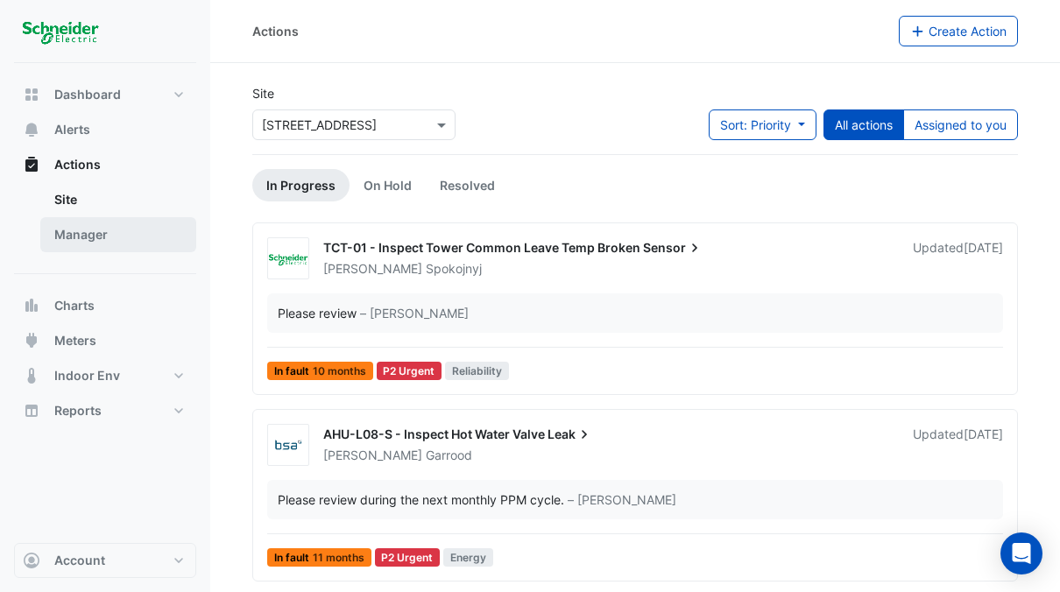
click at [69, 236] on link "Manager" at bounding box center [118, 234] width 156 height 35
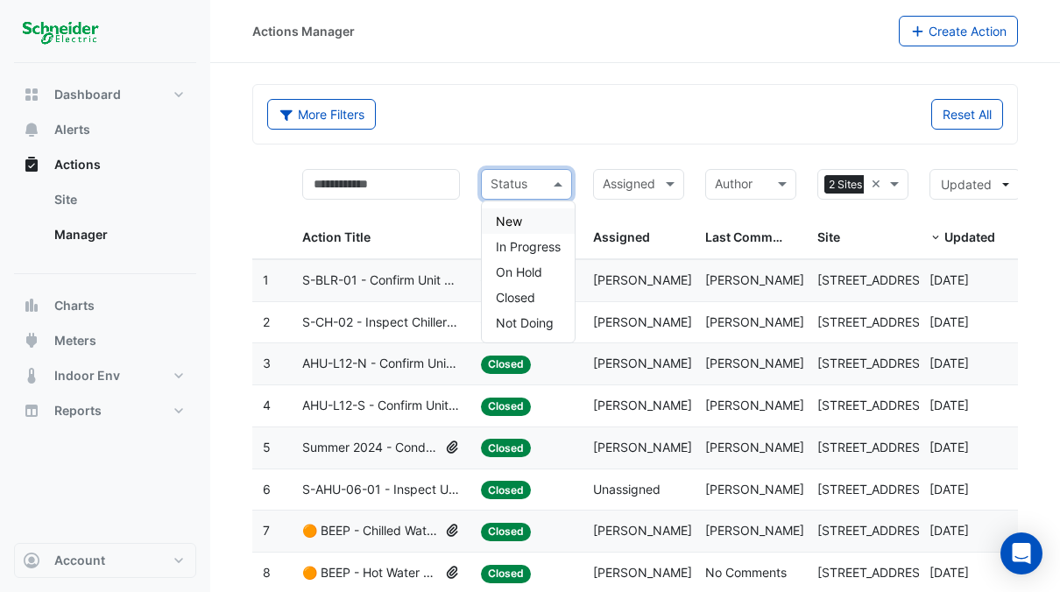
click at [566, 183] on span at bounding box center [560, 184] width 22 height 20
click at [551, 245] on span "In Progress" at bounding box center [528, 246] width 65 height 15
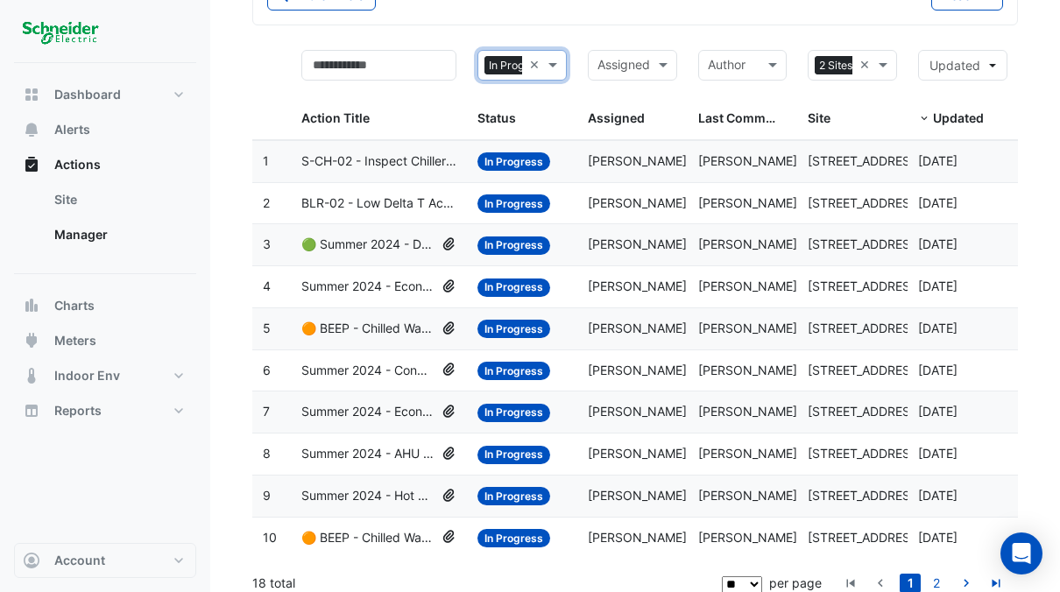
scroll to position [128, 0]
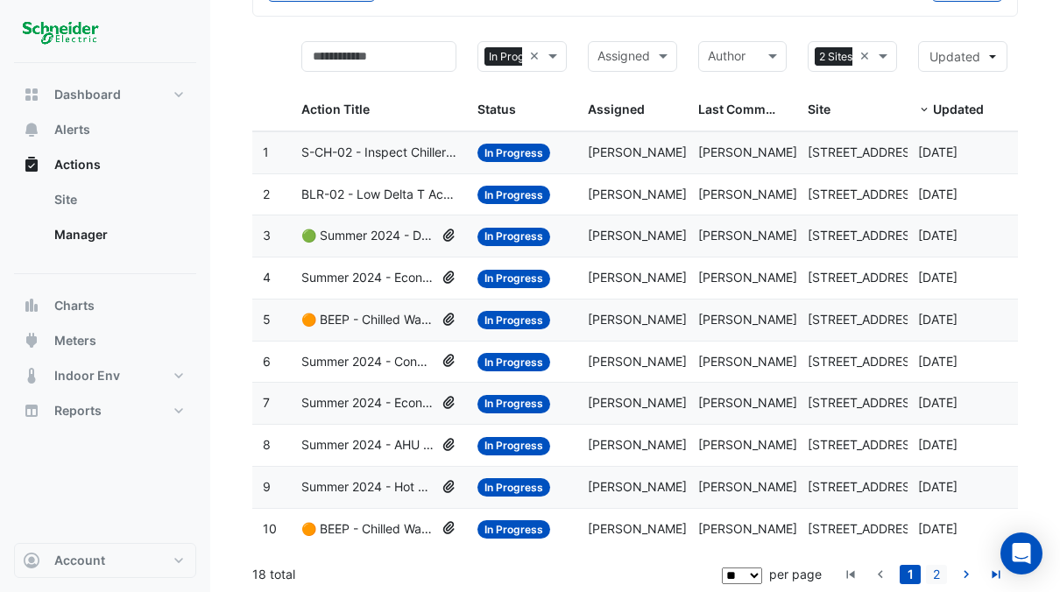
click at [933, 568] on link "2" at bounding box center [936, 574] width 21 height 19
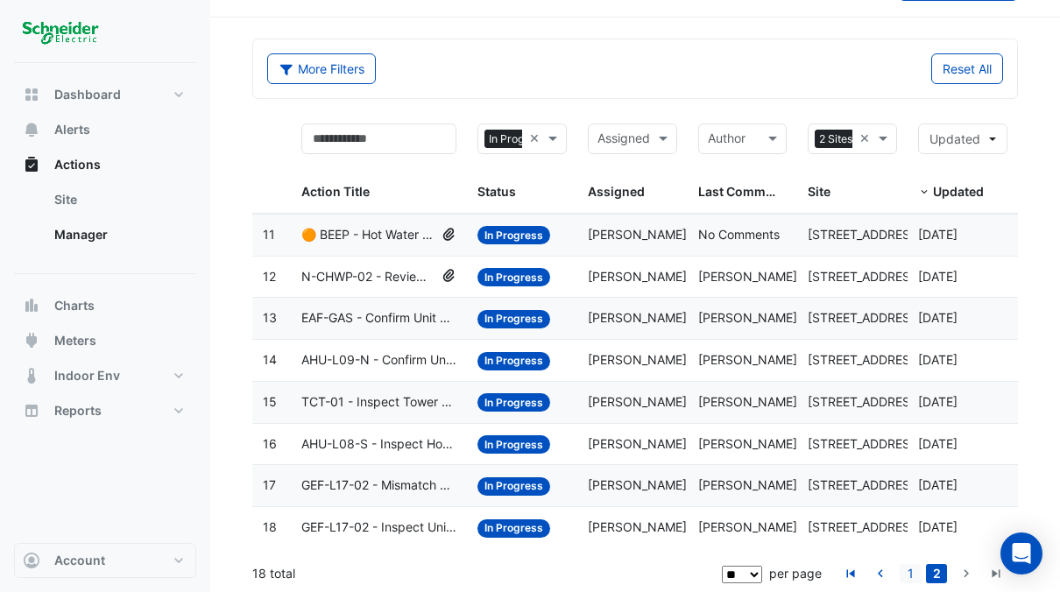
click at [912, 571] on link "1" at bounding box center [909, 573] width 21 height 19
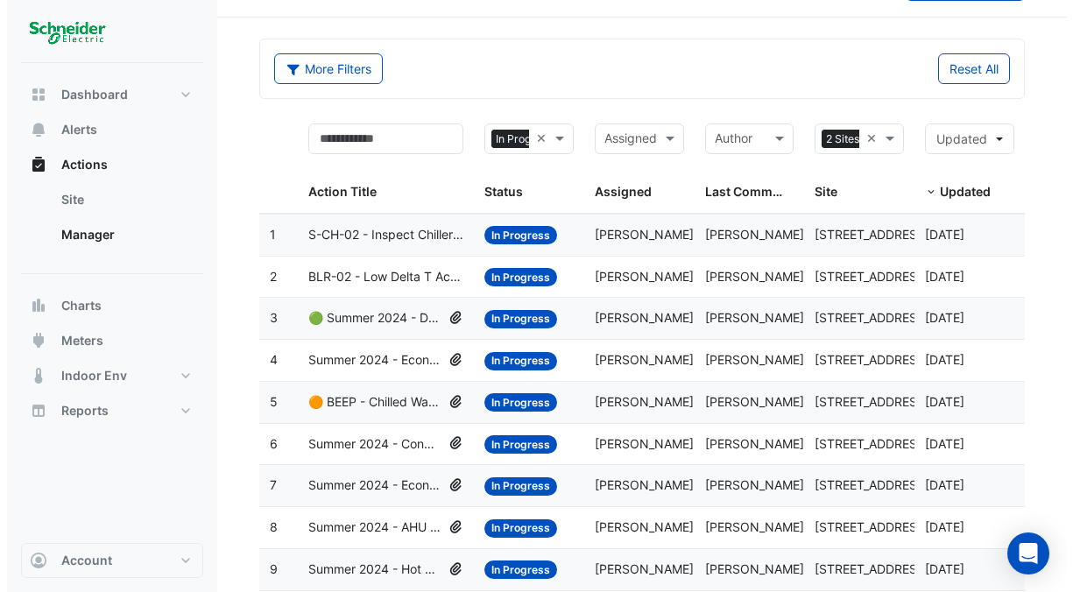
scroll to position [128, 0]
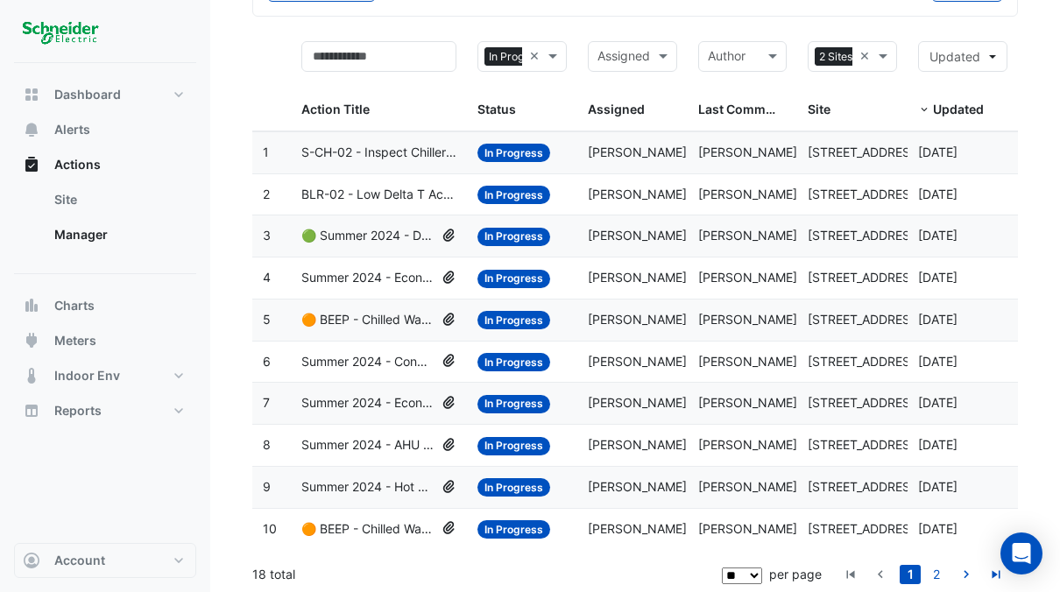
click at [359, 404] on span "Summer 2024 - Economy Cycle [BEEP]" at bounding box center [367, 403] width 133 height 20
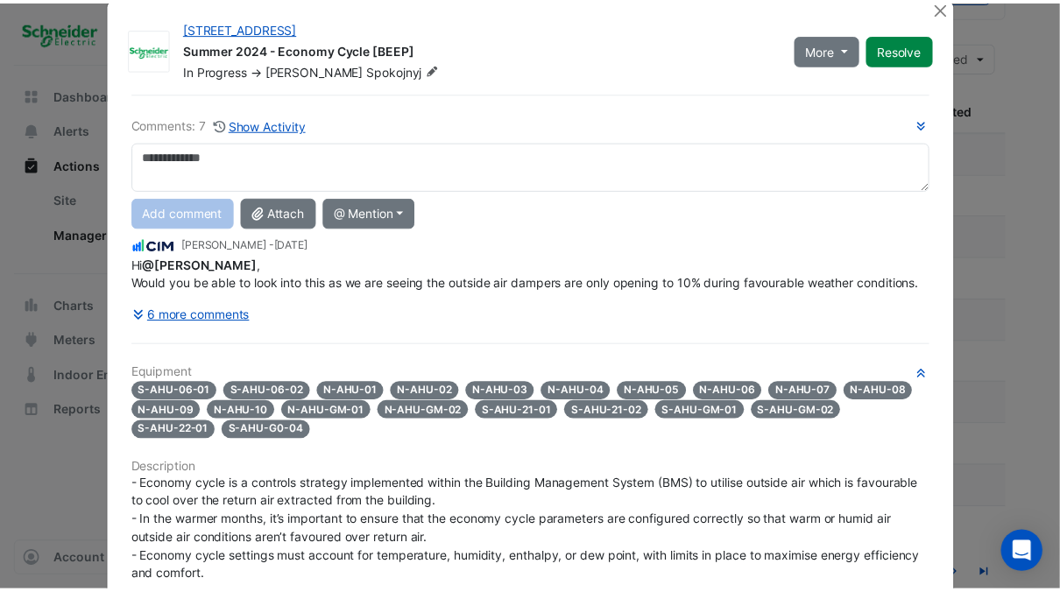
scroll to position [0, 0]
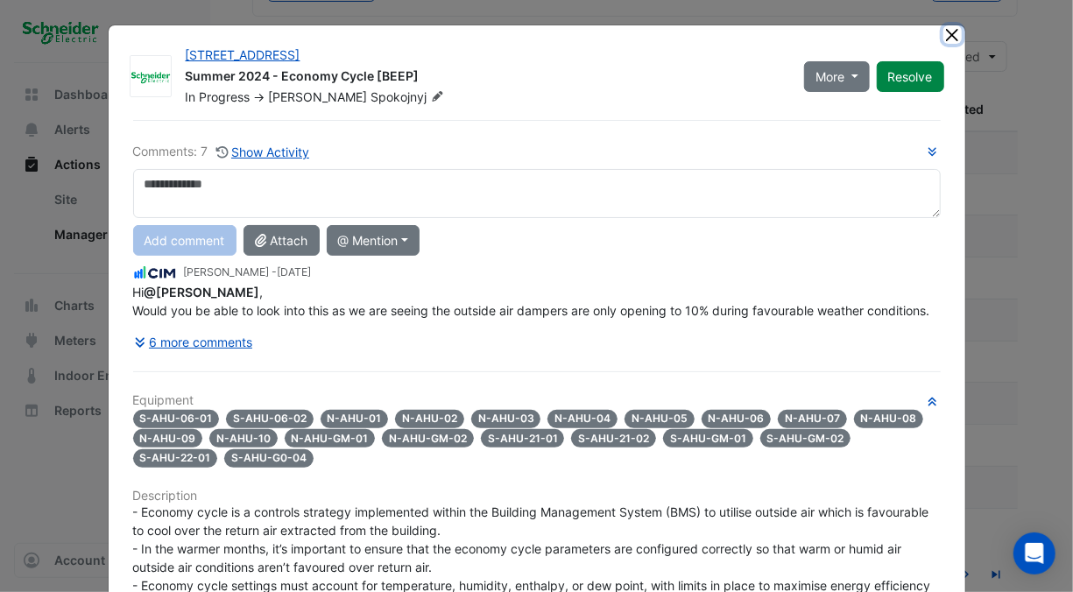
click at [949, 33] on button "Close" at bounding box center [952, 34] width 18 height 18
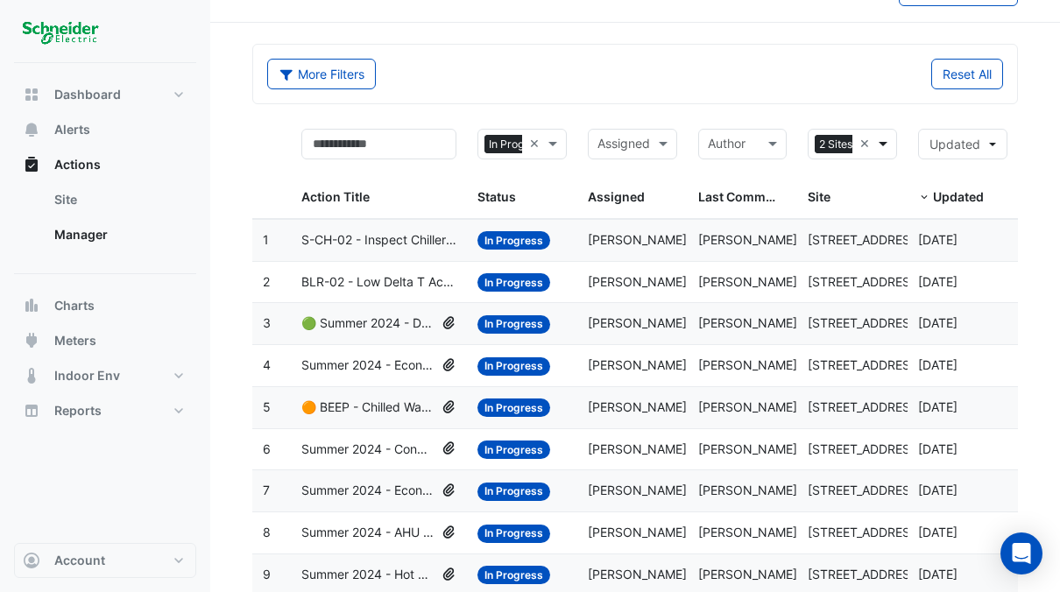
scroll to position [0, 58]
click at [878, 144] on span at bounding box center [885, 144] width 22 height 20
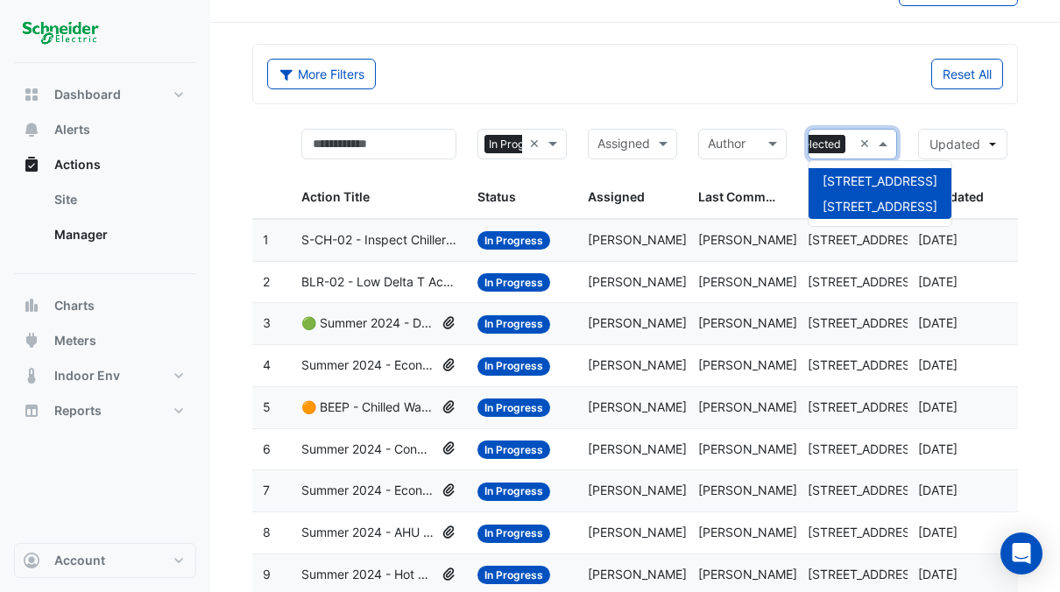
click at [841, 175] on span "[STREET_ADDRESS]" at bounding box center [879, 180] width 115 height 15
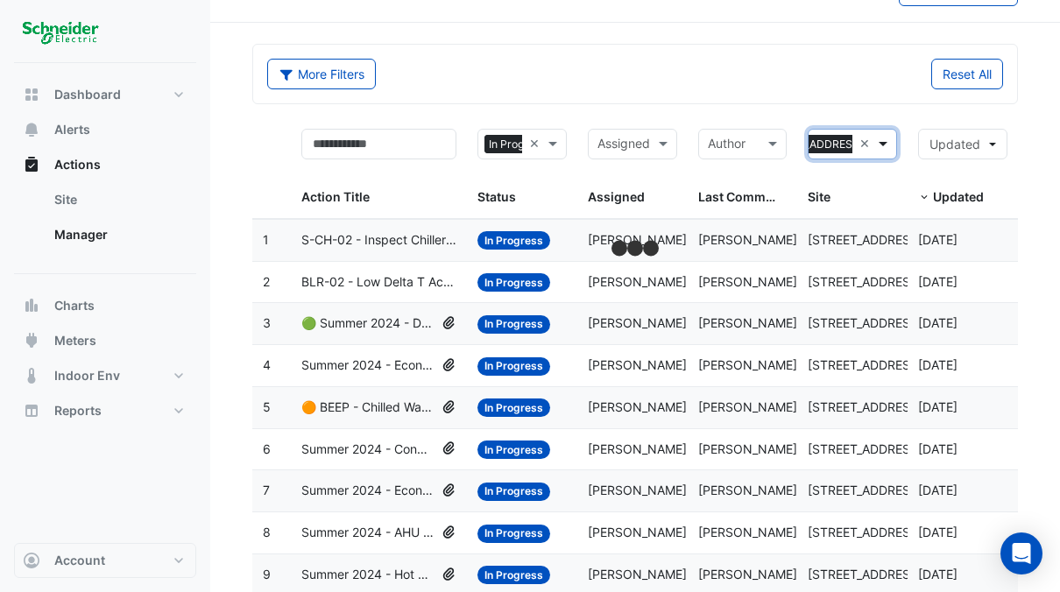
click at [885, 138] on span at bounding box center [885, 144] width 22 height 20
click at [784, 60] on div "Reset All" at bounding box center [824, 74] width 378 height 31
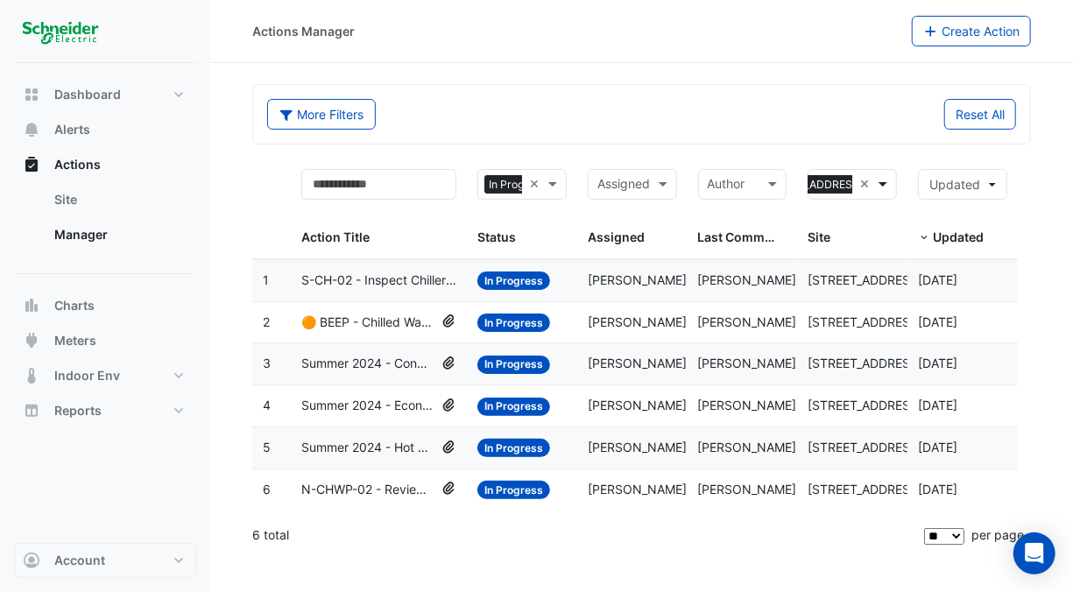
scroll to position [0, 79]
click at [884, 185] on span at bounding box center [885, 184] width 22 height 20
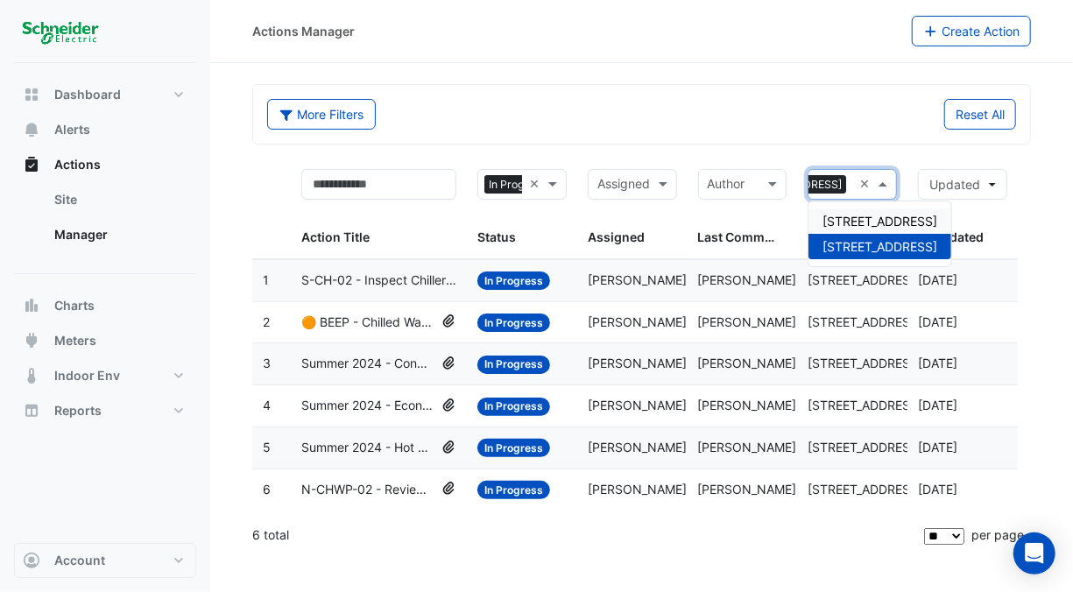
click at [848, 219] on span "[STREET_ADDRESS]" at bounding box center [879, 221] width 115 height 15
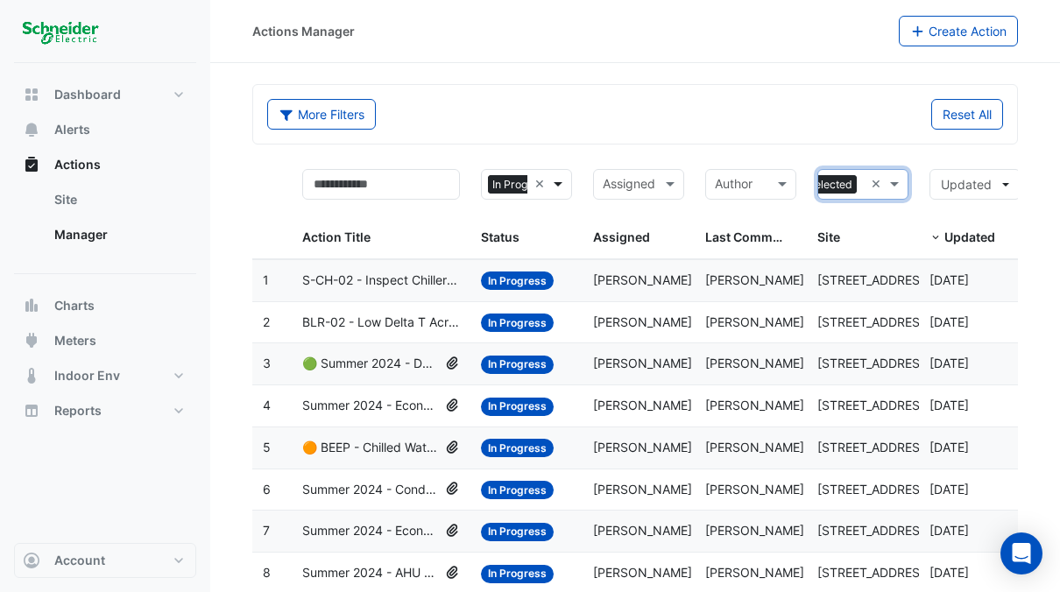
scroll to position [0, 32]
click at [560, 182] on span at bounding box center [560, 184] width 22 height 20
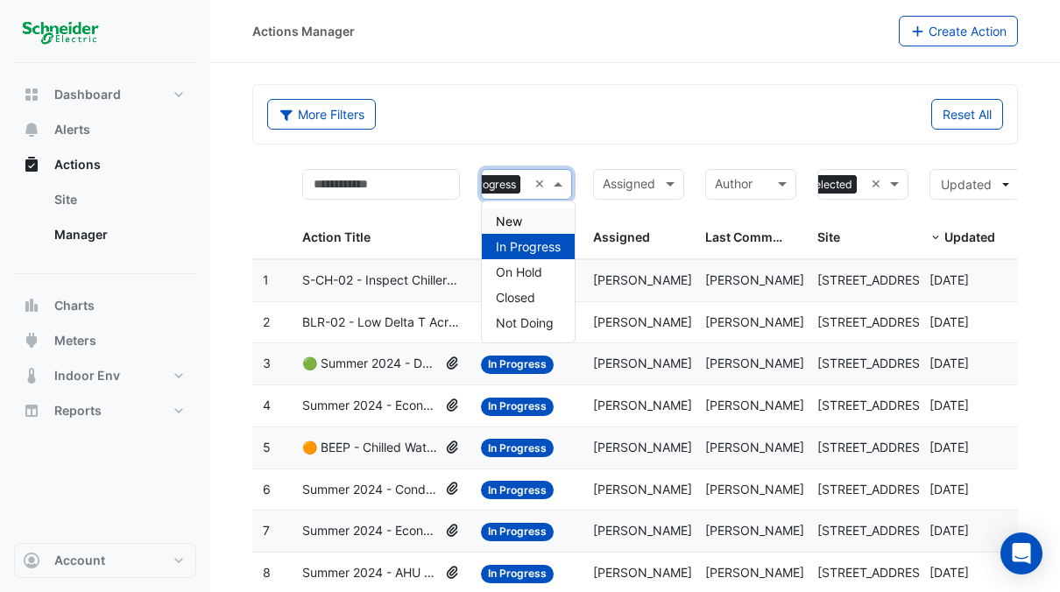
click at [522, 222] on div "New" at bounding box center [528, 220] width 93 height 25
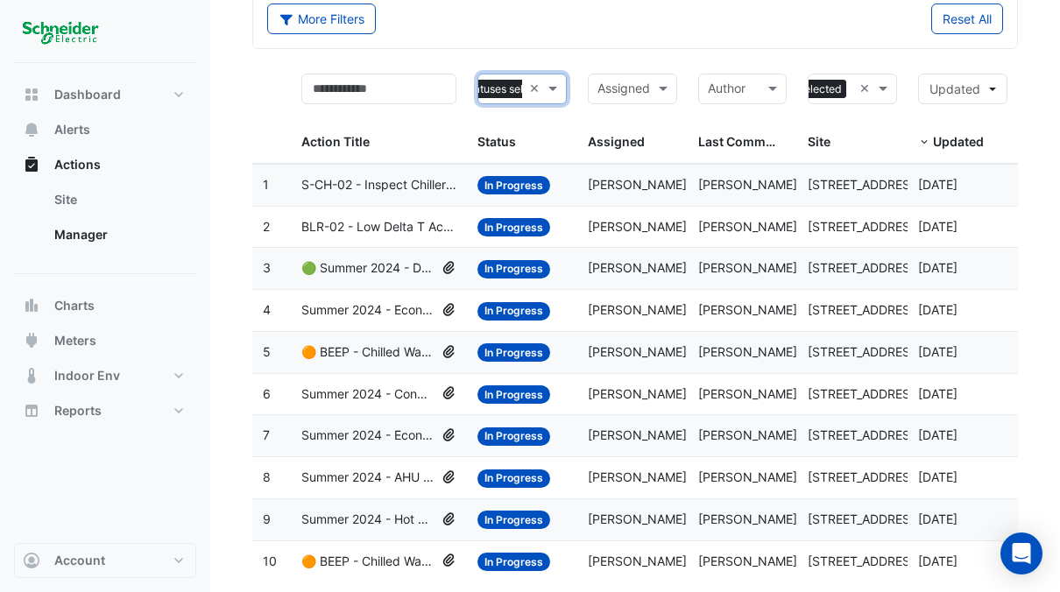
scroll to position [128, 0]
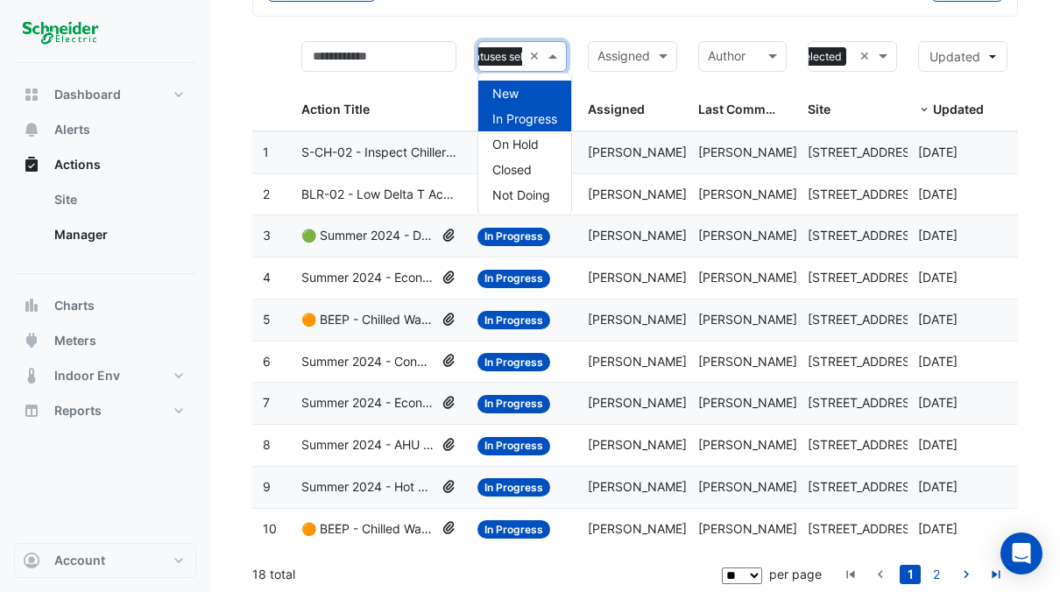
click at [554, 53] on span at bounding box center [555, 56] width 22 height 20
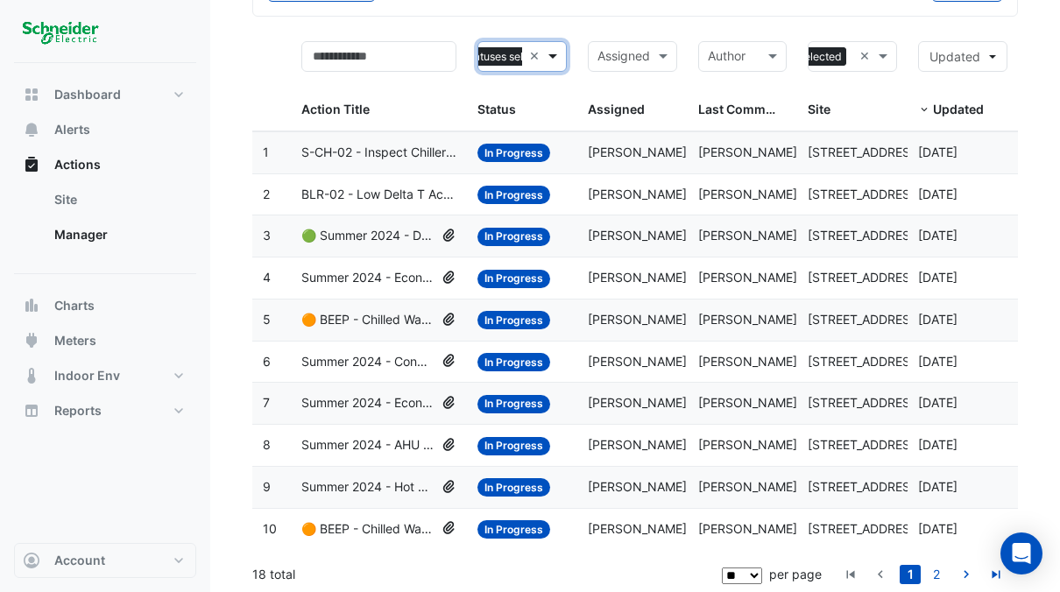
click at [554, 53] on span at bounding box center [555, 56] width 22 height 20
click at [934, 574] on link "2" at bounding box center [936, 574] width 21 height 19
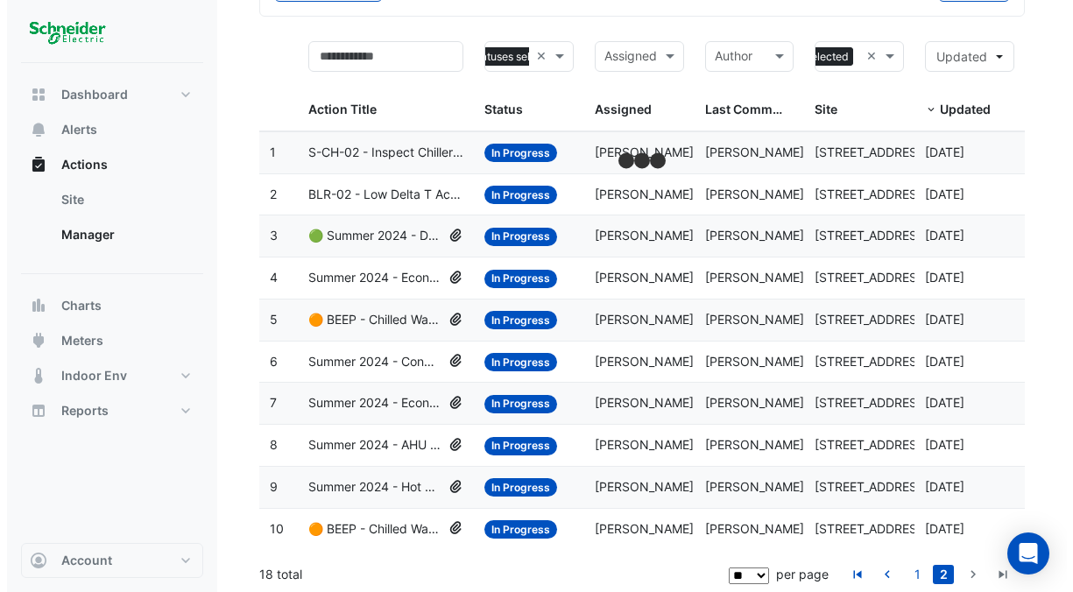
scroll to position [46, 0]
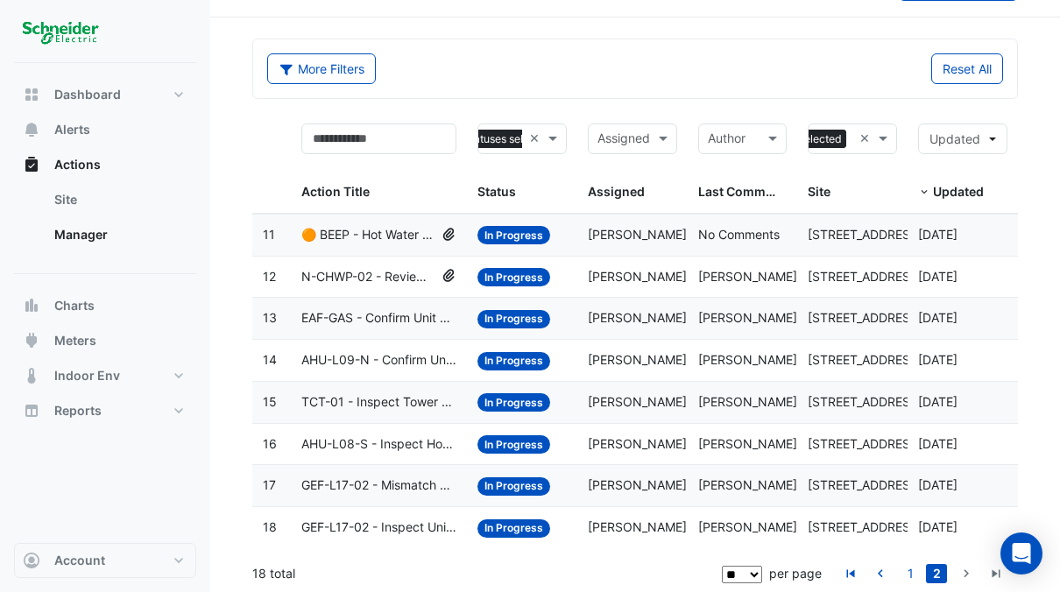
click at [330, 441] on span "AHU-L08-S - Inspect Hot Water Valve Leak" at bounding box center [378, 444] width 155 height 20
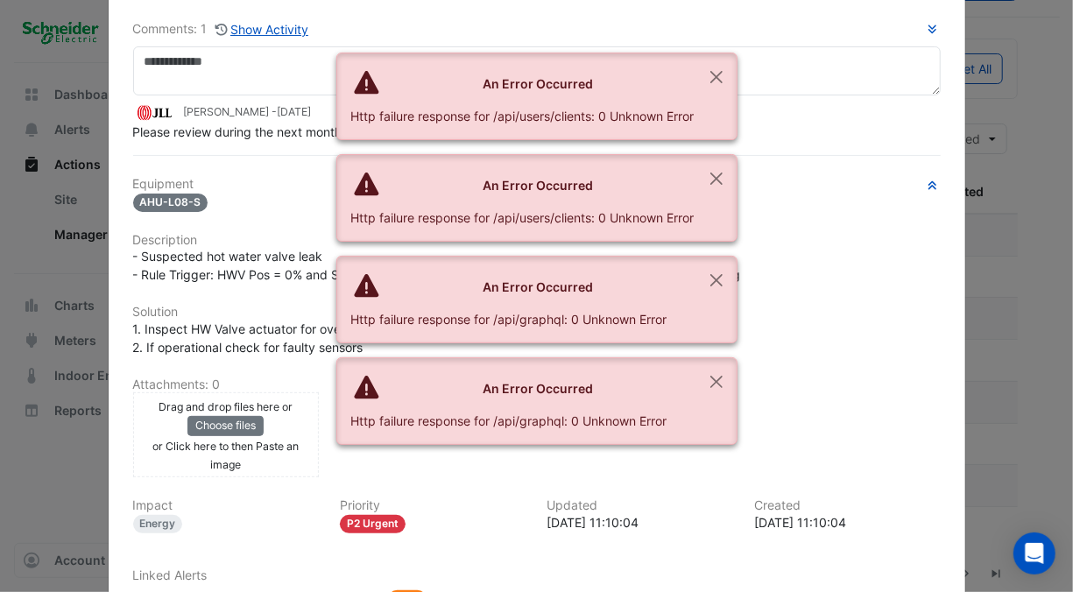
scroll to position [175, 0]
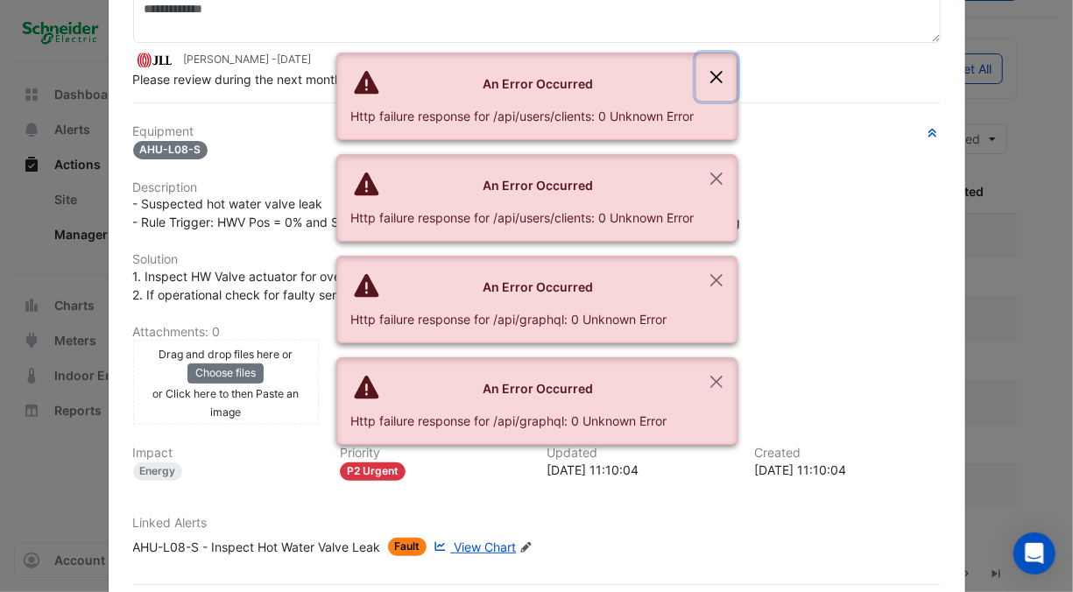
click at [719, 77] on button "Close" at bounding box center [716, 76] width 40 height 47
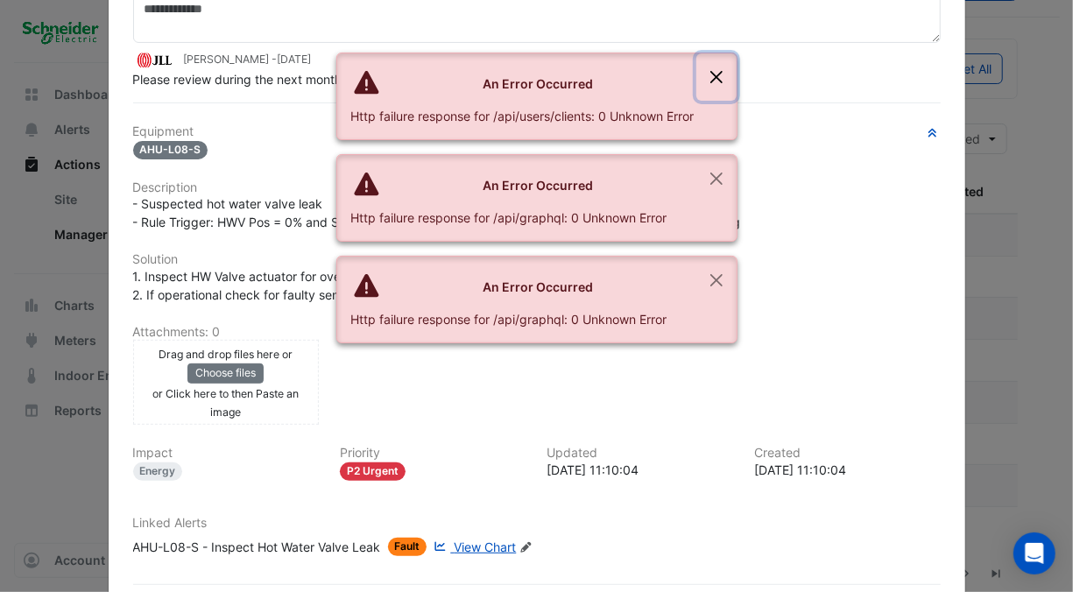
click at [722, 77] on button "Close" at bounding box center [716, 76] width 40 height 47
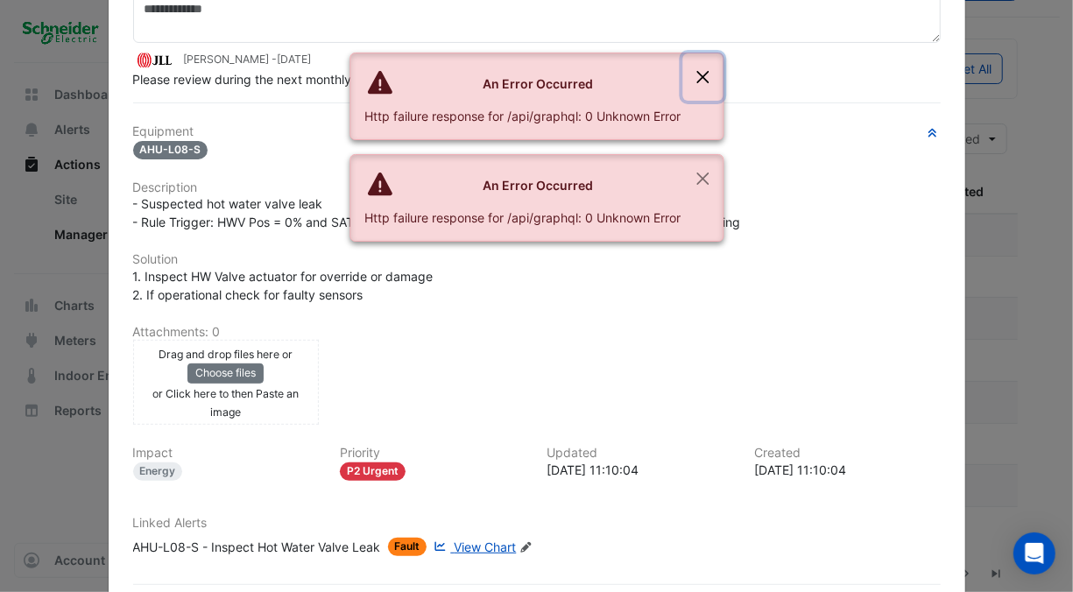
click at [707, 68] on button "Close" at bounding box center [702, 76] width 40 height 47
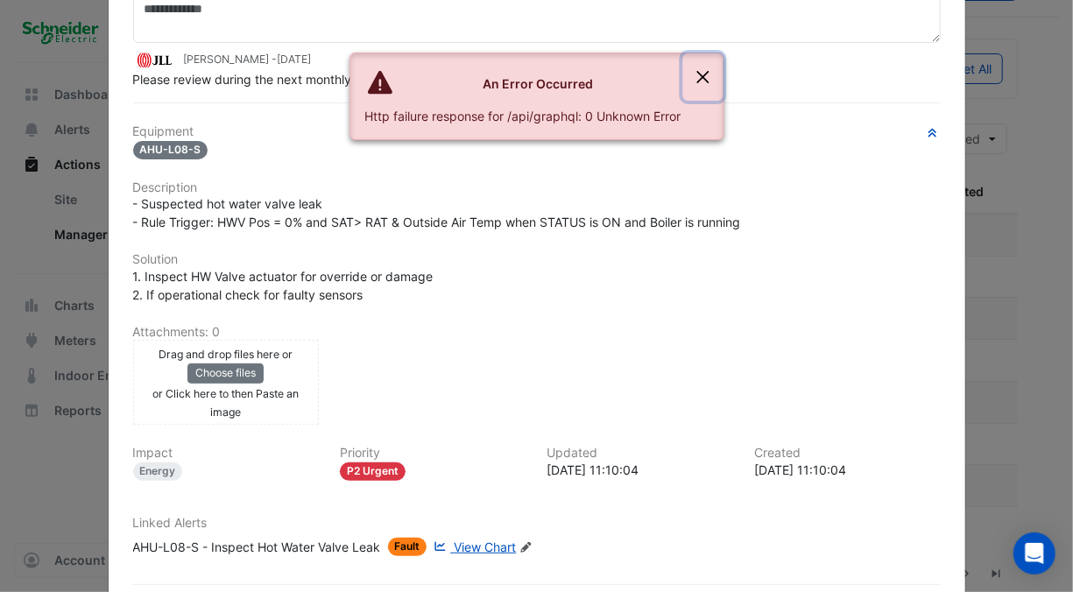
click at [705, 79] on button "Close" at bounding box center [702, 76] width 40 height 47
